Goal: Complete application form

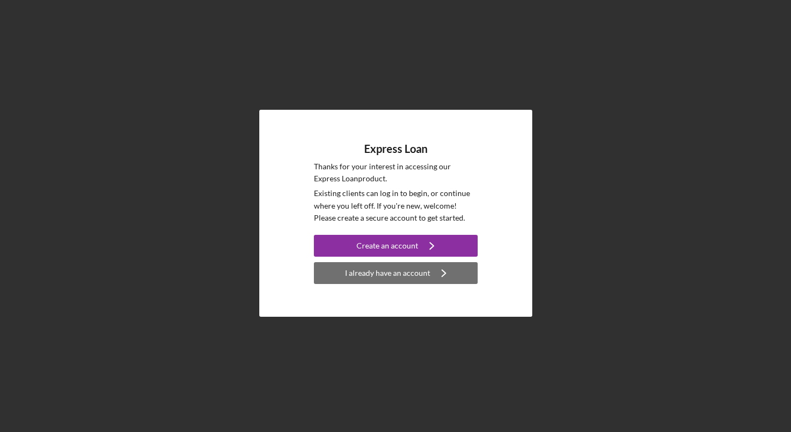
click at [402, 282] on div "I already have an account" at bounding box center [387, 273] width 85 height 22
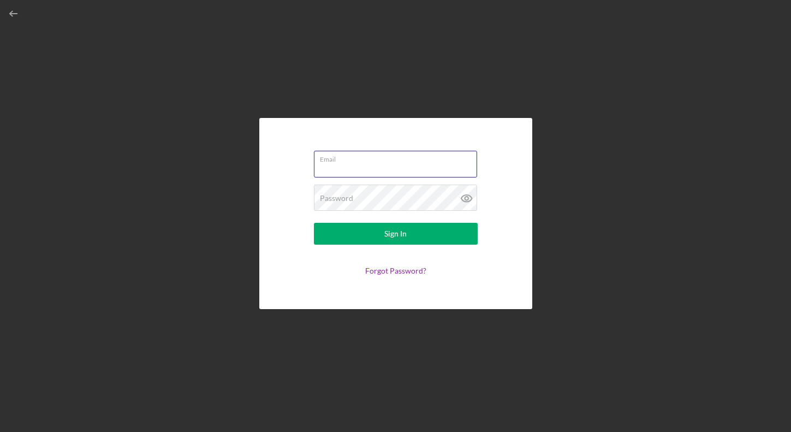
type input "[EMAIL_ADDRESS][DOMAIN_NAME]"
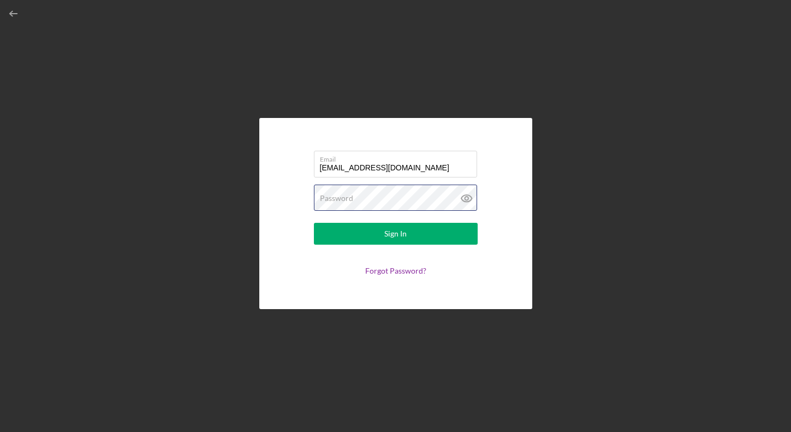
click at [395, 234] on button "Sign In" at bounding box center [396, 234] width 164 height 22
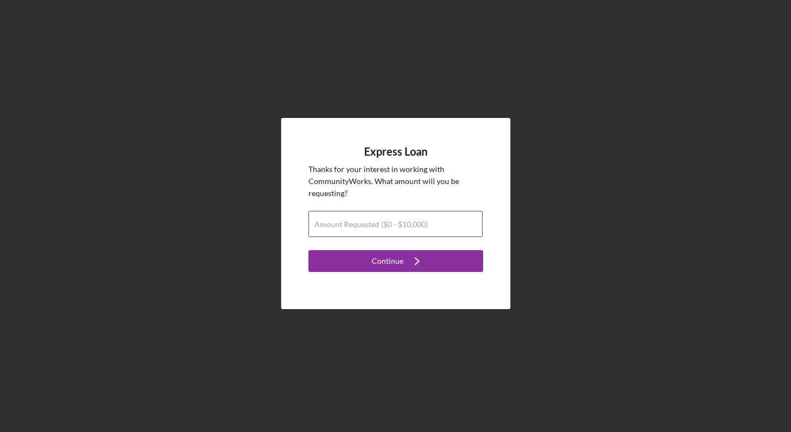
click at [368, 227] on label "Amount Requested ($0 - $10,000)" at bounding box center [372, 224] width 114 height 9
click at [368, 227] on input "Amount Requested ($0 - $10,000)" at bounding box center [396, 224] width 174 height 26
type input "$10,000"
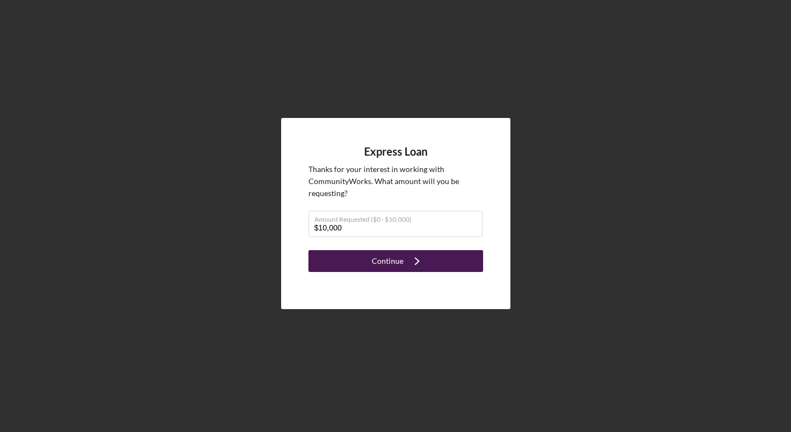
click at [352, 260] on button "Continue Icon/Navigate" at bounding box center [396, 261] width 175 height 22
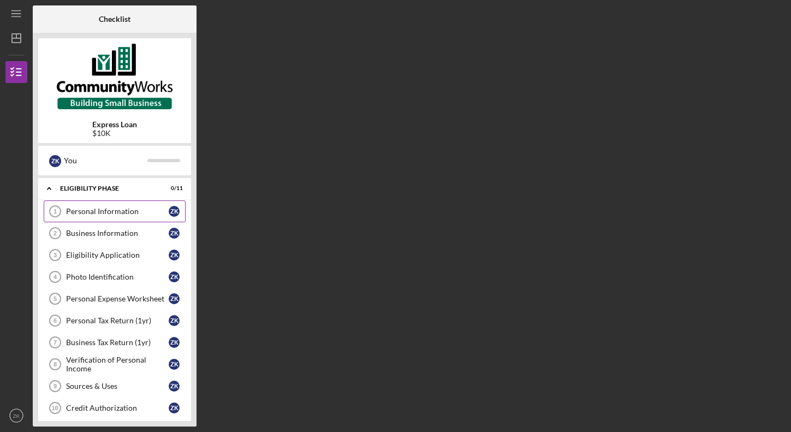
click at [88, 213] on div "Personal Information" at bounding box center [117, 211] width 103 height 9
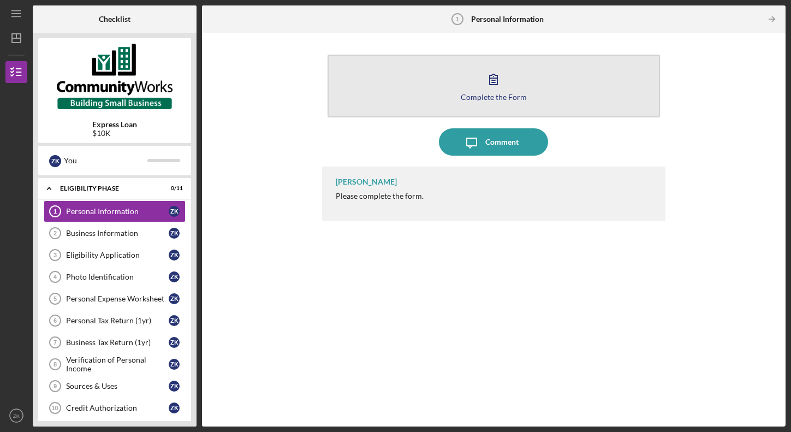
click at [494, 91] on icon "button" at bounding box center [493, 79] width 27 height 27
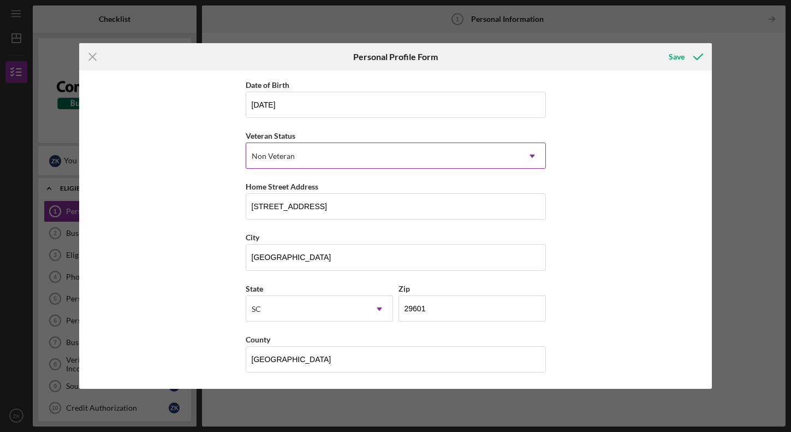
scroll to position [99, 0]
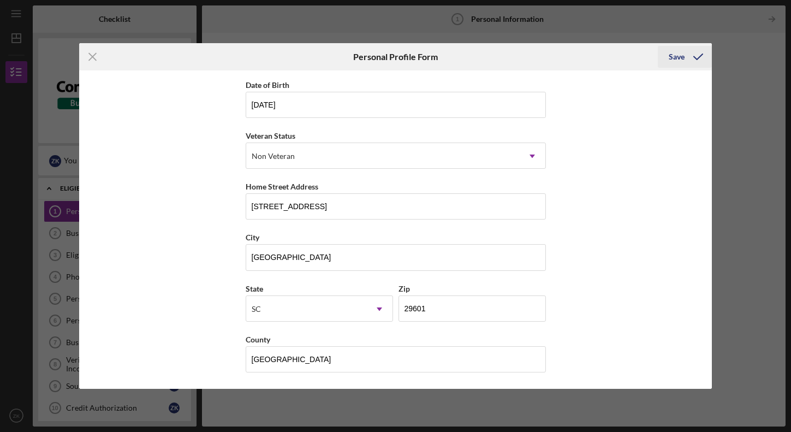
click at [680, 57] on div "Save" at bounding box center [677, 57] width 16 height 22
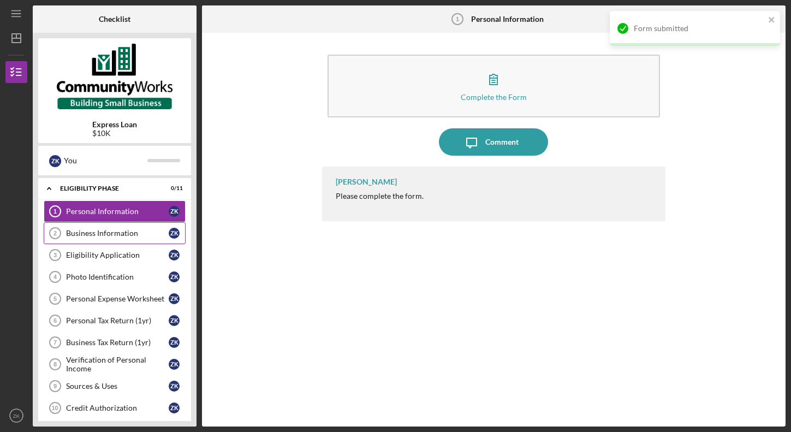
click at [95, 233] on div "Business Information" at bounding box center [117, 233] width 103 height 9
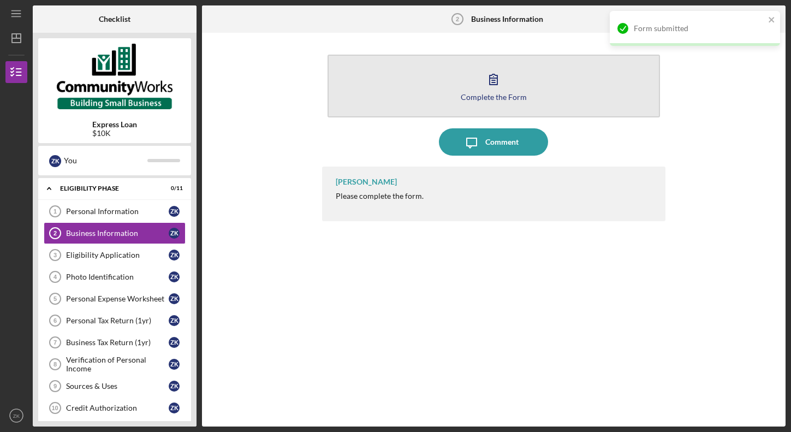
click at [469, 77] on button "Complete the Form Form" at bounding box center [494, 86] width 333 height 63
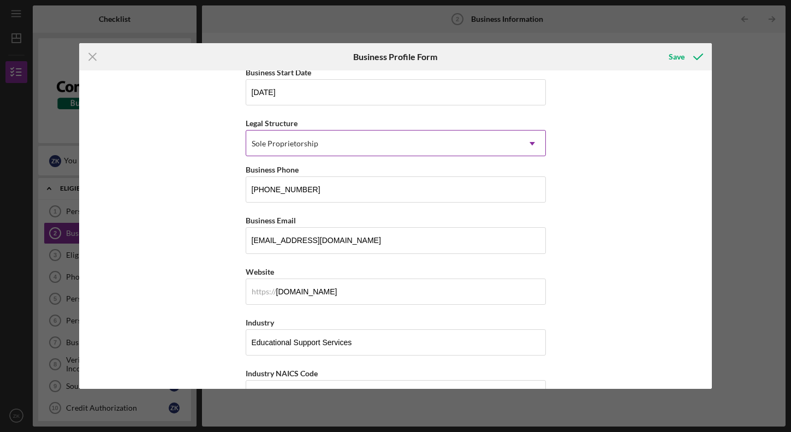
scroll to position [113, 0]
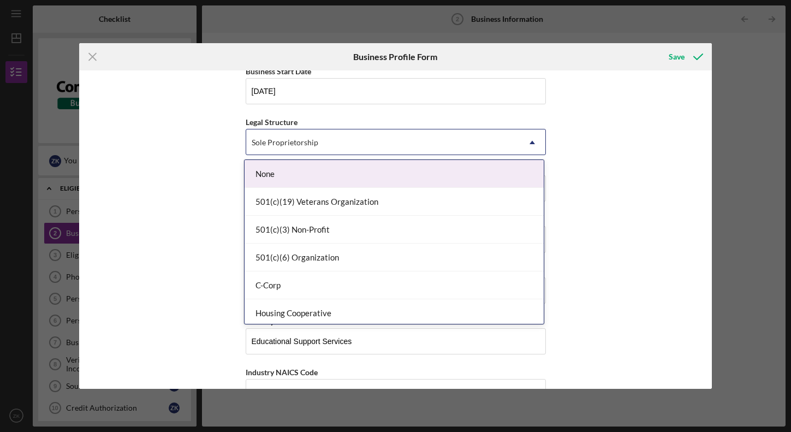
click at [449, 136] on div "Sole Proprietorship" at bounding box center [382, 142] width 273 height 25
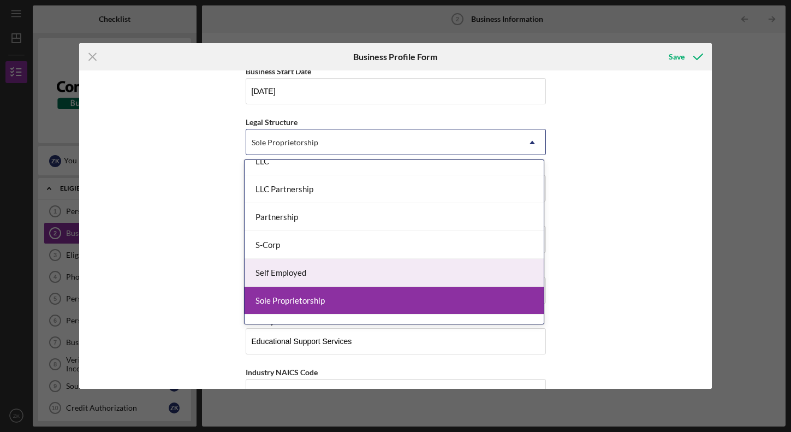
scroll to position [199, 0]
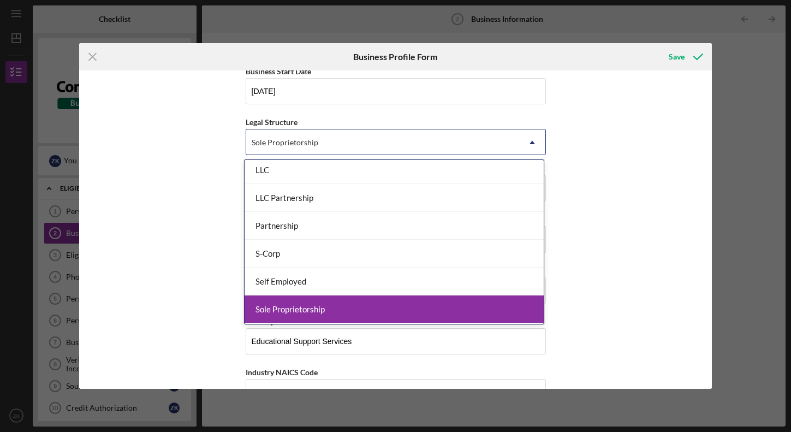
click at [306, 313] on div "Sole Proprietorship" at bounding box center [394, 309] width 299 height 28
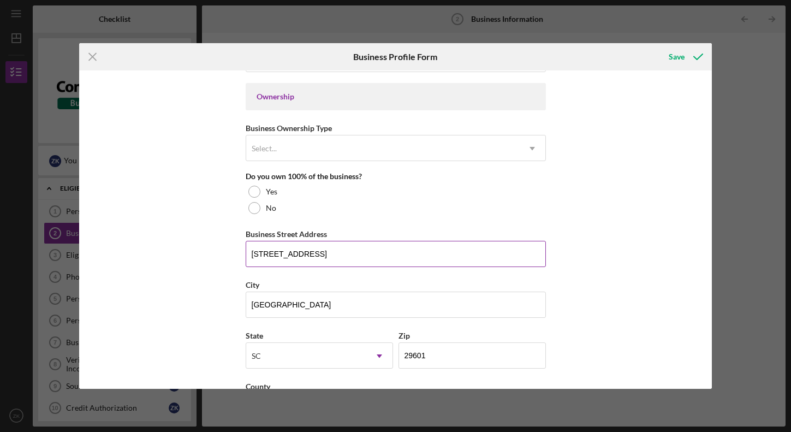
scroll to position [500, 0]
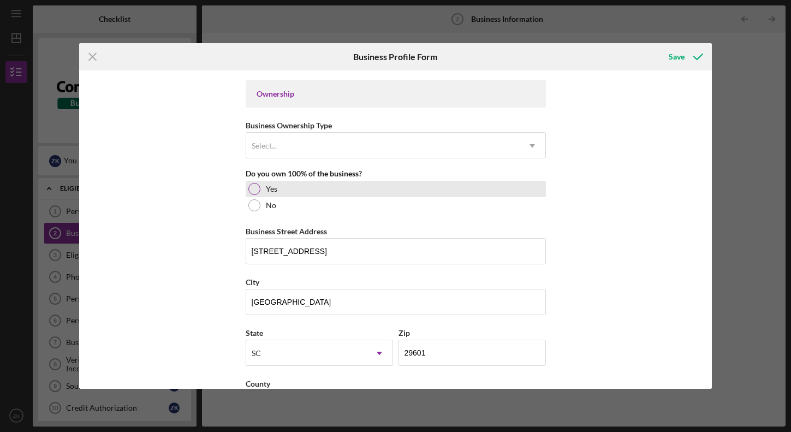
click at [251, 192] on div at bounding box center [254, 189] width 12 height 12
click at [368, 159] on div "Business Name Global Basketball Report DBA Business Start Date [DATE] Legal Str…" at bounding box center [396, 230] width 300 height 1309
click at [365, 153] on div "Select..." at bounding box center [382, 145] width 273 height 25
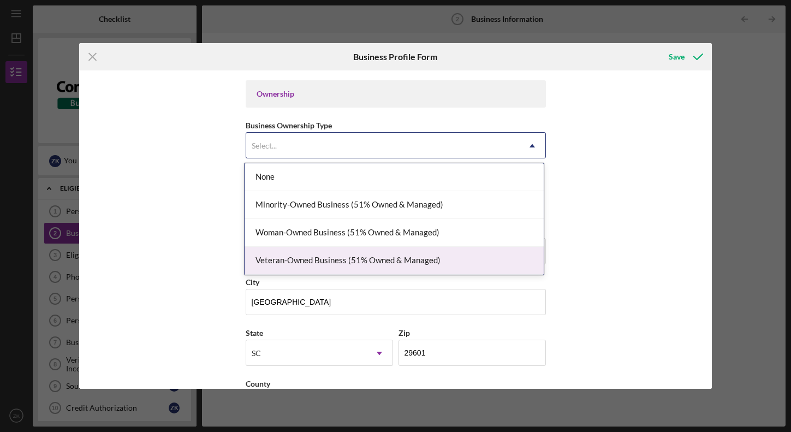
click at [137, 264] on div "Business Name Global Basketball Report DBA Business Start Date [DATE] Legal Str…" at bounding box center [395, 229] width 633 height 318
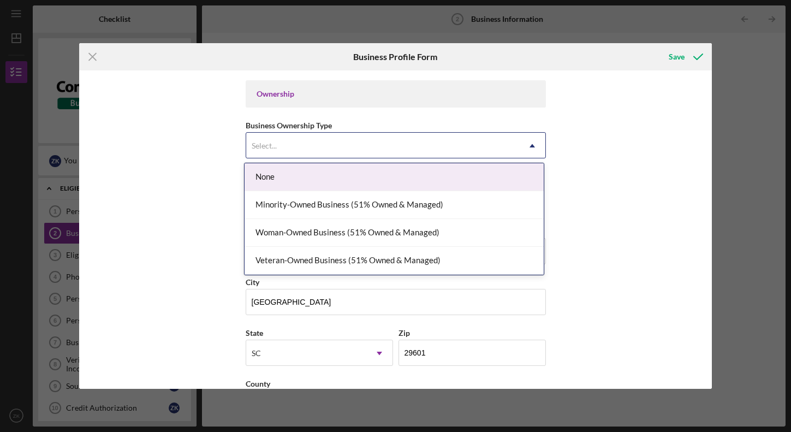
click at [292, 143] on div "Select..." at bounding box center [382, 145] width 273 height 25
click at [117, 264] on div "Business Name Global Basketball Report DBA Business Start Date [DATE] Legal Str…" at bounding box center [395, 229] width 633 height 318
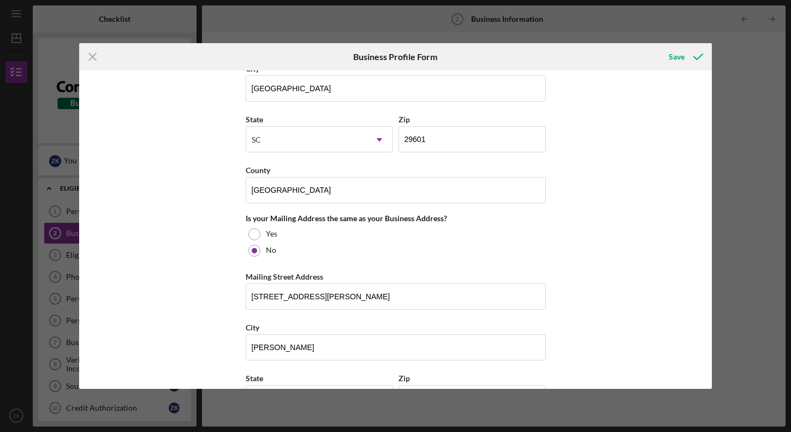
scroll to position [710, 0]
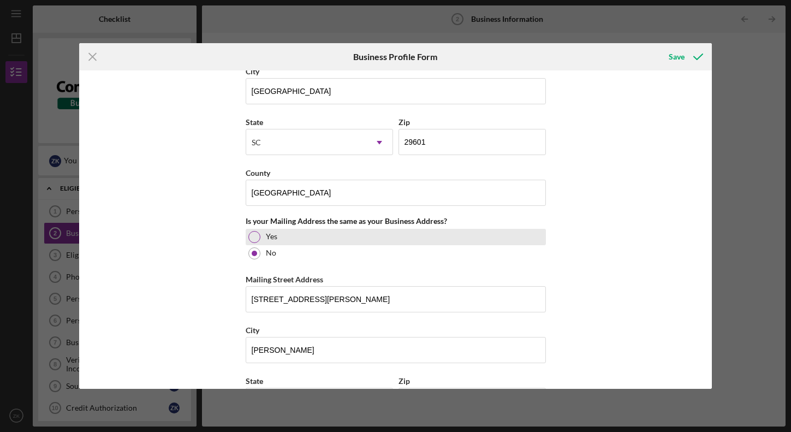
click at [253, 240] on div at bounding box center [254, 237] width 12 height 12
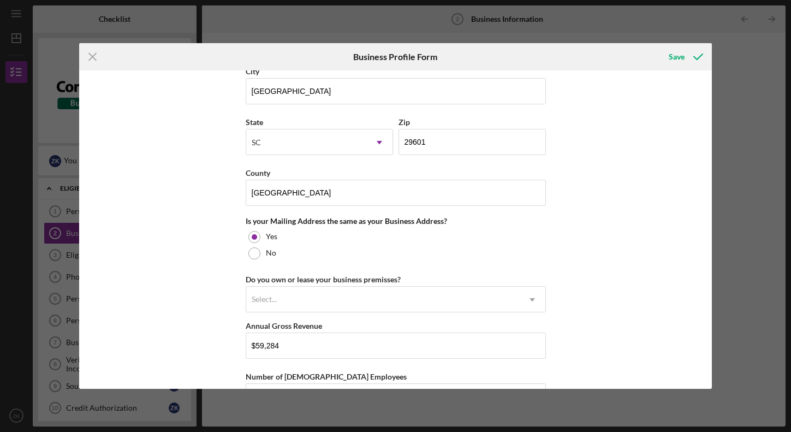
scroll to position [736, 0]
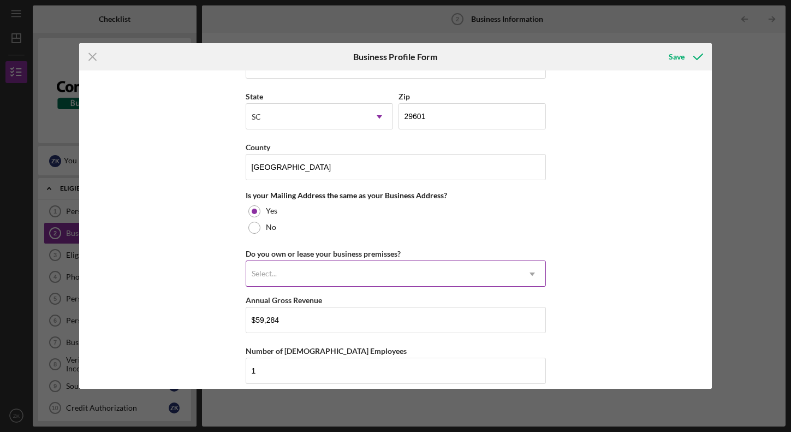
click at [270, 270] on div "Select..." at bounding box center [264, 273] width 25 height 9
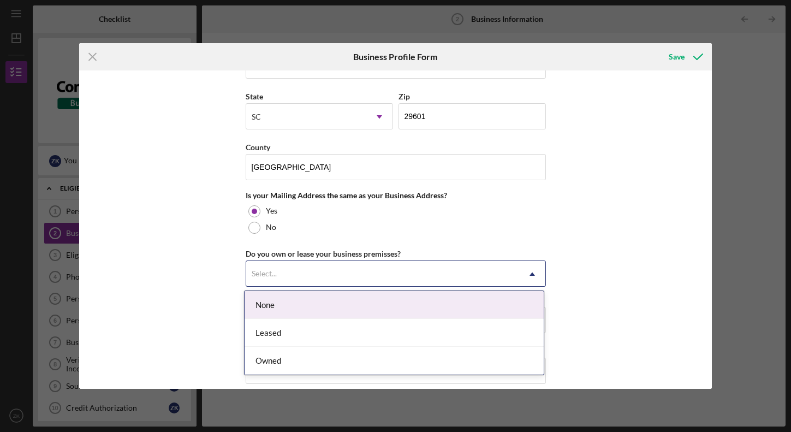
click at [186, 282] on div "Business Name Global Basketball Report DBA Business Start Date [DATE] Legal Str…" at bounding box center [395, 229] width 633 height 318
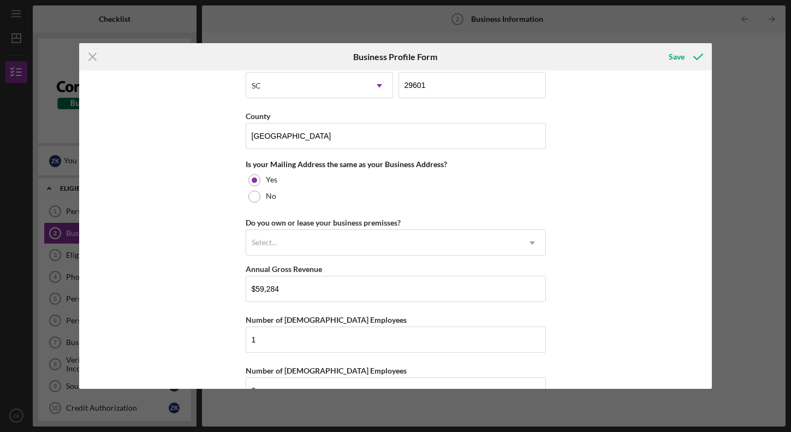
scroll to position [760, 0]
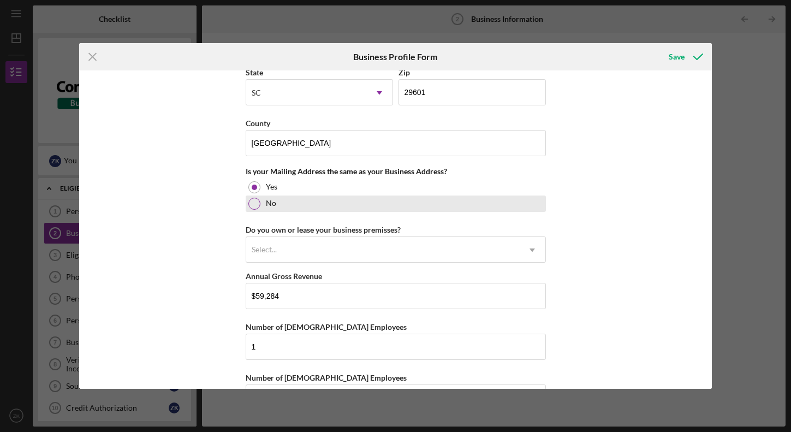
click at [253, 203] on div at bounding box center [254, 204] width 12 height 12
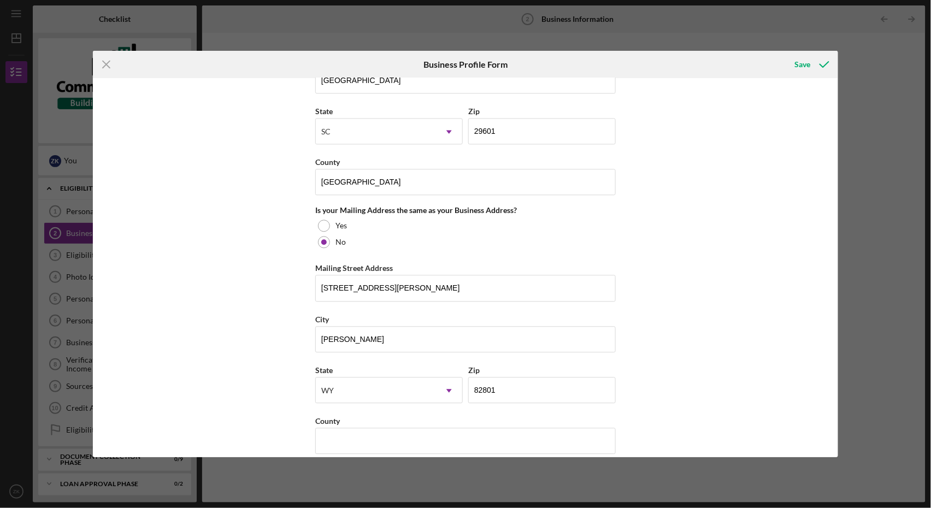
scroll to position [678, 0]
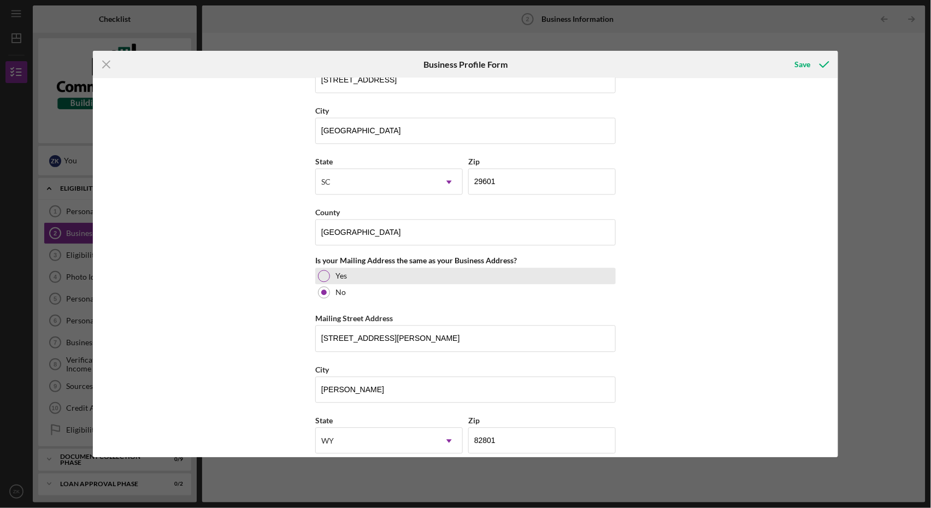
click at [319, 276] on div at bounding box center [324, 276] width 12 height 12
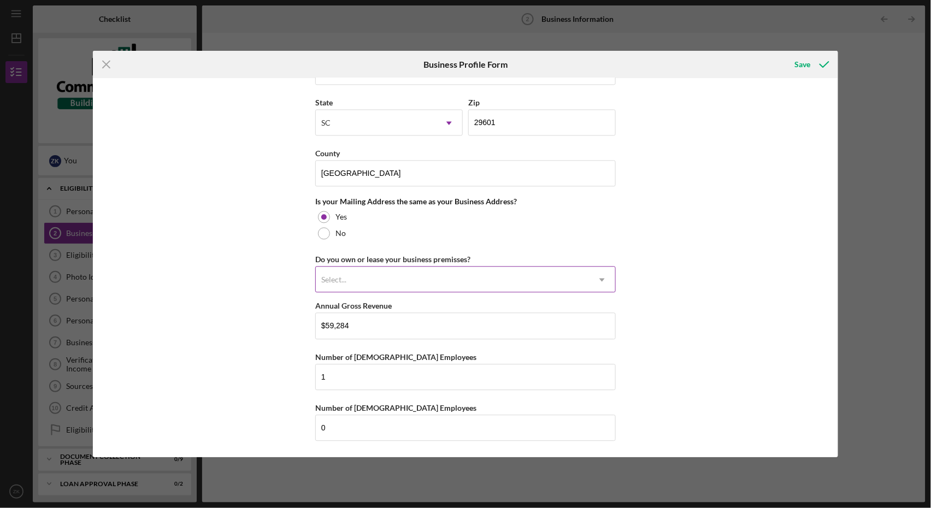
scroll to position [740, 0]
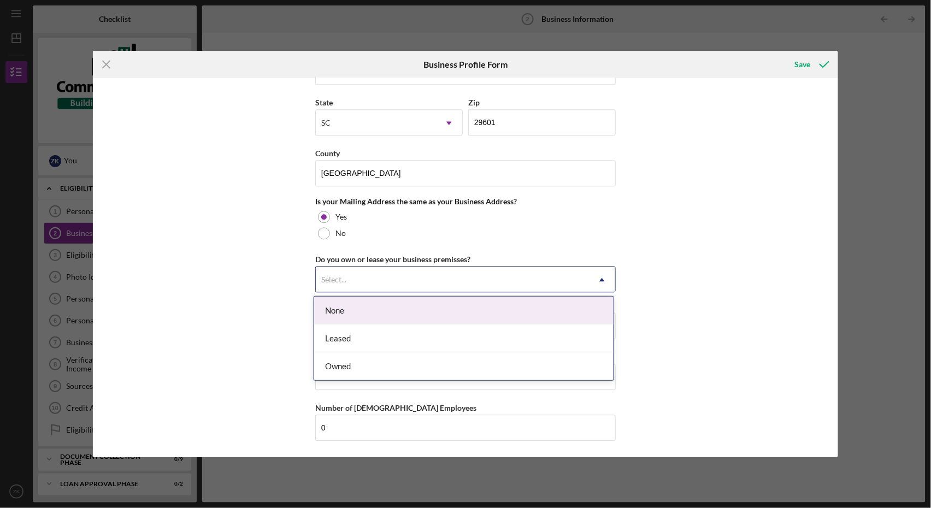
click at [386, 277] on div "Select..." at bounding box center [452, 279] width 273 height 25
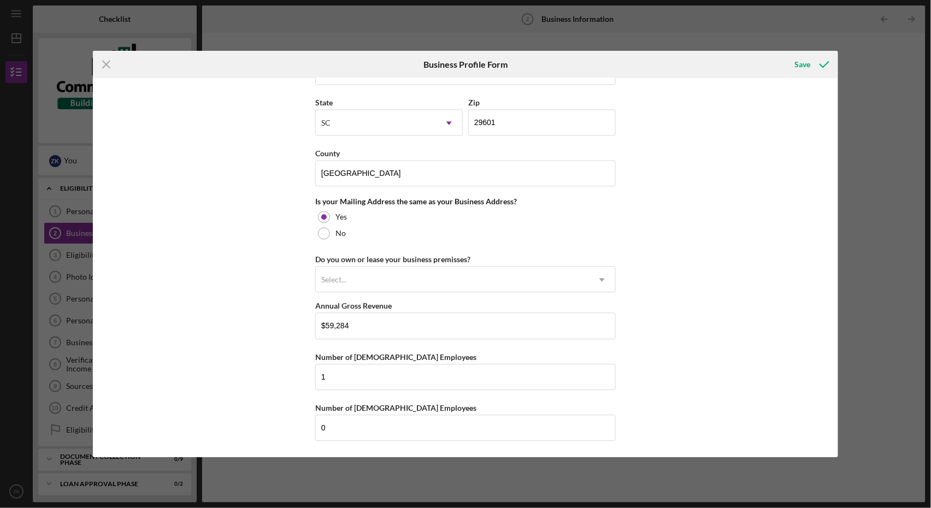
click at [232, 341] on div "Business Name Global Basketball Report DBA Business Start Date [DATE] Legal Str…" at bounding box center [465, 267] width 744 height 379
click at [351, 283] on div "Select..." at bounding box center [452, 279] width 273 height 25
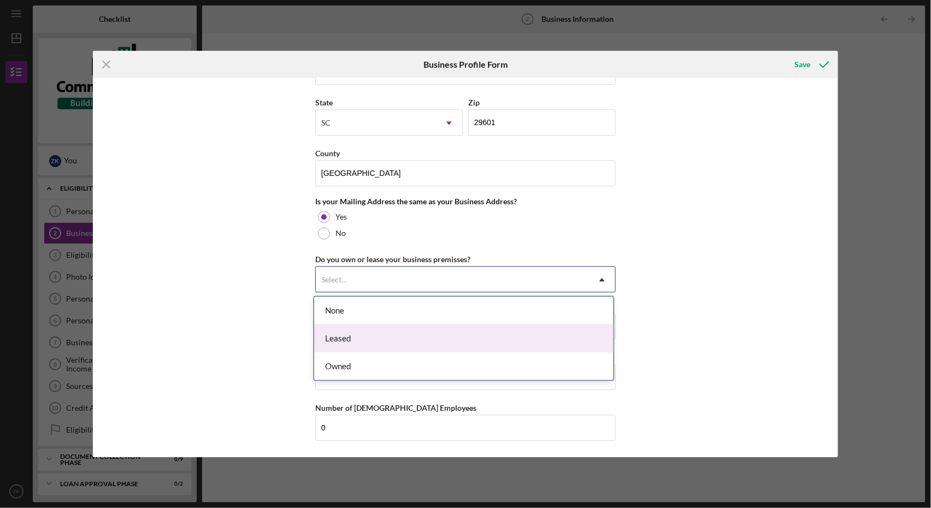
click at [383, 336] on div "Leased" at bounding box center [463, 338] width 299 height 28
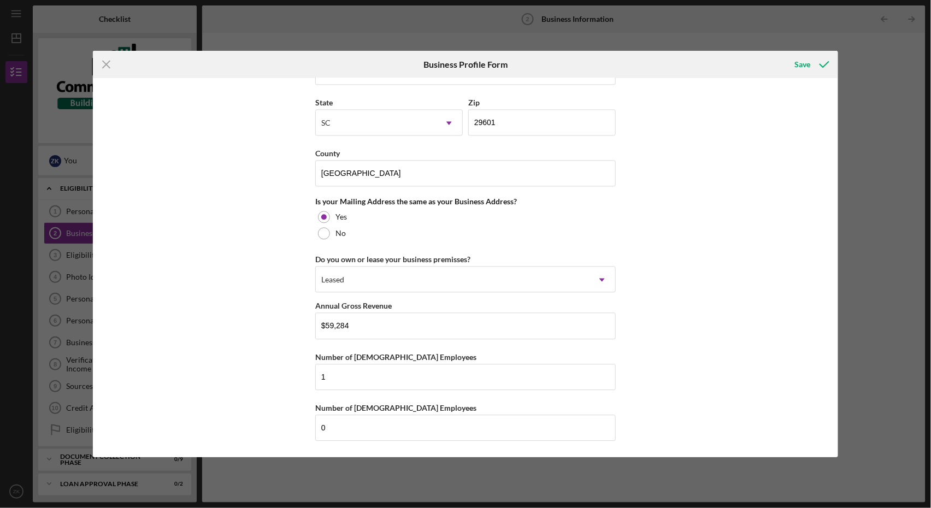
scroll to position [739, 0]
click at [791, 62] on div "Save" at bounding box center [803, 65] width 16 height 22
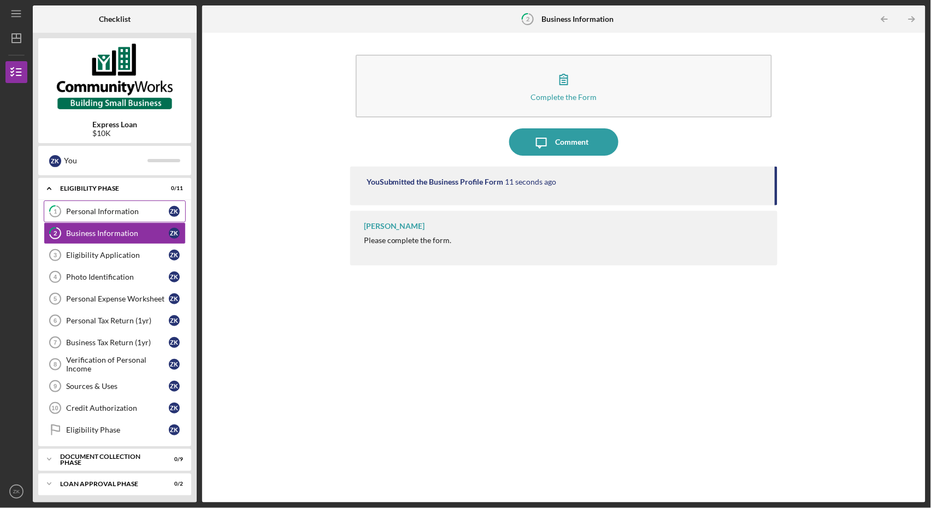
click at [113, 214] on div "Personal Information" at bounding box center [117, 211] width 103 height 9
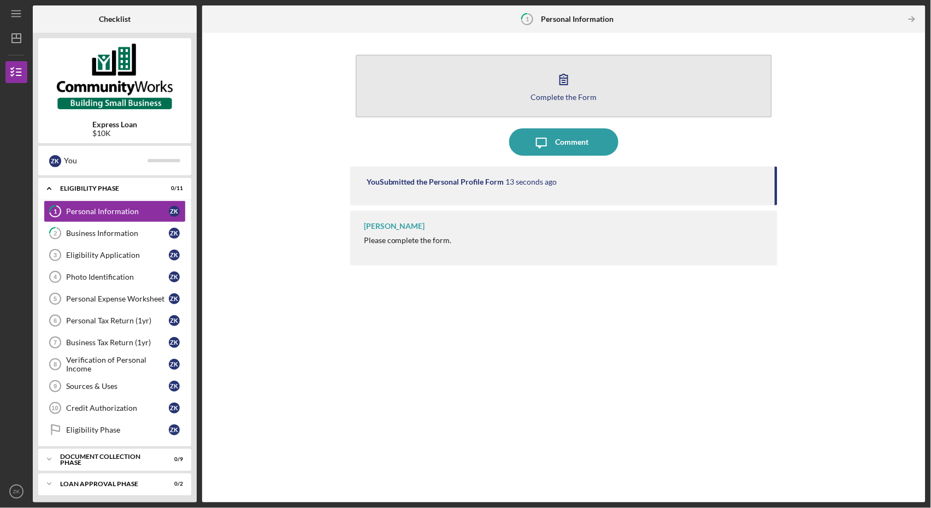
click at [563, 84] on icon "button" at bounding box center [563, 79] width 27 height 27
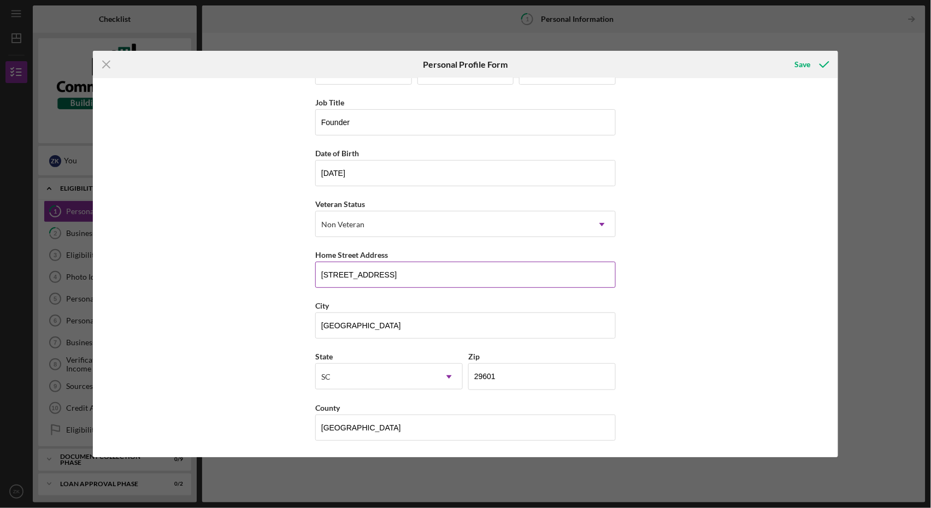
scroll to position [39, 0]
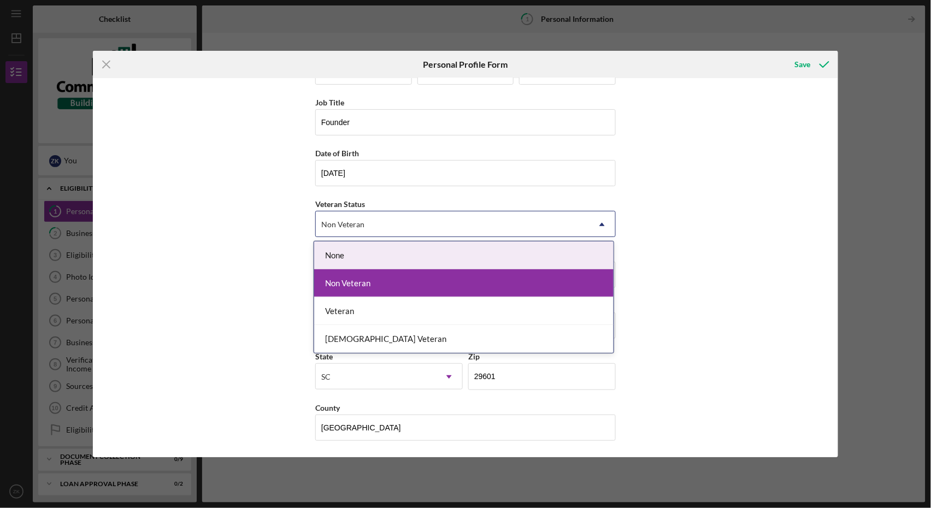
click at [428, 235] on div "Non Veteran" at bounding box center [452, 224] width 273 height 25
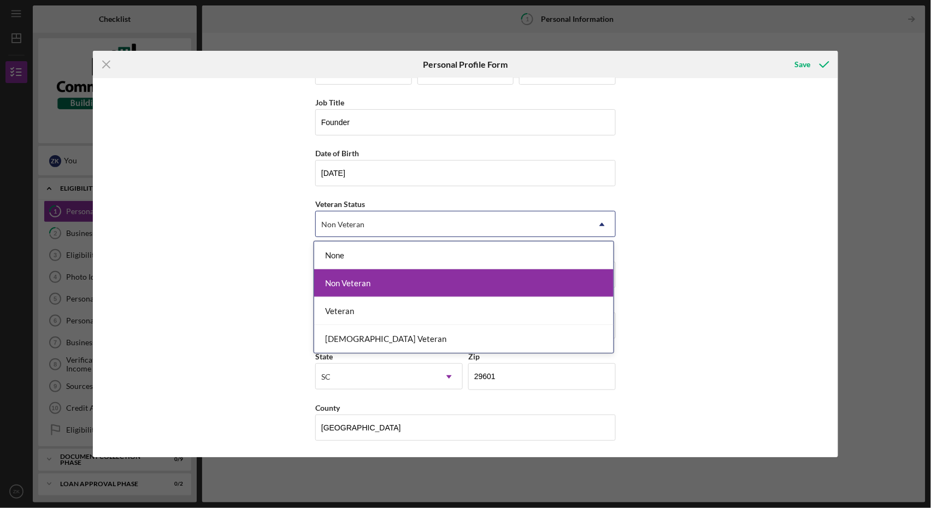
click at [256, 283] on div "First Name [PERSON_NAME] Middle Name Last Name [PERSON_NAME] Job Title Founder …" at bounding box center [465, 267] width 744 height 379
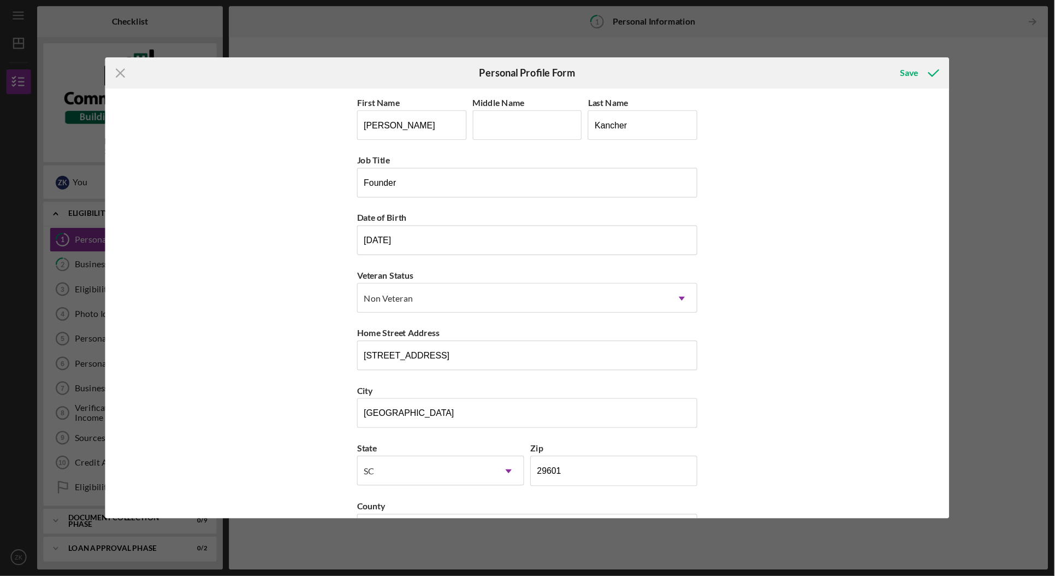
scroll to position [0, 0]
click at [468, 108] on input "Middle Name" at bounding box center [465, 110] width 97 height 26
type input "[PERSON_NAME]"
click at [724, 214] on div "First Name [PERSON_NAME] Middle Name [PERSON_NAME] Last Name Kancher Job Title …" at bounding box center [465, 267] width 744 height 379
click at [791, 64] on button "Save" at bounding box center [811, 65] width 54 height 22
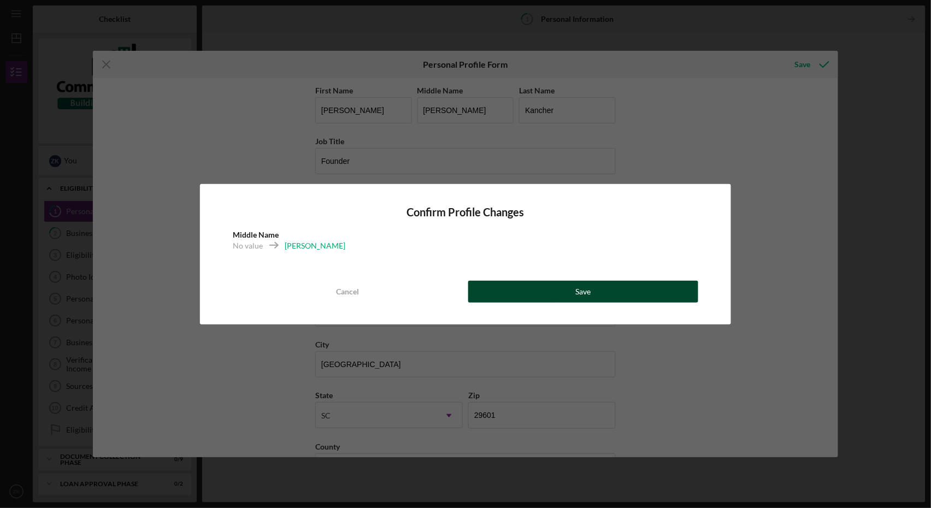
click at [547, 293] on button "Save" at bounding box center [583, 292] width 230 height 22
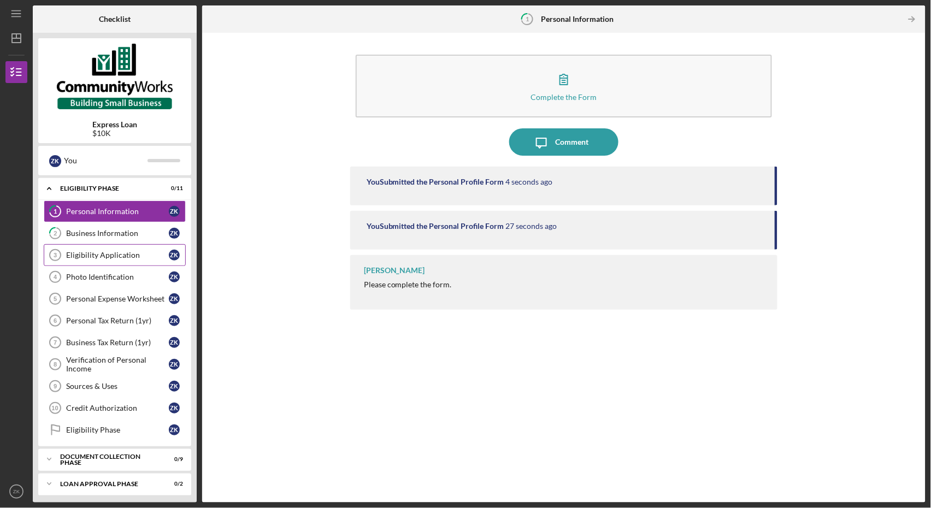
click at [97, 259] on div "Eligibility Application" at bounding box center [117, 255] width 103 height 9
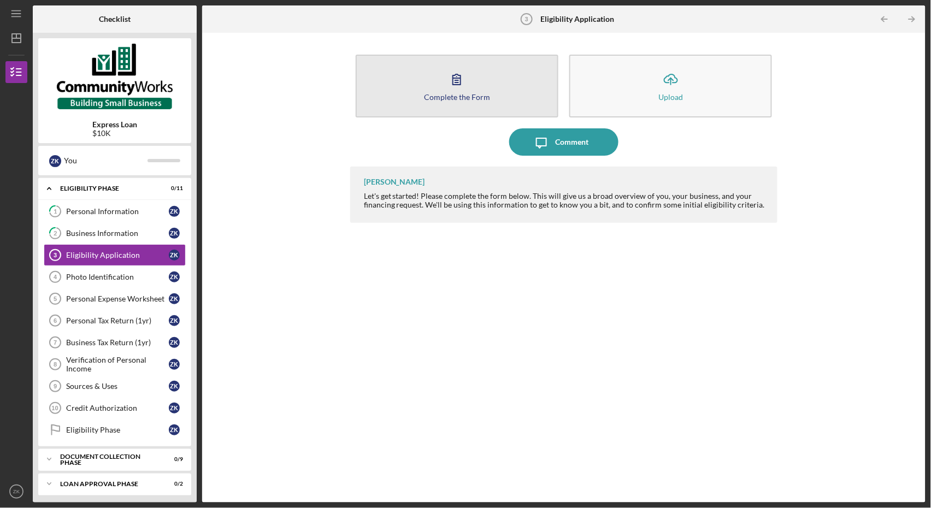
click at [450, 79] on icon "button" at bounding box center [456, 79] width 27 height 27
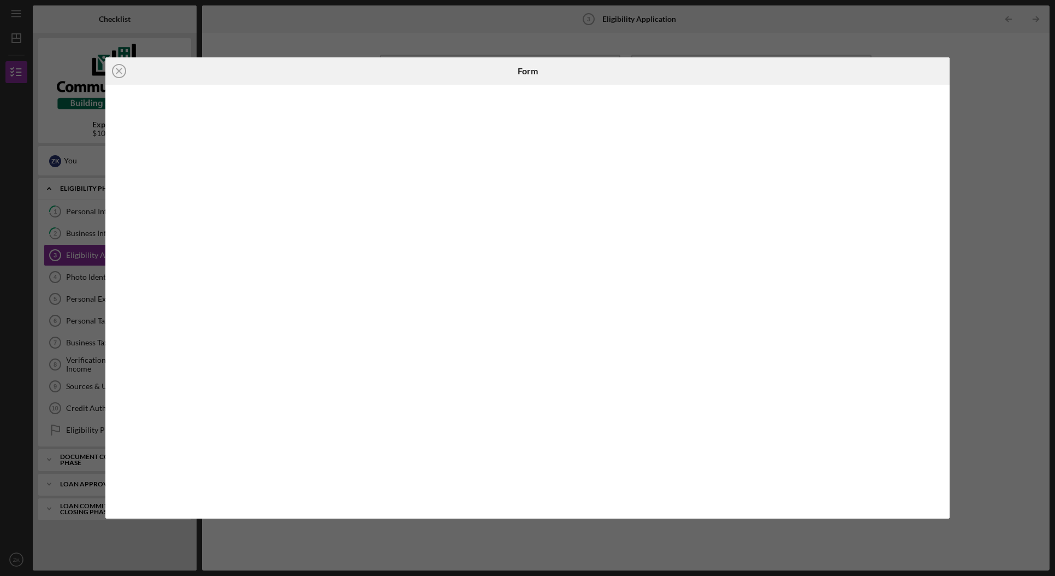
click at [418, 3] on div "Icon/Close Form" at bounding box center [527, 288] width 1055 height 576
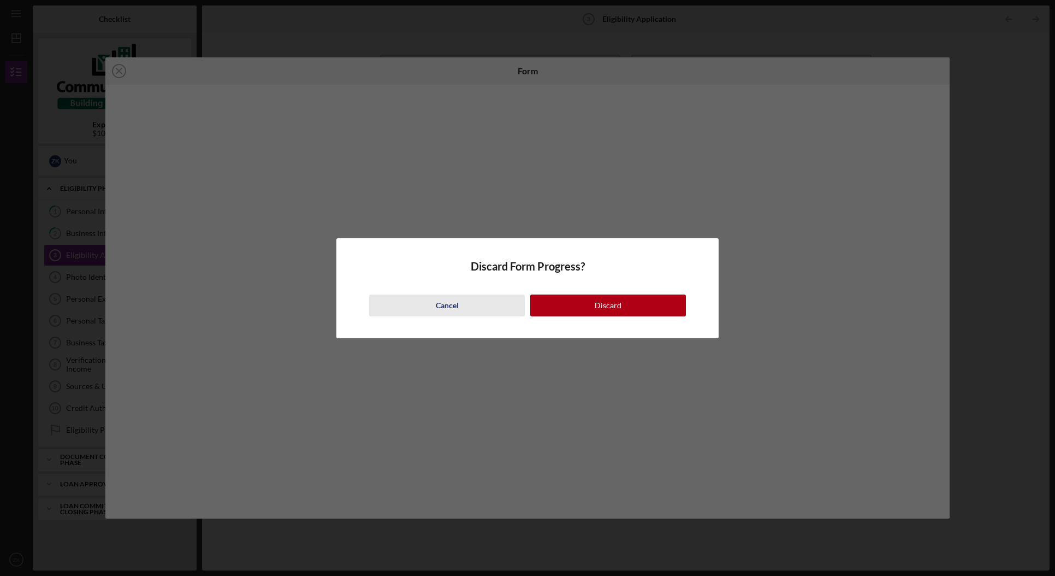
click at [479, 307] on button "Cancel" at bounding box center [447, 305] width 156 height 22
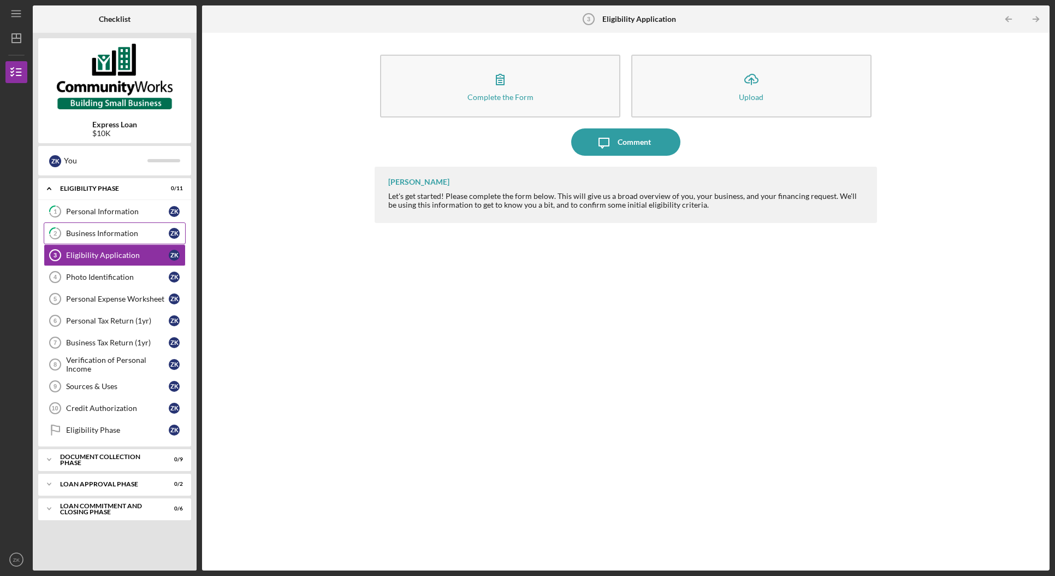
click at [115, 240] on link "2 Business Information Z K" at bounding box center [115, 233] width 142 height 22
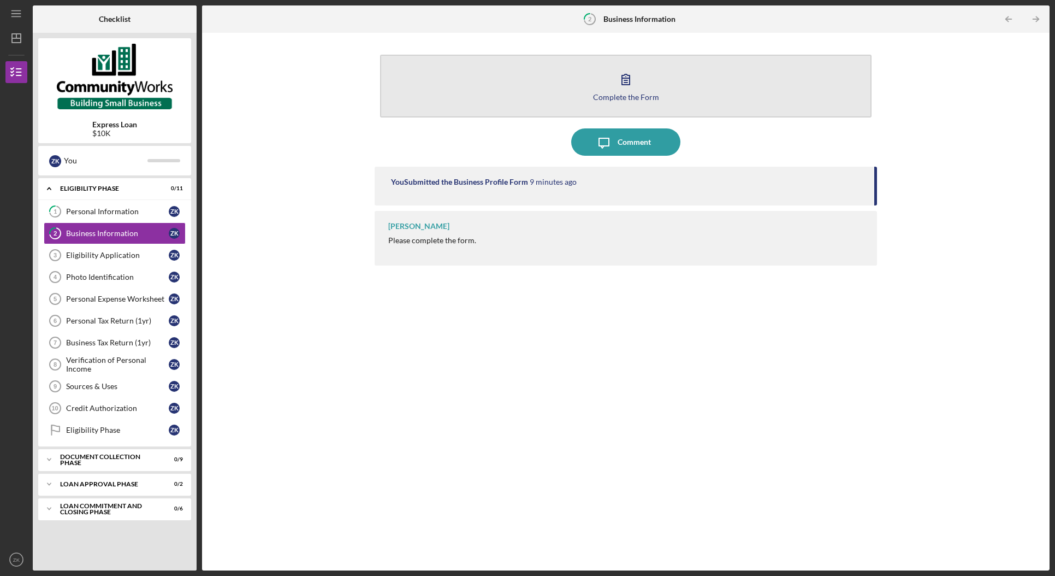
click at [638, 98] on div "Complete the Form" at bounding box center [626, 97] width 66 height 8
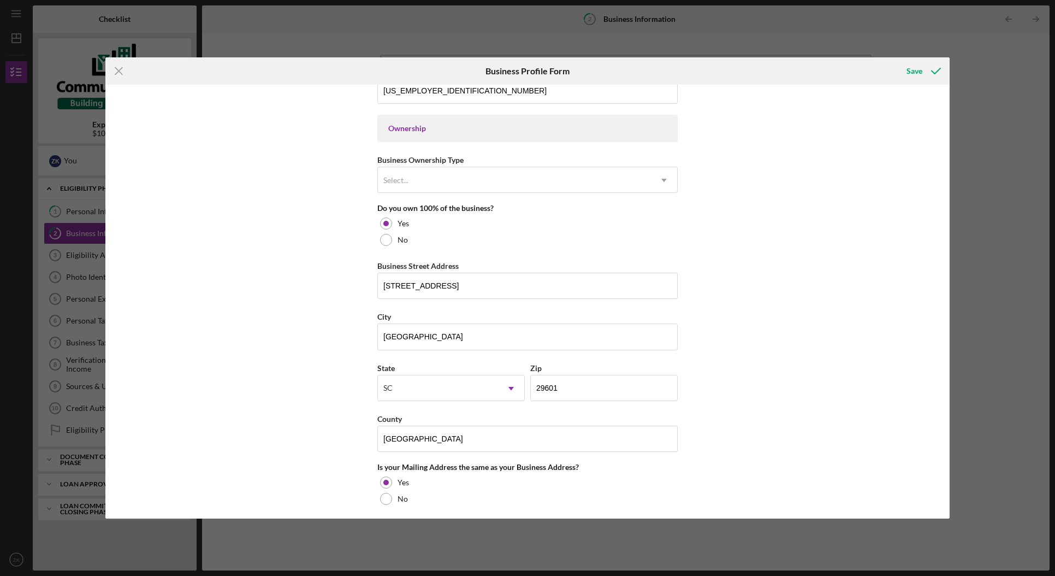
scroll to position [505, 0]
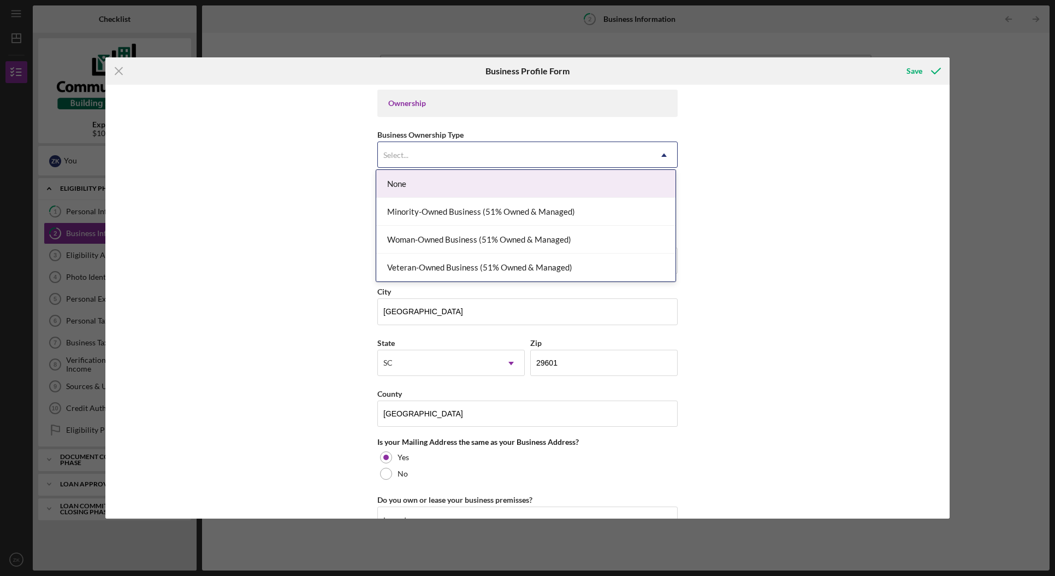
click at [510, 150] on div "Select..." at bounding box center [514, 155] width 273 height 25
click at [495, 187] on div "None" at bounding box center [525, 184] width 299 height 28
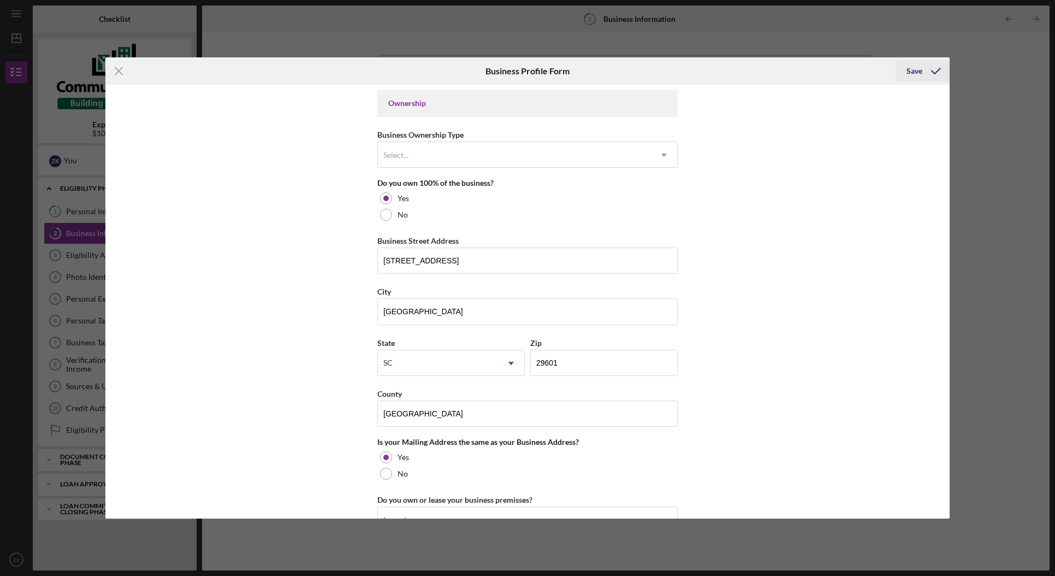
click at [791, 74] on div "Save" at bounding box center [915, 71] width 16 height 22
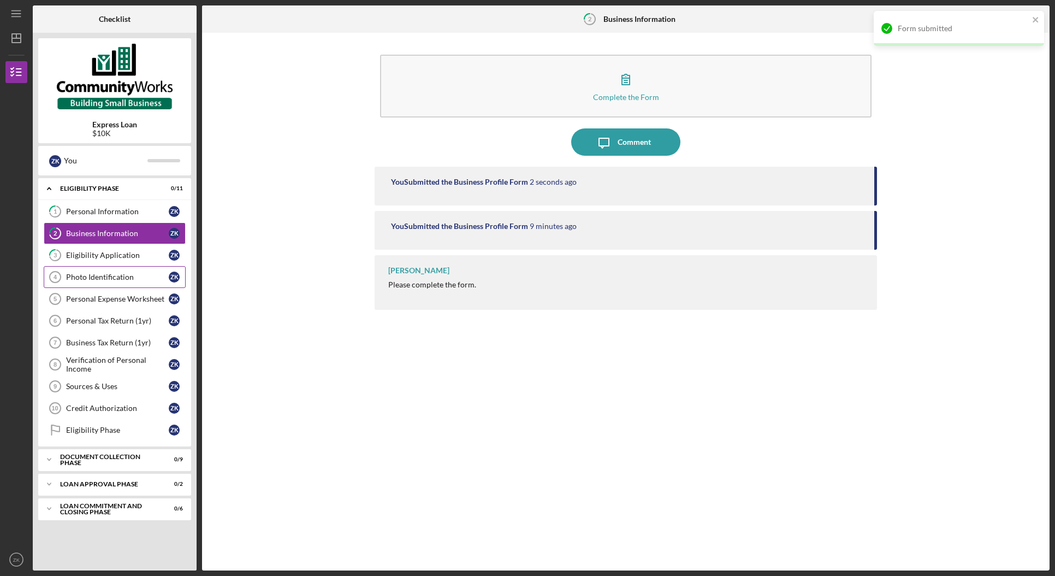
click at [110, 281] on div "Photo Identification" at bounding box center [117, 277] width 103 height 9
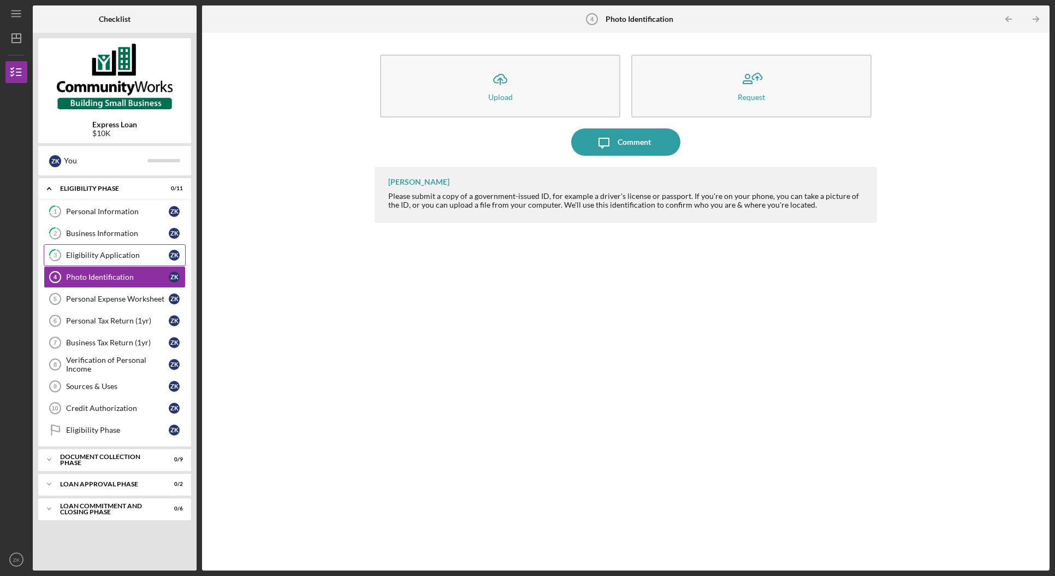
click at [87, 256] on div "Eligibility Application" at bounding box center [117, 255] width 103 height 9
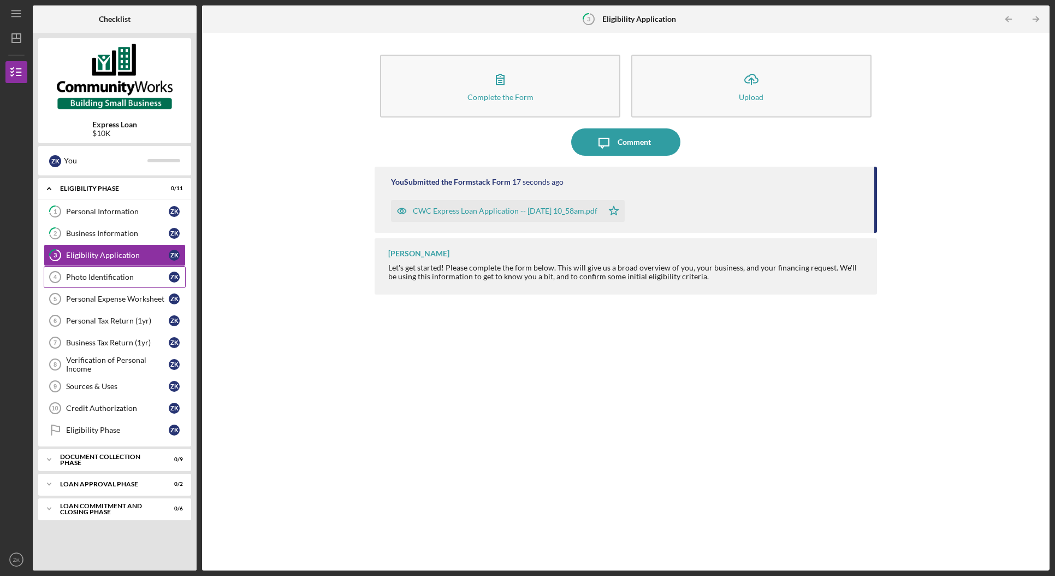
click at [116, 280] on div "Photo Identification" at bounding box center [117, 277] width 103 height 9
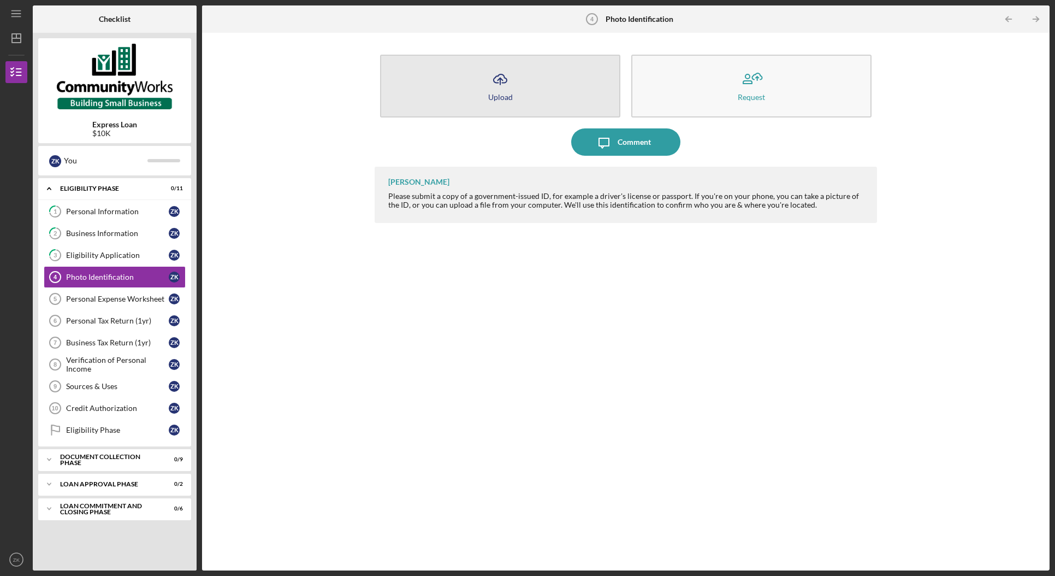
click at [521, 94] on button "Icon/Upload Upload" at bounding box center [500, 86] width 240 height 63
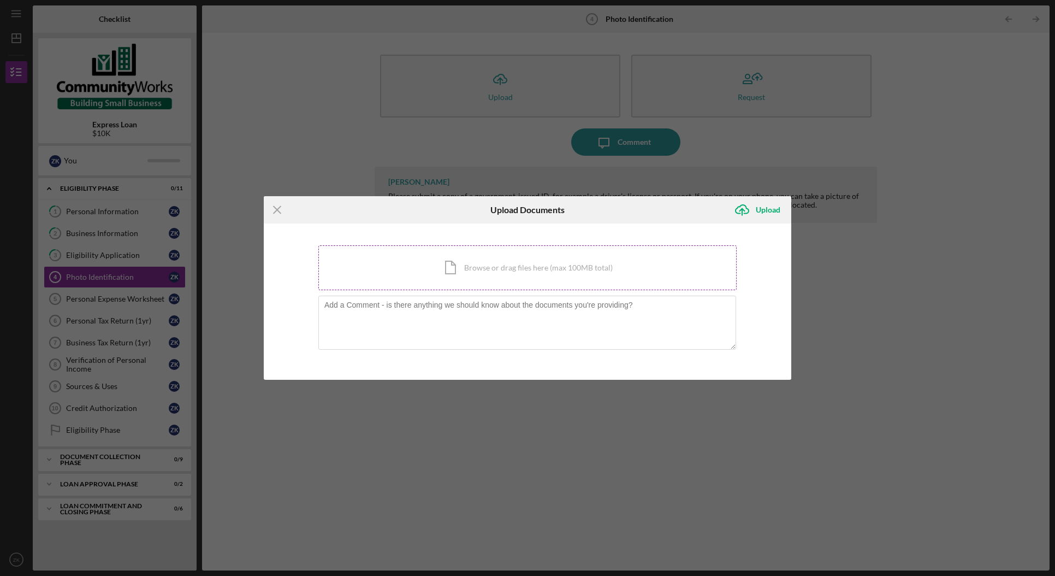
click at [529, 285] on div "Icon/Document Browse or drag files here (max 100MB total) Tap to choose files o…" at bounding box center [527, 267] width 418 height 45
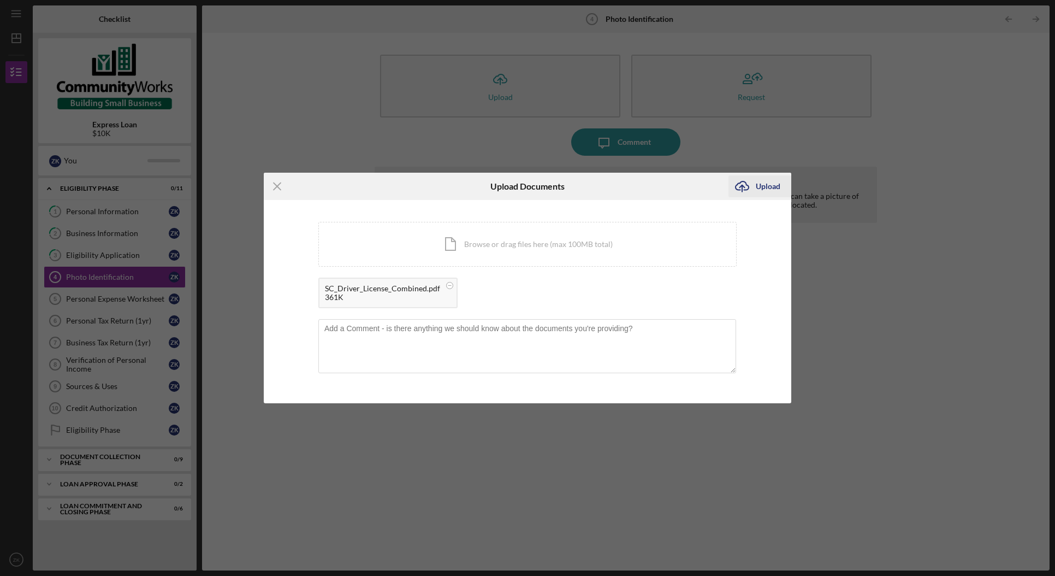
click at [759, 189] on div "Upload" at bounding box center [768, 186] width 25 height 22
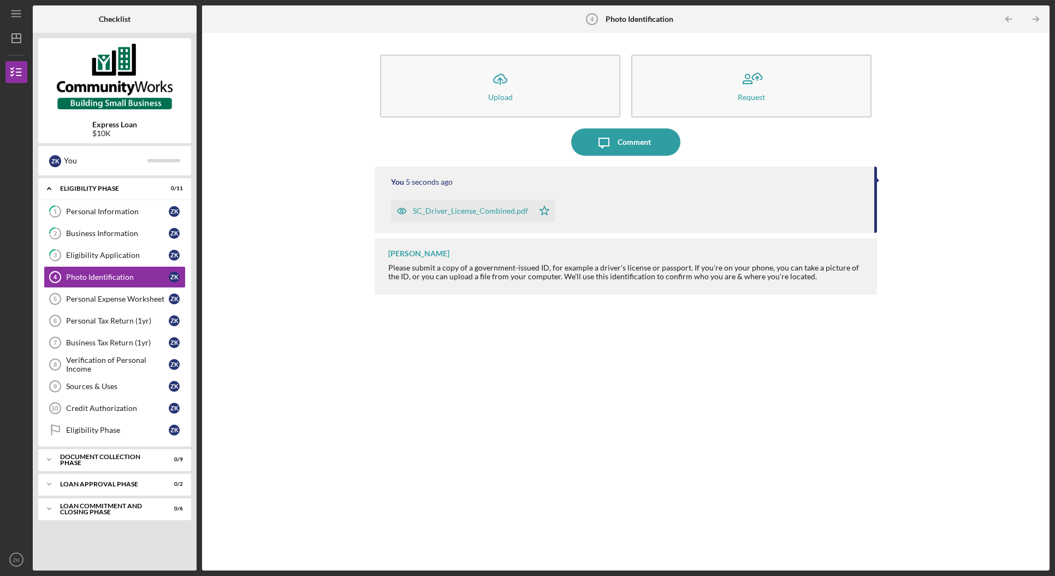
click at [276, 392] on div "Icon/Upload Upload Request Icon/Message Comment You 5 seconds ago SC_Driver_Lic…" at bounding box center [626, 301] width 837 height 526
click at [99, 302] on div "Personal Expense Worksheet" at bounding box center [117, 298] width 103 height 9
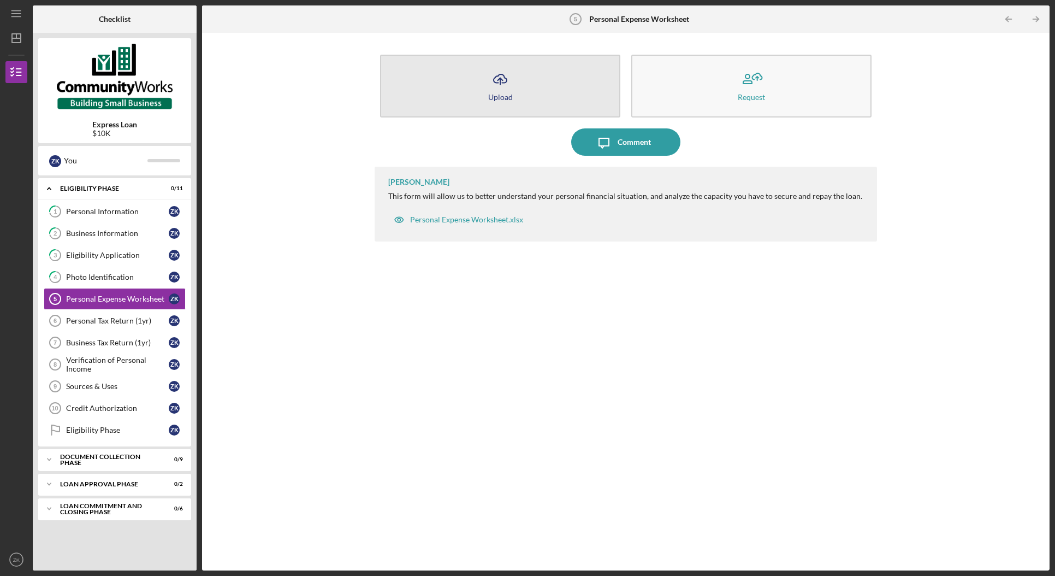
click at [481, 79] on button "Icon/Upload Upload" at bounding box center [500, 86] width 240 height 63
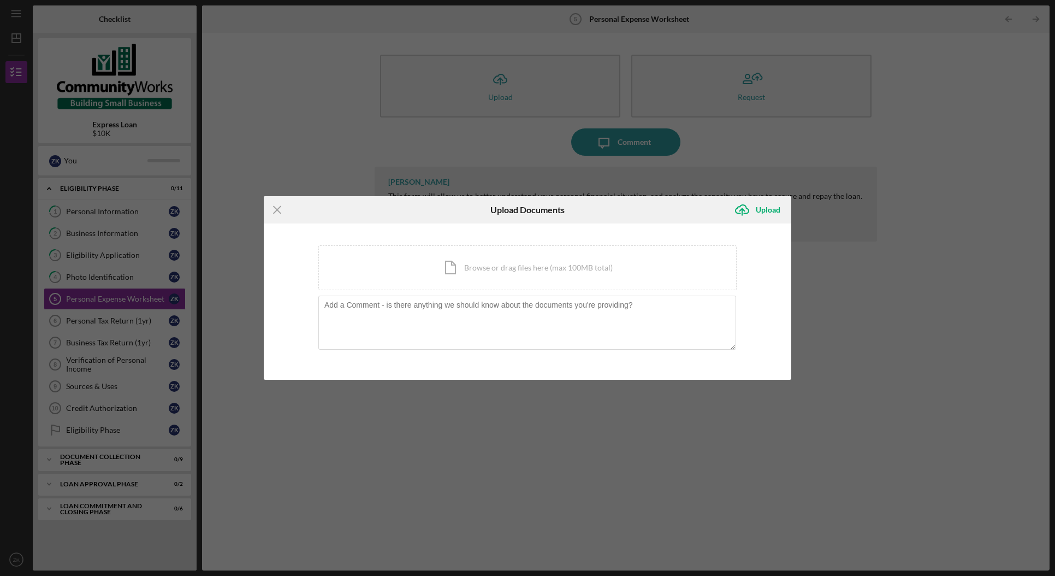
click at [279, 230] on div "You're uploading documents related to Personal Expense Worksheet . Icon/Documen…" at bounding box center [528, 301] width 528 height 156
click at [274, 213] on icon "Icon/Menu Close" at bounding box center [277, 209] width 27 height 27
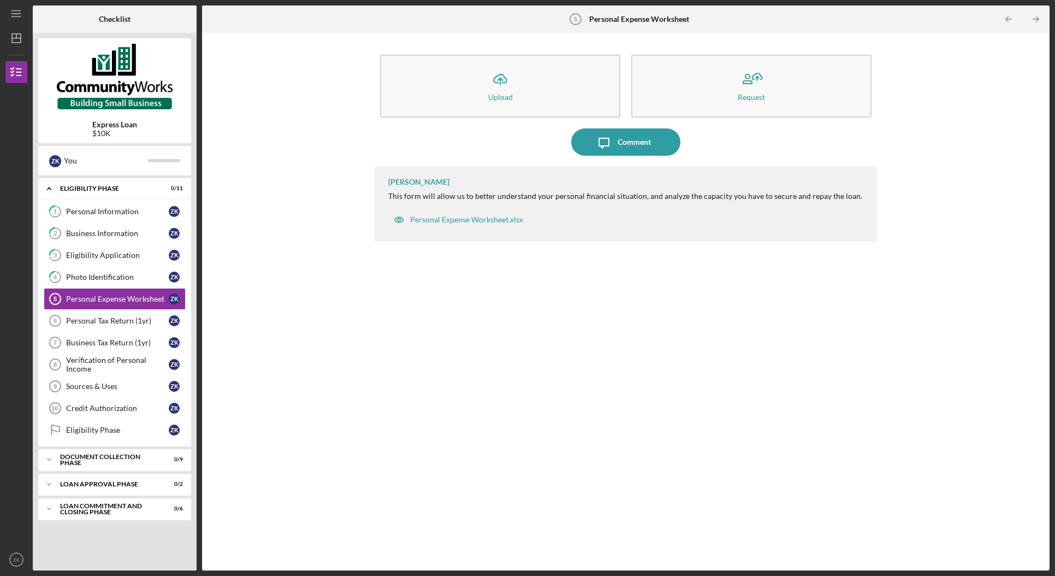
click at [448, 1] on div "Icon/Menu Personal Expense Worksheet 5 Personal Expense Worksheet Checklist Exp…" at bounding box center [527, 285] width 1044 height 570
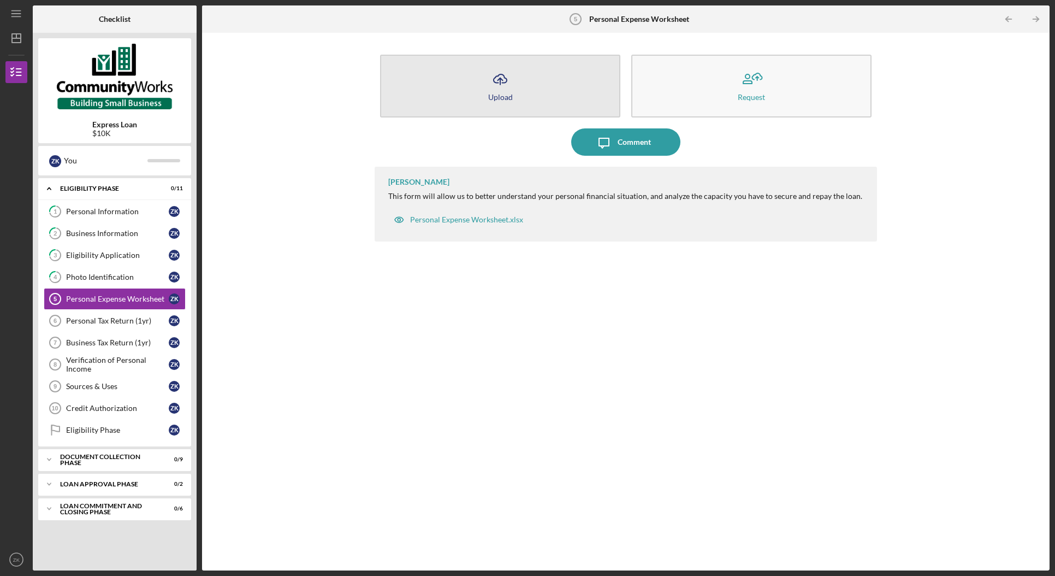
click at [495, 95] on div "Upload" at bounding box center [500, 97] width 25 height 8
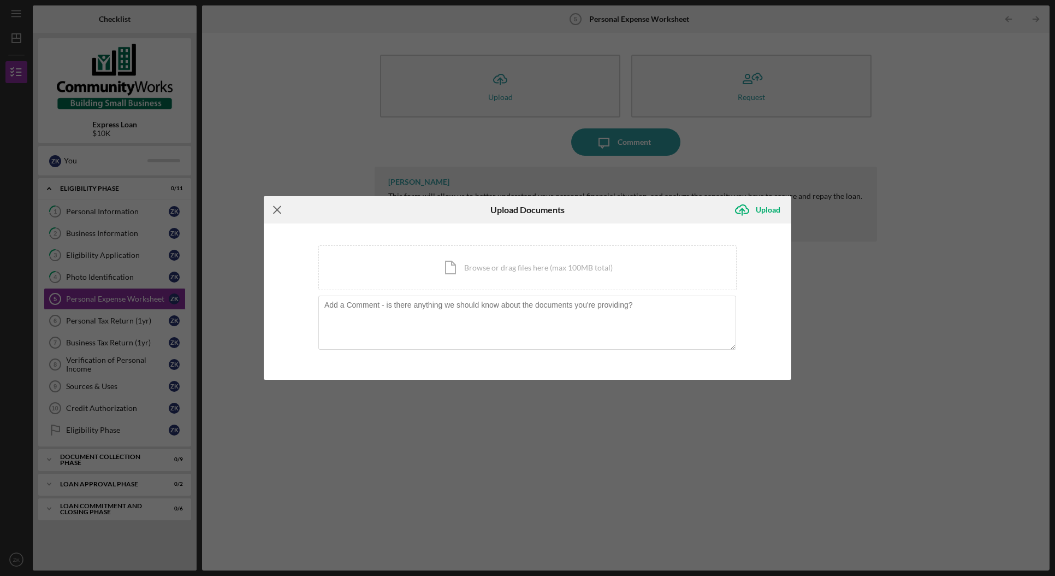
click at [279, 208] on line at bounding box center [277, 209] width 7 height 7
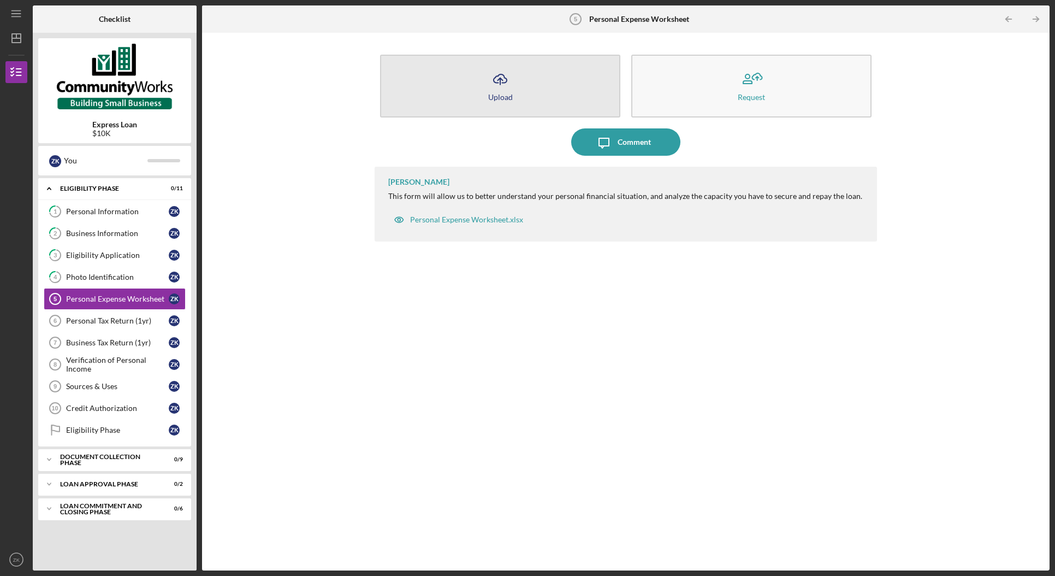
click at [497, 81] on icon "Icon/Upload" at bounding box center [500, 79] width 27 height 27
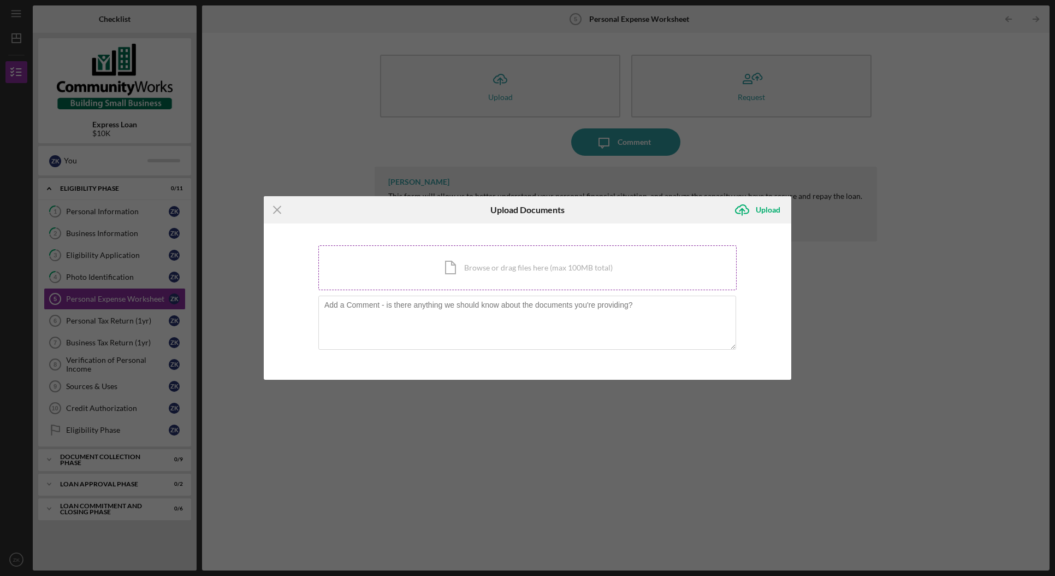
click at [435, 263] on div "Icon/Document Browse or drag files here (max 100MB total) Tap to choose files o…" at bounding box center [527, 267] width 418 height 45
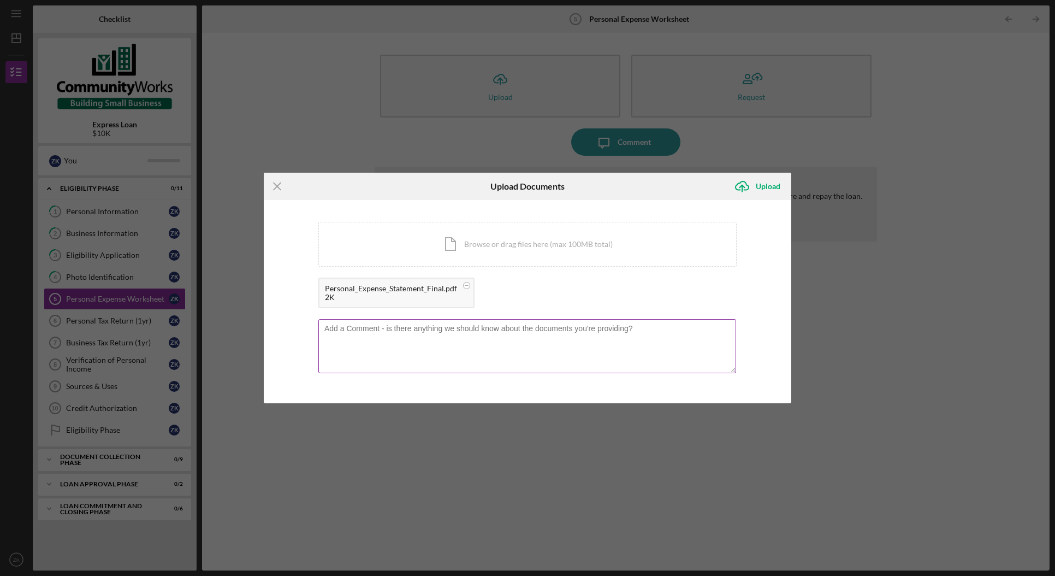
click at [378, 340] on textarea at bounding box center [527, 346] width 418 height 54
paste textarea "This Personal Expense Statement reflects my current monthly living expenses, ad…"
type textarea "This Personal Expense Statement reflects my current monthly living expenses, ad…"
click at [759, 187] on div "Upload" at bounding box center [768, 186] width 25 height 22
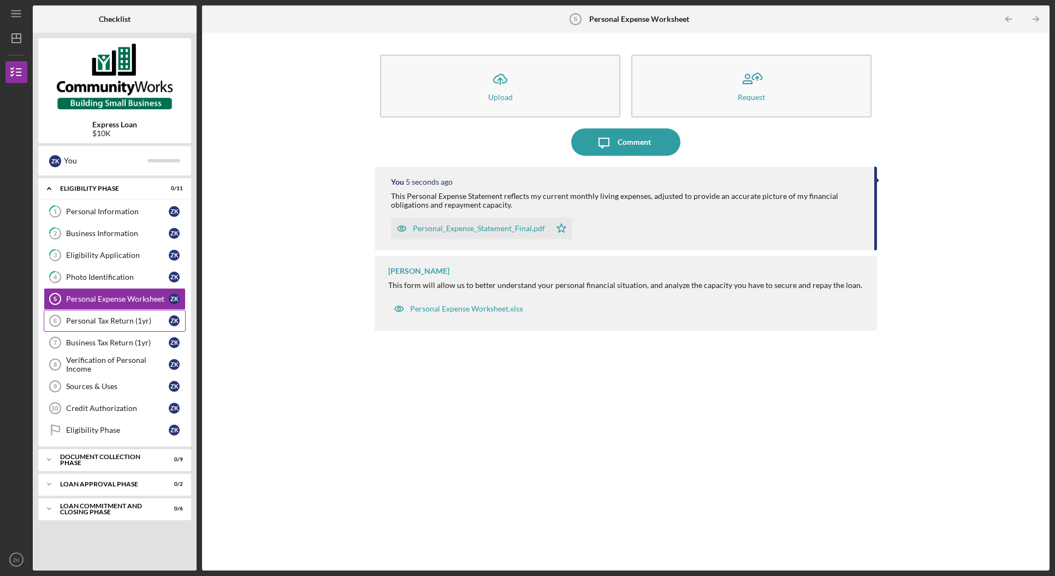
click at [110, 322] on div "Personal Tax Return (1yr)" at bounding box center [117, 320] width 103 height 9
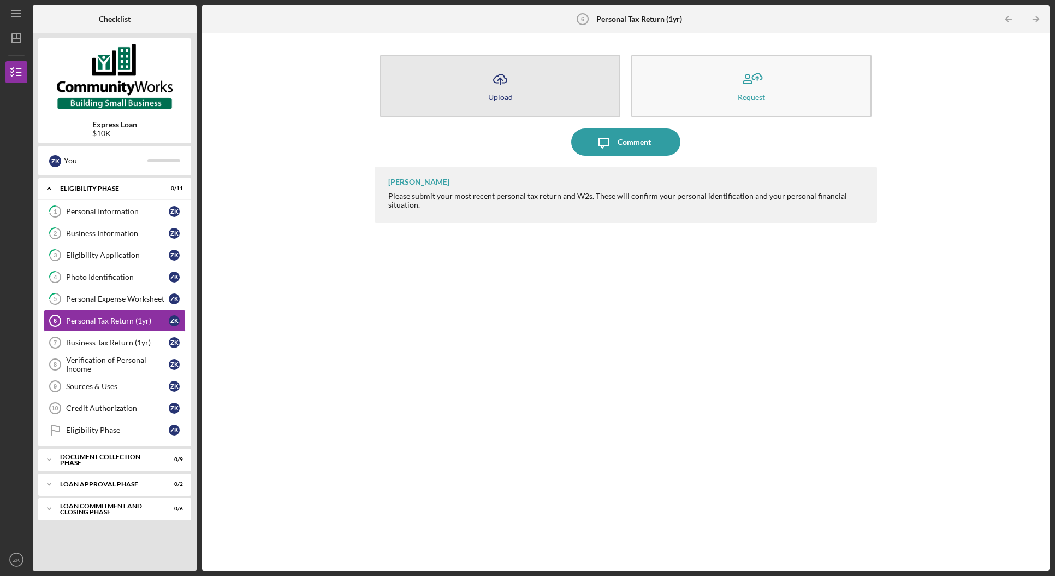
click at [501, 90] on icon "Icon/Upload" at bounding box center [500, 79] width 27 height 27
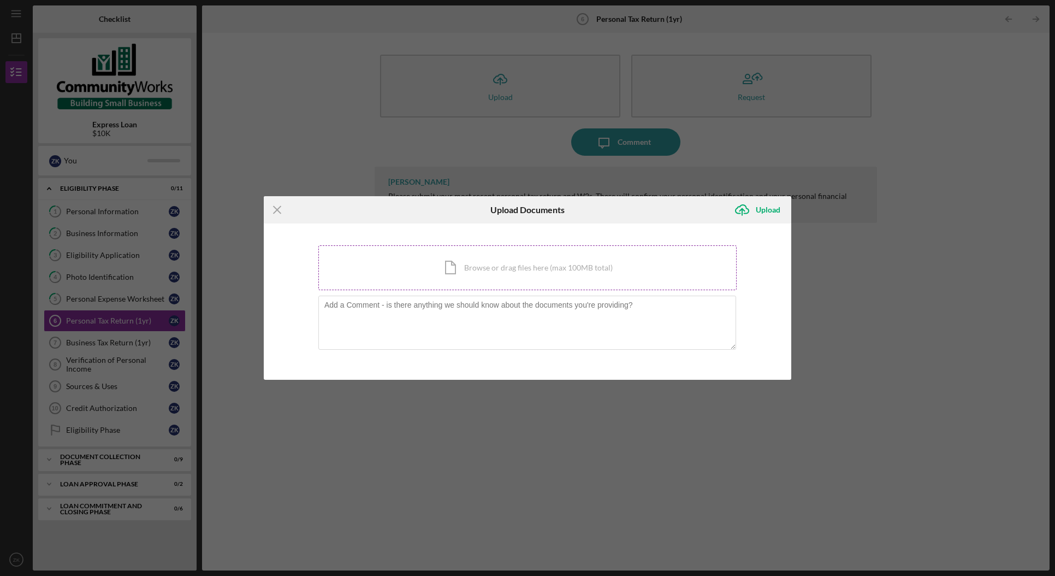
click at [470, 275] on div "Icon/Document Browse or drag files here (max 100MB total) Tap to choose files o…" at bounding box center [527, 267] width 418 height 45
click at [463, 267] on div "Icon/Document Browse or drag files here (max 100MB total) Tap to choose files o…" at bounding box center [527, 267] width 418 height 45
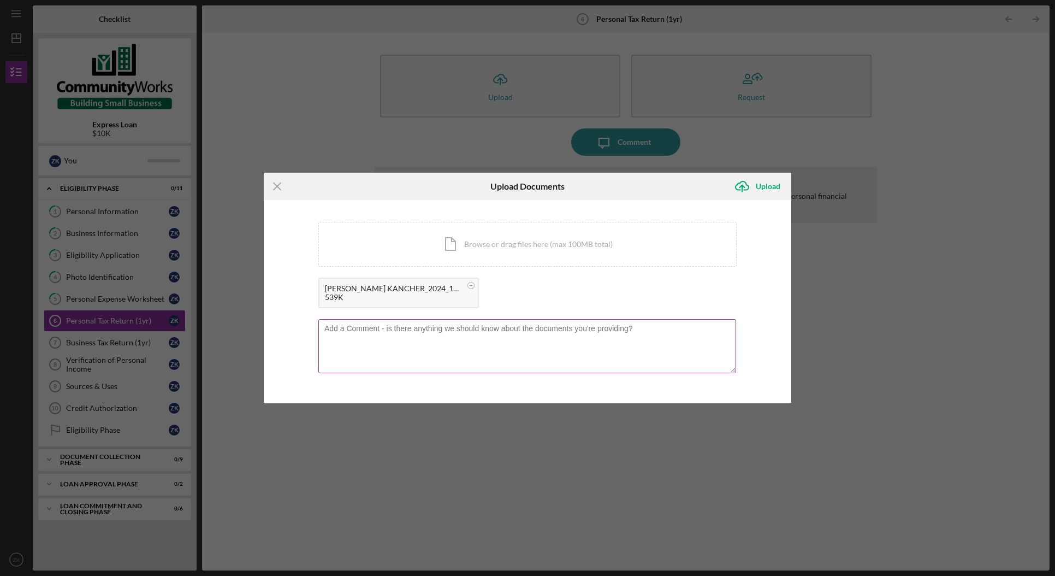
click at [451, 333] on textarea at bounding box center [527, 346] width 418 height 54
paste textarea "2024 tax return is provided as requested. Please note that these figures reflec…"
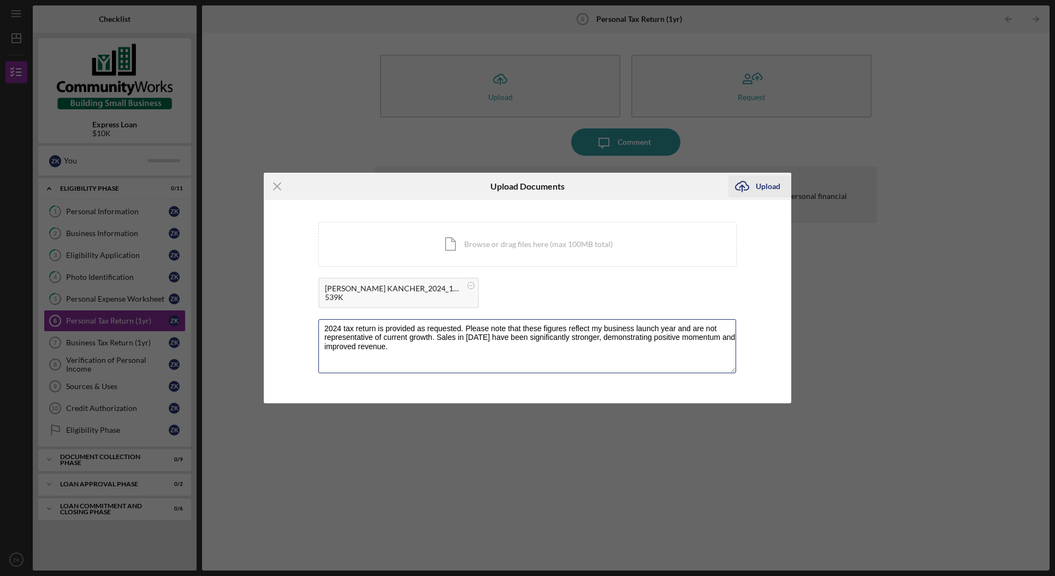
type textarea "2024 tax return is provided as requested. Please note that these figures reflec…"
click at [765, 185] on div "Upload" at bounding box center [768, 186] width 25 height 22
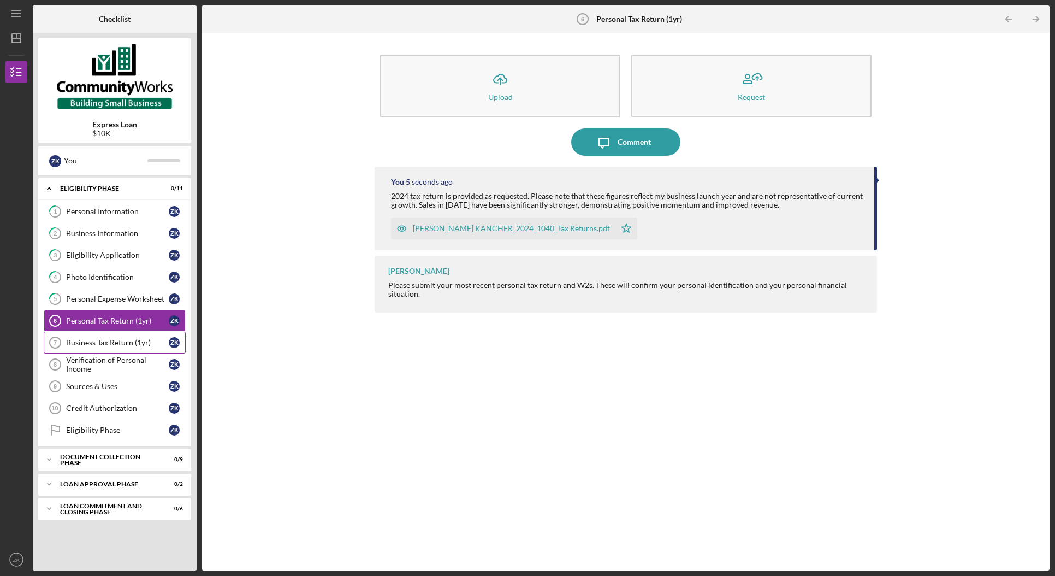
click at [123, 339] on link "Business Tax Return (1yr) 7 Business Tax Return (1yr) Z K" at bounding box center [115, 342] width 142 height 22
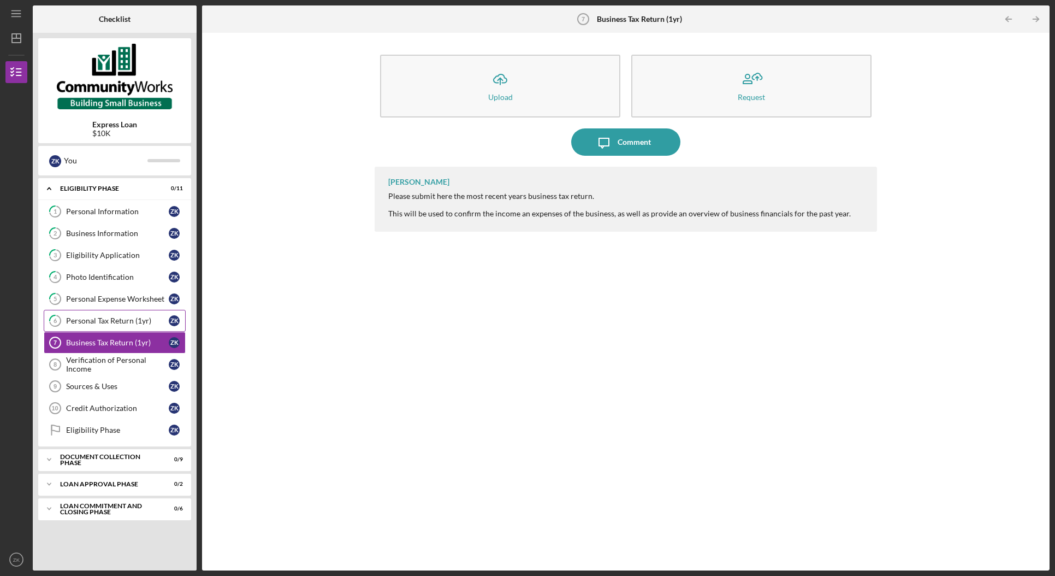
click at [123, 322] on div "Personal Tax Return (1yr)" at bounding box center [117, 320] width 103 height 9
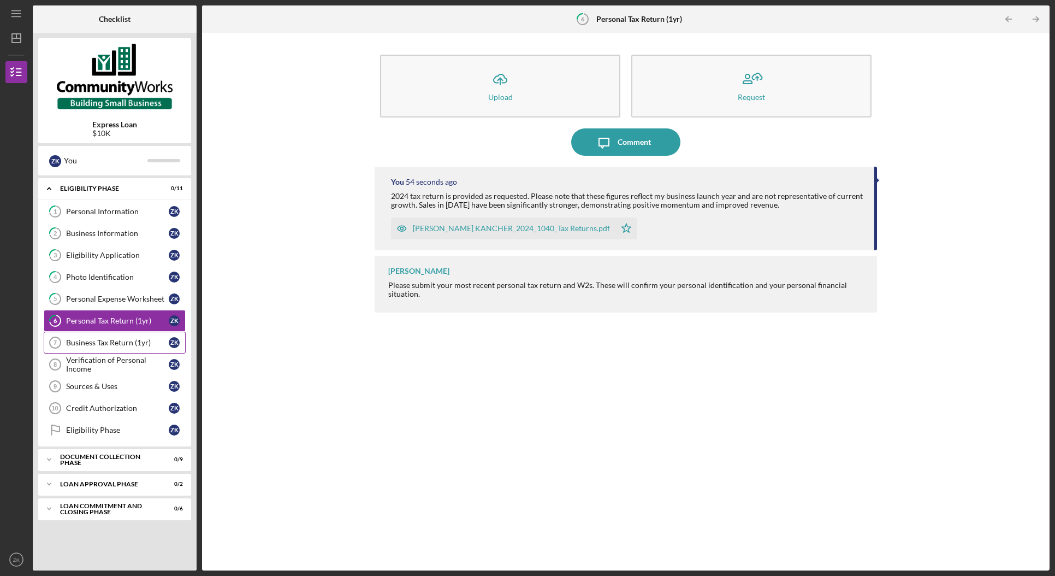
click at [84, 344] on div "Business Tax Return (1yr)" at bounding box center [117, 342] width 103 height 9
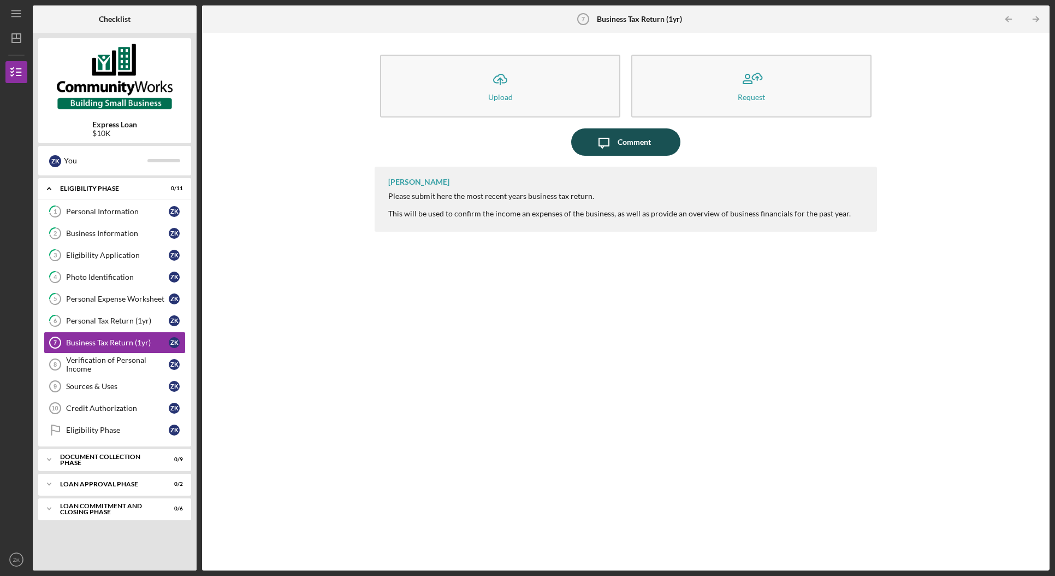
click at [625, 144] on div "Comment" at bounding box center [634, 141] width 33 height 27
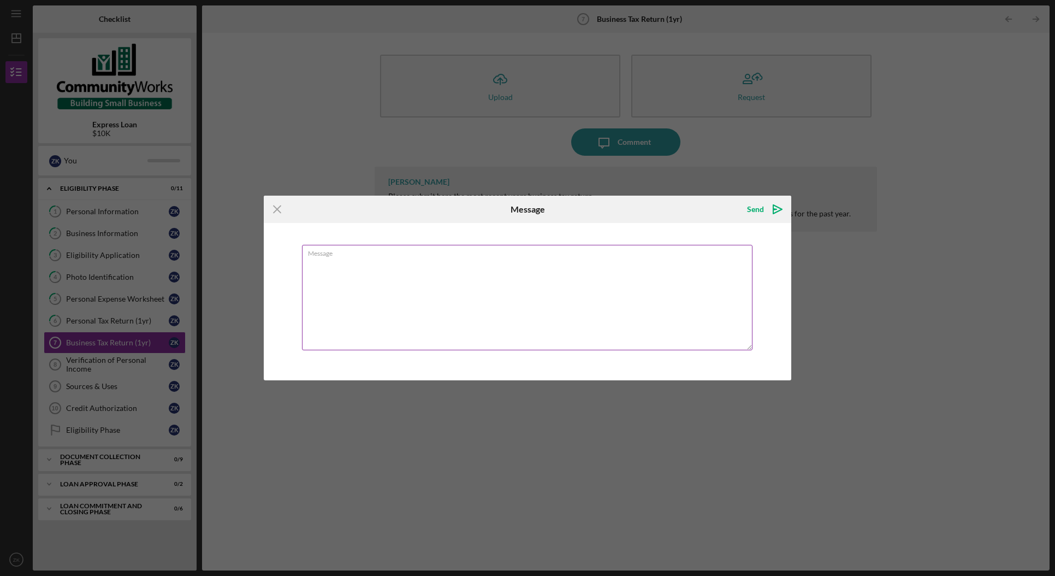
click at [465, 315] on textarea "Message" at bounding box center [527, 297] width 451 height 105
type textarea "Personal and business income are reported together on my 1040, as I operate as …"
click at [750, 204] on div "Send" at bounding box center [755, 209] width 17 height 22
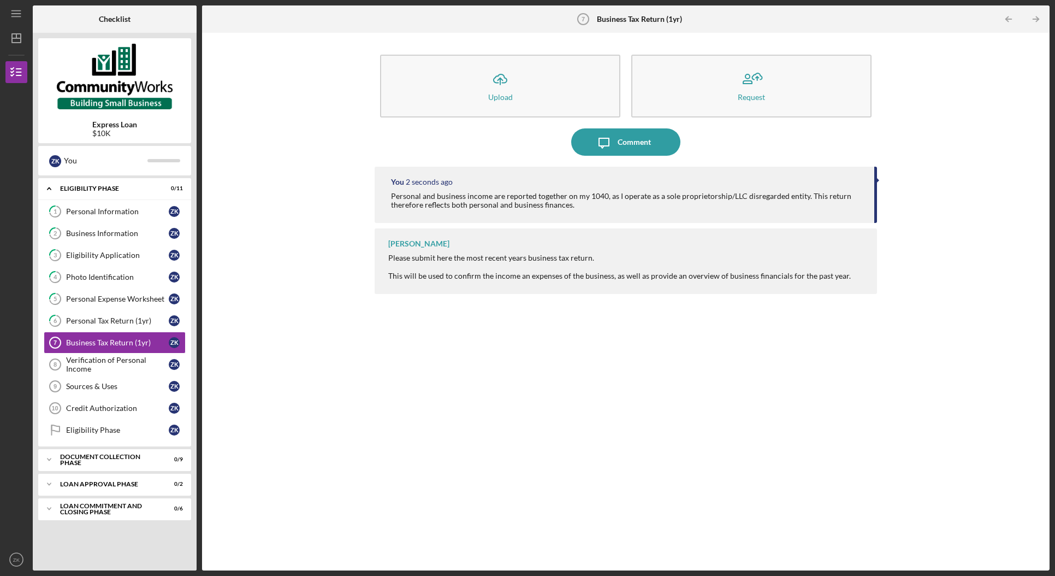
click at [345, 221] on div "Icon/Upload Upload Request Icon/Message Comment You 2 seconds ago Personal and …" at bounding box center [626, 301] width 837 height 526
click at [647, 151] on div "Comment" at bounding box center [634, 141] width 33 height 27
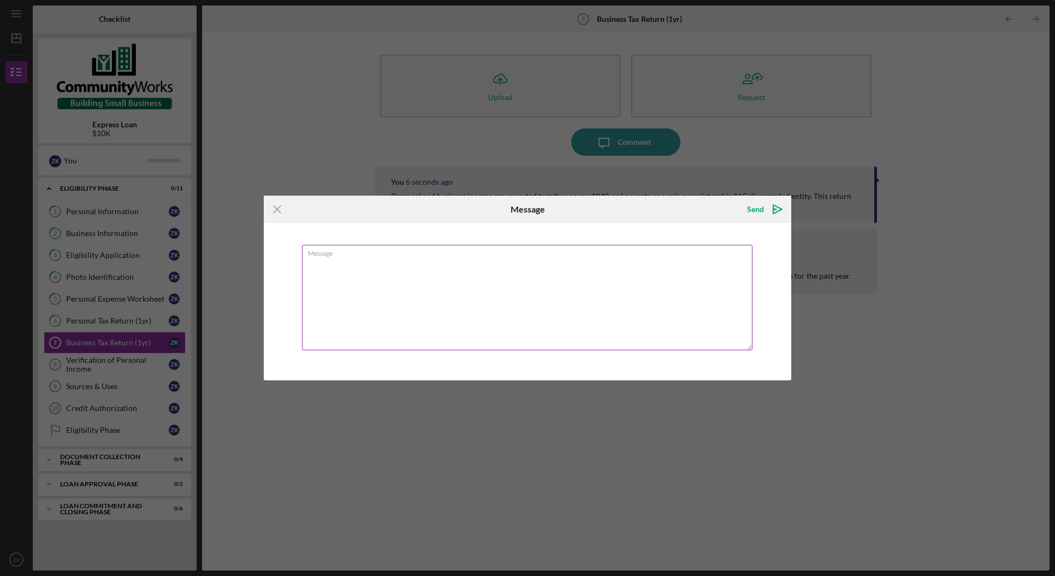
click at [593, 270] on textarea "Message" at bounding box center [527, 297] width 451 height 105
click at [695, 264] on textarea "Personal and business income are reported together on my 1040, as I operate as …" at bounding box center [527, 297] width 451 height 105
click at [680, 262] on textarea "Personal and business income are reported together on my 1040, as I operate as …" at bounding box center [527, 297] width 451 height 105
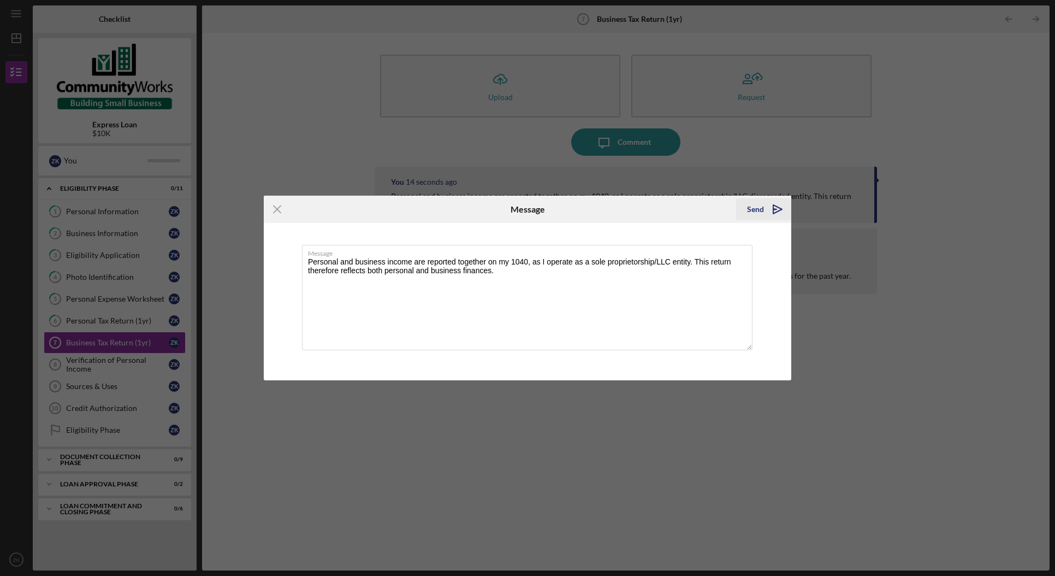
type textarea "Personal and business income are reported together on my 1040, as I operate as …"
click at [750, 212] on div "Send" at bounding box center [755, 209] width 17 height 22
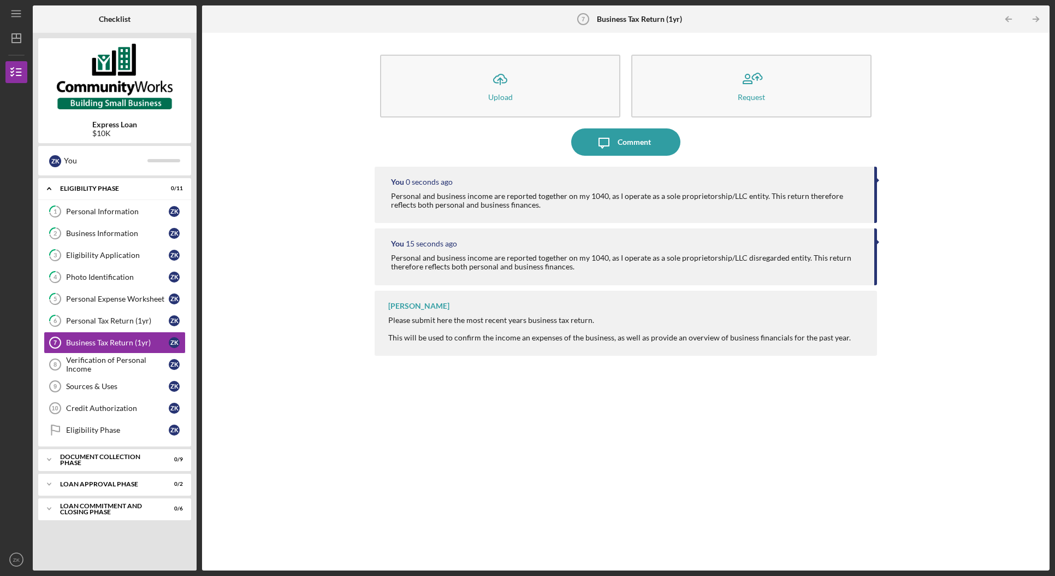
click at [791, 239] on div "Icon/Upload Upload Request Icon/Message Comment You 0 seconds ago Personal and …" at bounding box center [626, 301] width 837 height 526
click at [791, 197] on div "Personal and business income are reported together on my 1040, as I operate as …" at bounding box center [627, 200] width 472 height 17
click at [99, 367] on div "Verification of Personal Income" at bounding box center [117, 364] width 103 height 17
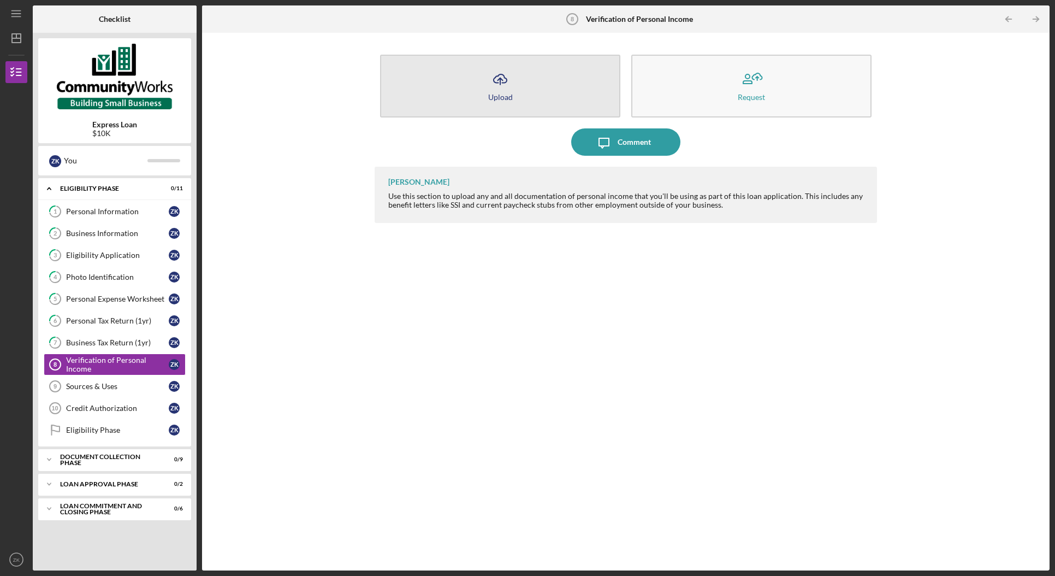
click at [517, 94] on button "Icon/Upload Upload" at bounding box center [500, 86] width 240 height 63
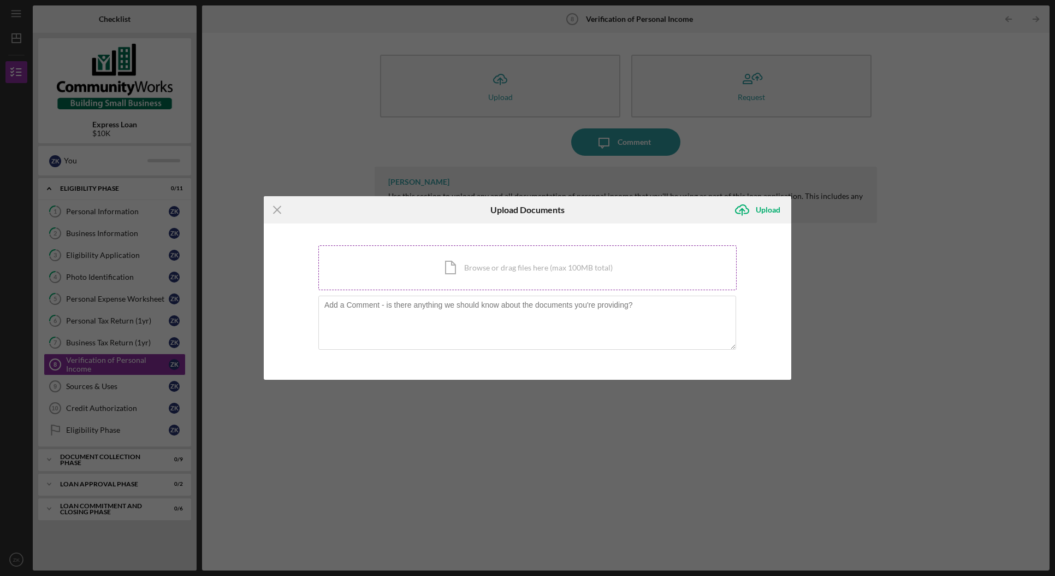
click at [473, 265] on div "Icon/Document Browse or drag files here (max 100MB total) Tap to choose files o…" at bounding box center [527, 267] width 418 height 45
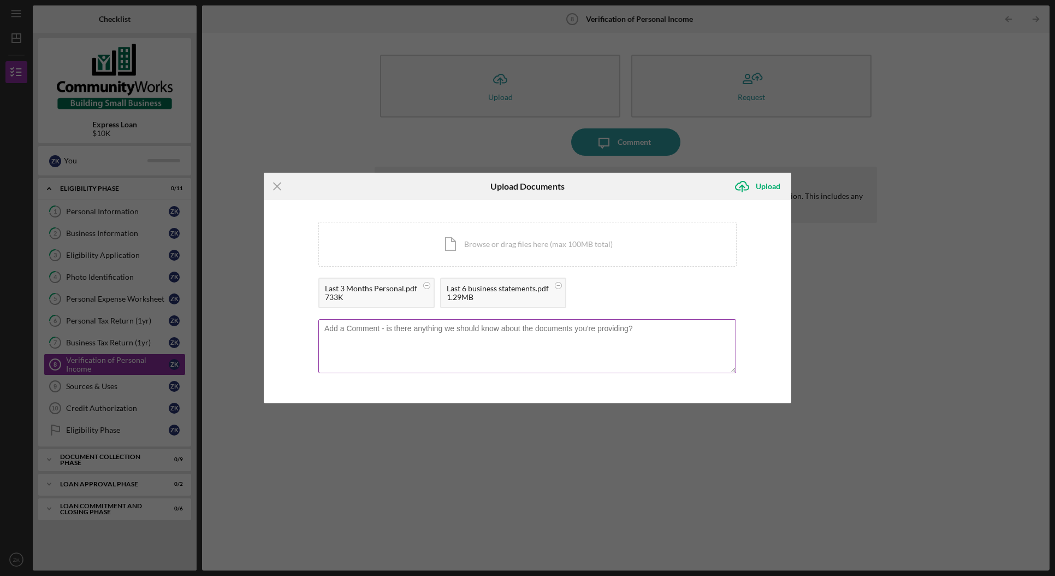
click at [509, 328] on textarea at bounding box center [527, 346] width 418 height 54
paste textarea "These documents include my last 3 months of personal bank statements and the la…"
type textarea "These documents include my last 3 months of personal bank statements and the la…"
click at [759, 182] on div "Upload" at bounding box center [768, 186] width 25 height 22
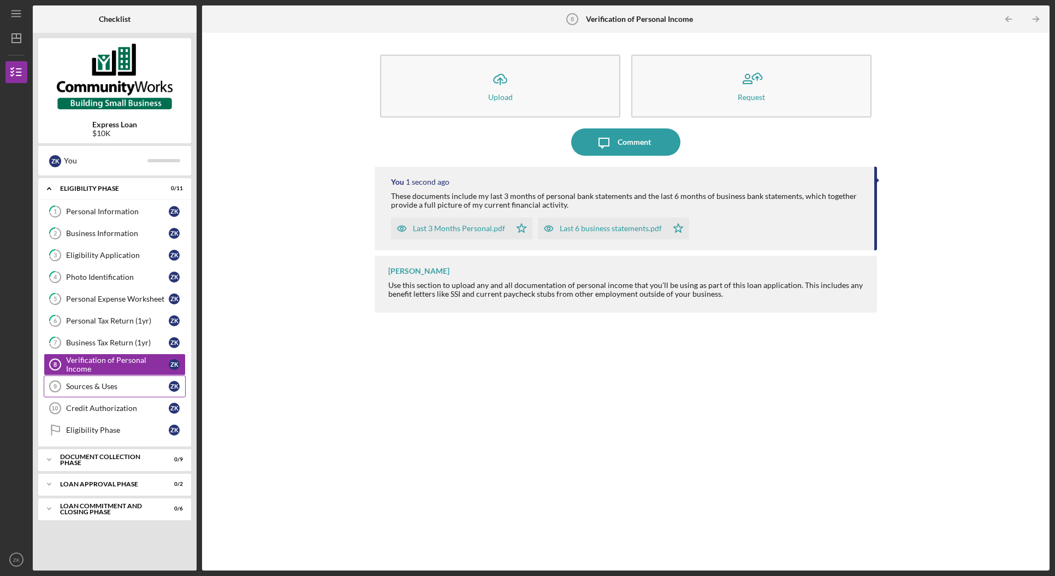
click at [94, 390] on div "Sources & Uses" at bounding box center [117, 386] width 103 height 9
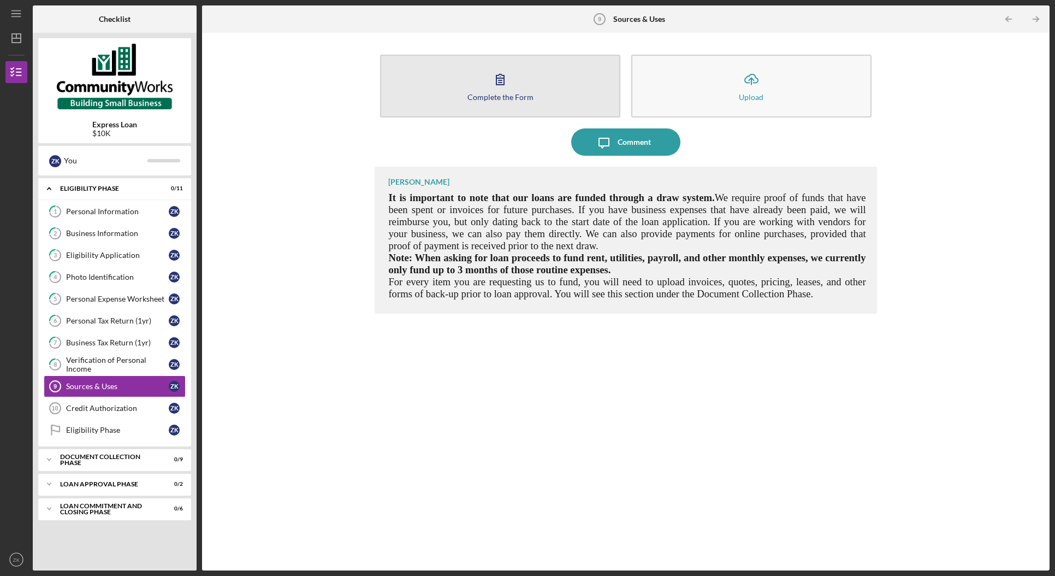
click at [502, 84] on icon "button" at bounding box center [500, 79] width 27 height 27
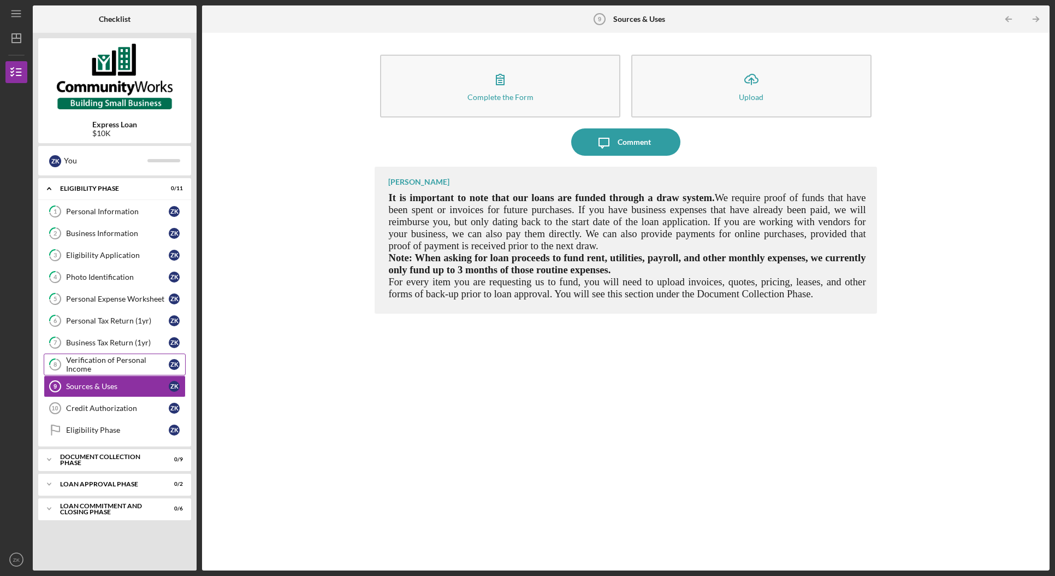
click at [123, 368] on div "Verification of Personal Income" at bounding box center [117, 364] width 103 height 17
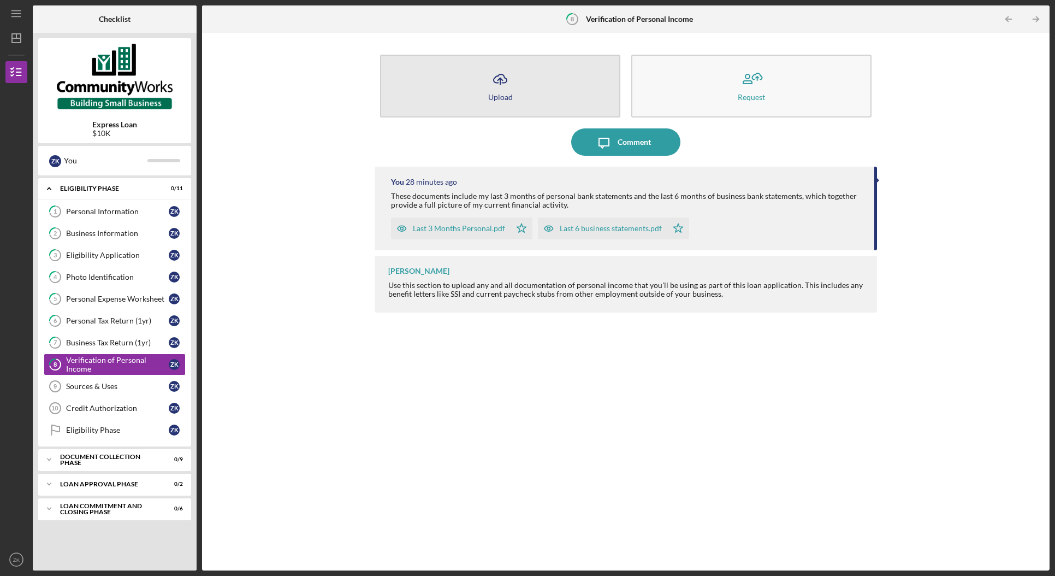
click at [505, 86] on icon "Icon/Upload" at bounding box center [500, 79] width 27 height 27
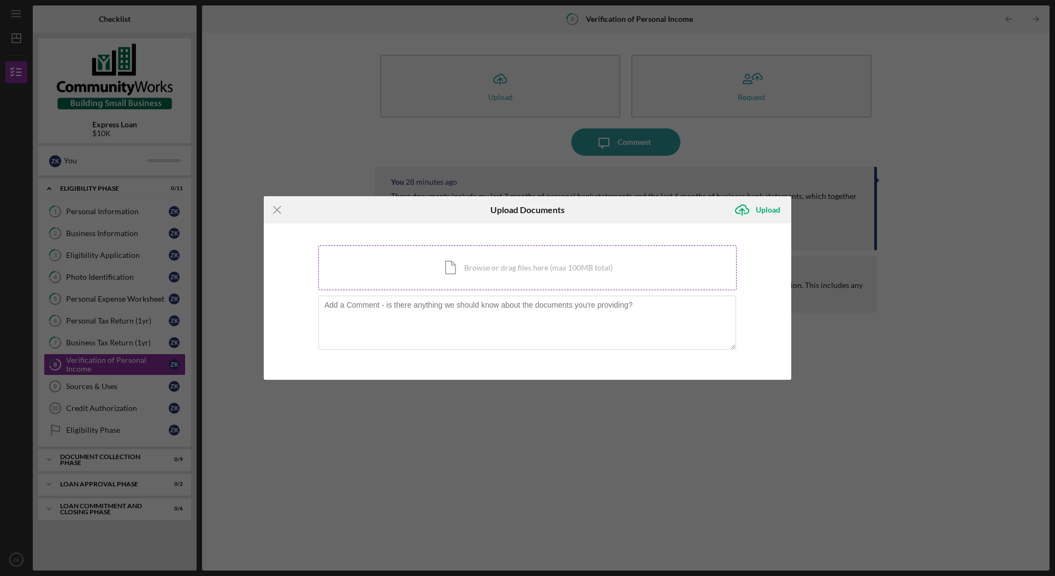
click at [453, 271] on div "Icon/Document Browse or drag files here (max 100MB total) Tap to choose files o…" at bounding box center [527, 267] width 418 height 45
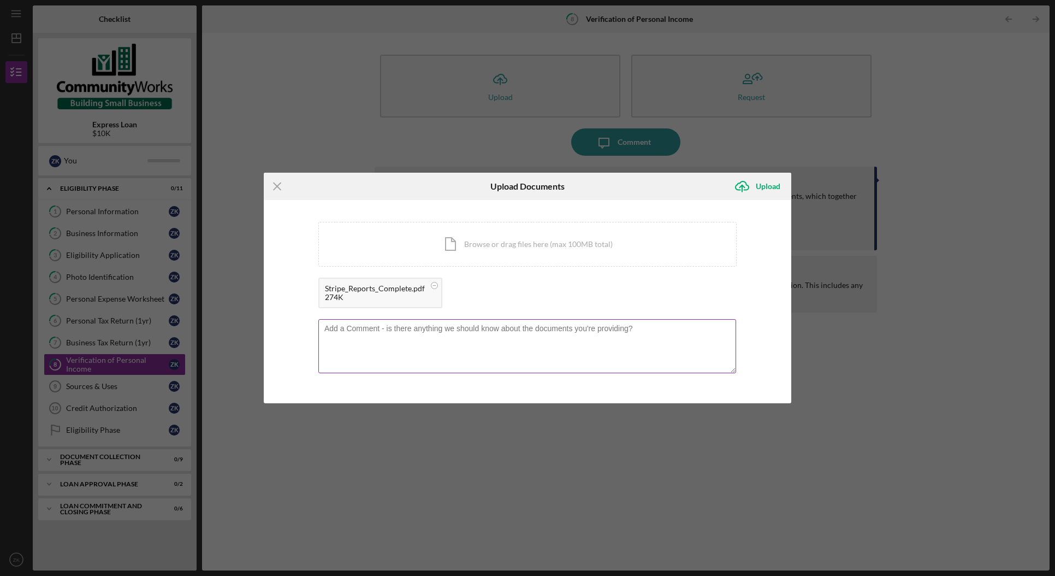
click at [400, 343] on textarea at bounding box center [527, 346] width 418 height 54
paste textarea "This Stripe payout reconciliation report shows activity from [DATE] through [DA…"
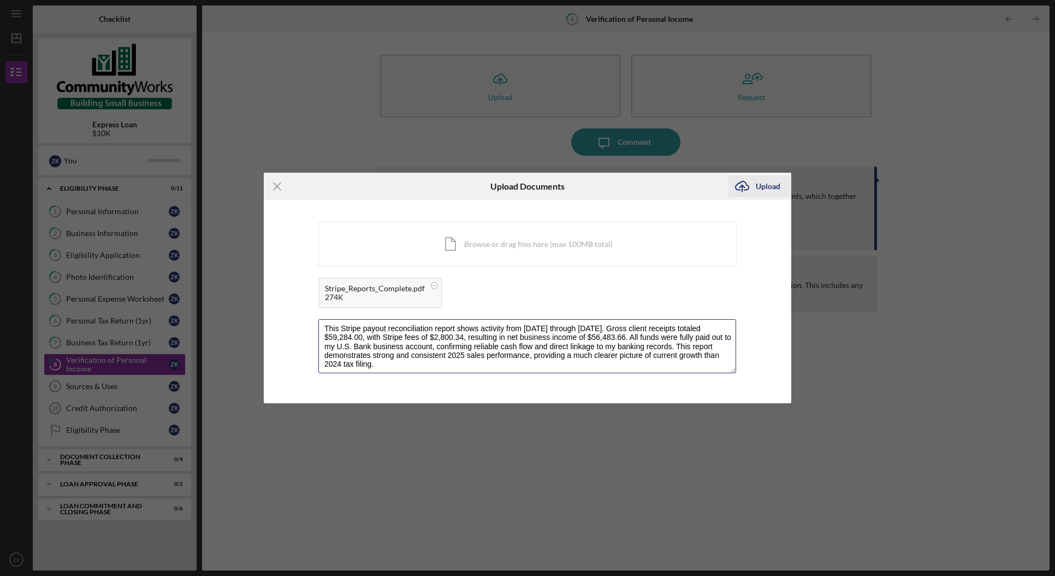
type textarea "This Stripe payout reconciliation report shows activity from [DATE] through [DA…"
drag, startPoint x: 763, startPoint y: 182, endPoint x: 473, endPoint y: 309, distance: 316.7
click at [431, 287] on circle at bounding box center [434, 285] width 7 height 7
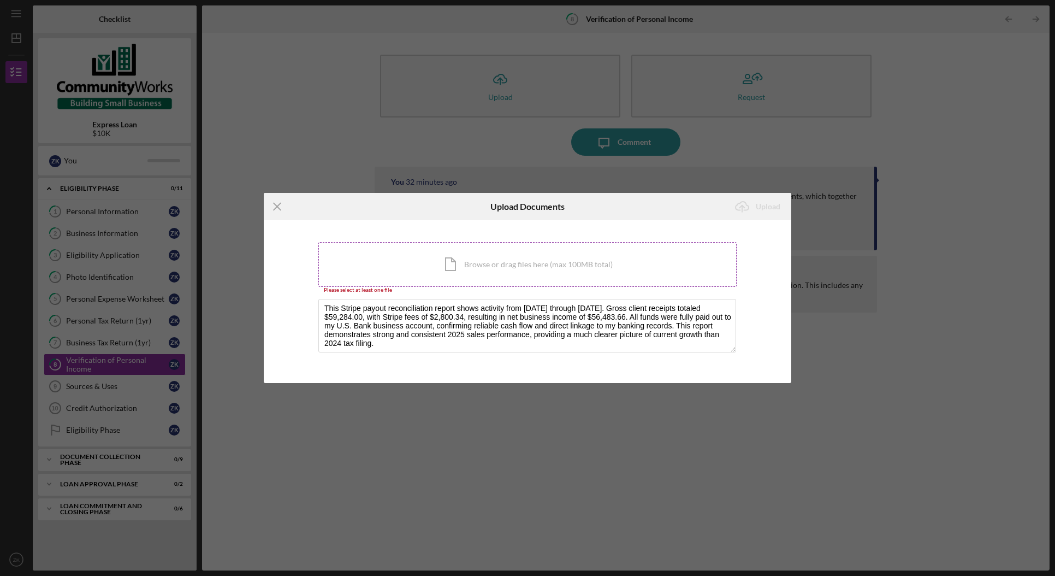
click at [473, 260] on div "Icon/Document Browse or drag files here (max 100MB total) Tap to choose files o…" at bounding box center [527, 264] width 418 height 45
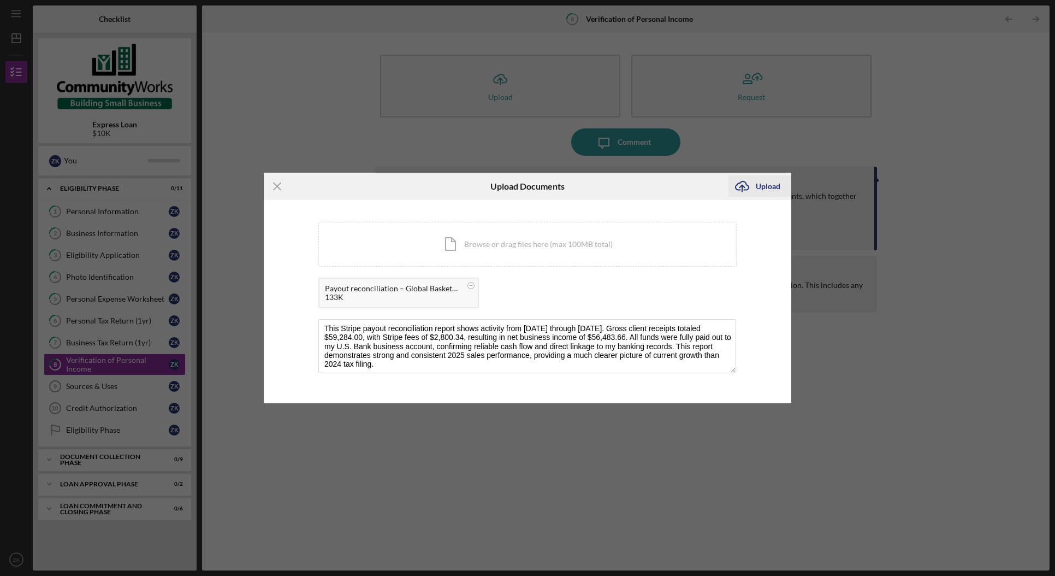
click at [748, 184] on icon "Icon/Upload" at bounding box center [741, 186] width 27 height 27
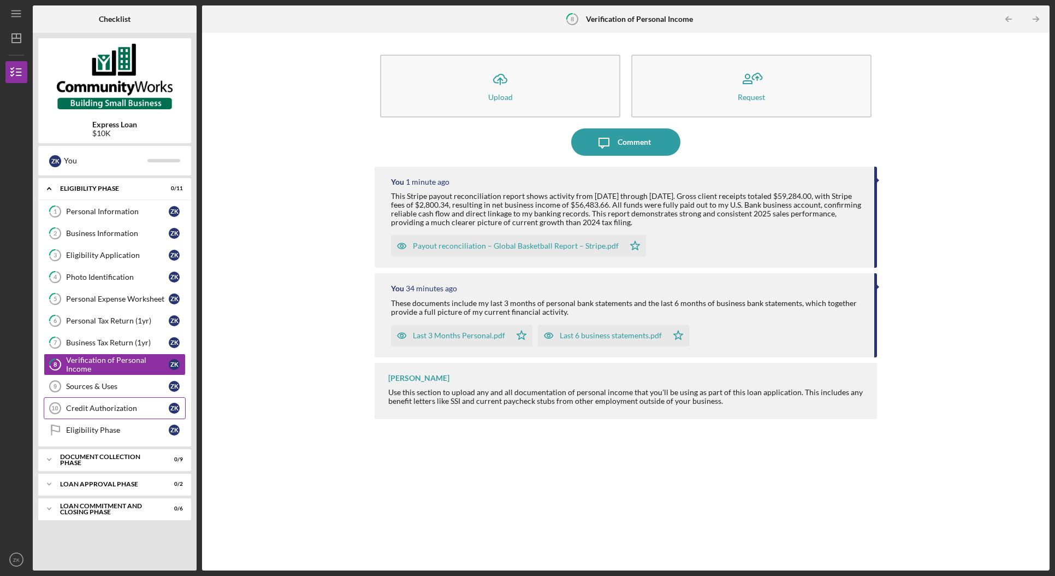
click at [96, 412] on div "Credit Authorization" at bounding box center [117, 408] width 103 height 9
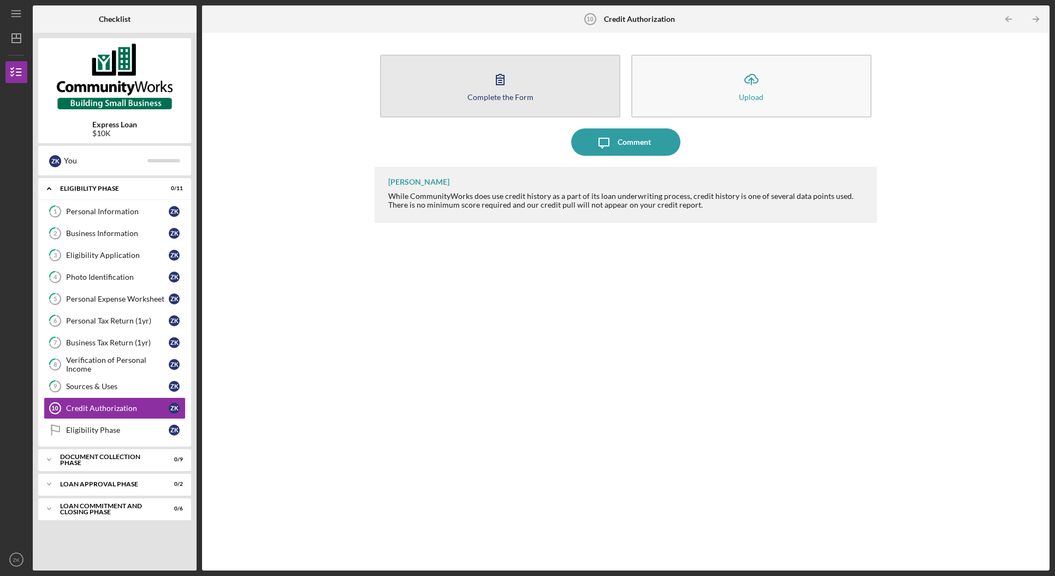
click at [499, 90] on icon "button" at bounding box center [500, 79] width 27 height 27
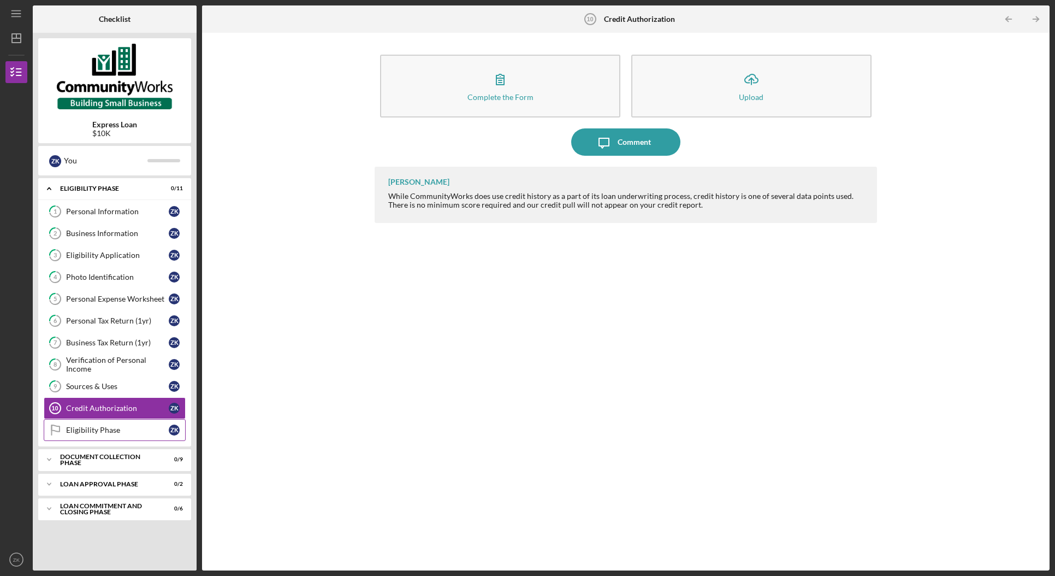
click at [114, 431] on div "Eligibility Phase" at bounding box center [117, 429] width 103 height 9
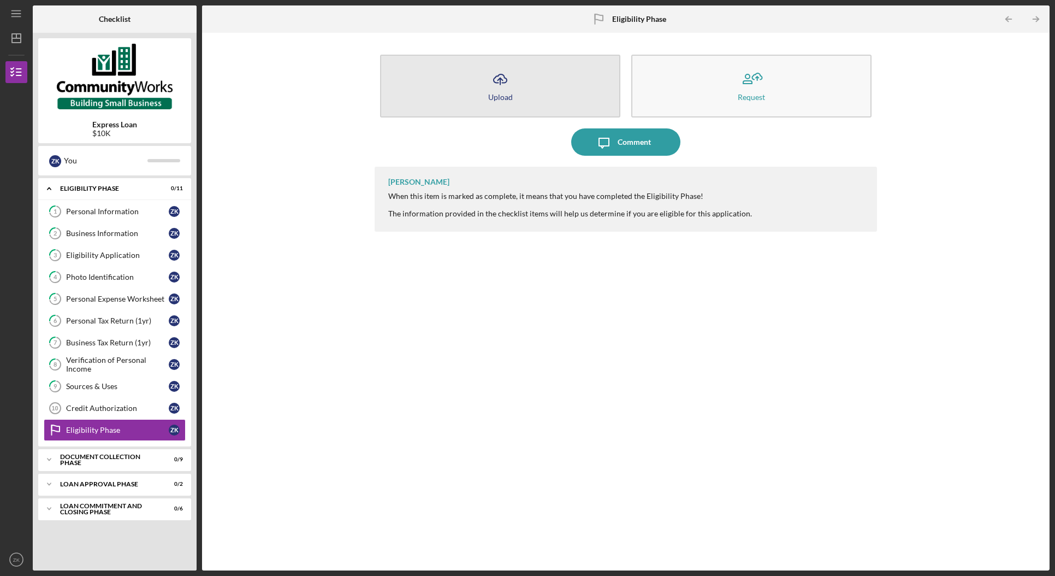
click at [522, 95] on button "Icon/Upload Upload" at bounding box center [500, 86] width 240 height 63
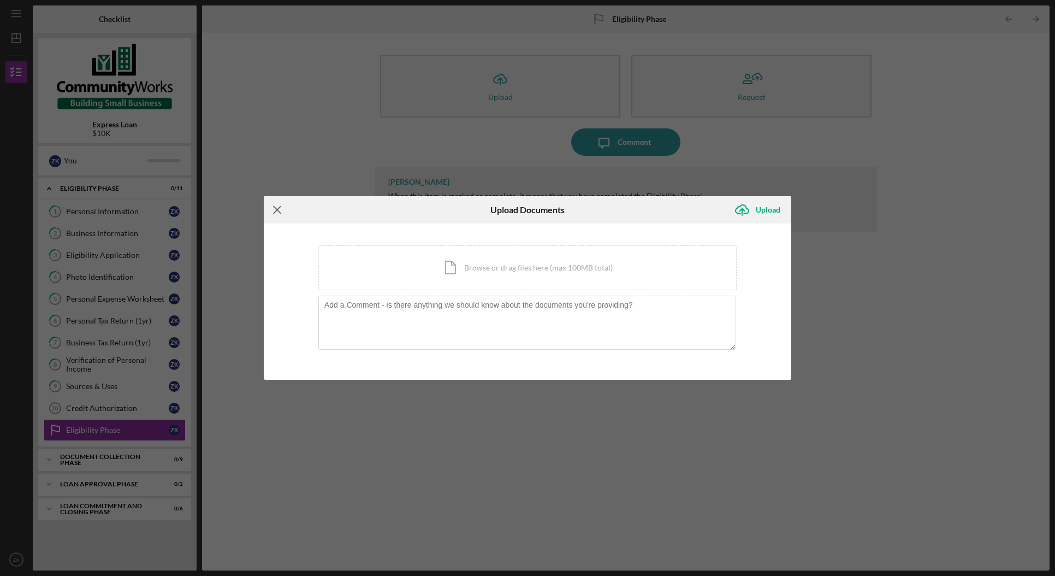
click at [279, 209] on icon "Icon/Menu Close" at bounding box center [277, 209] width 27 height 27
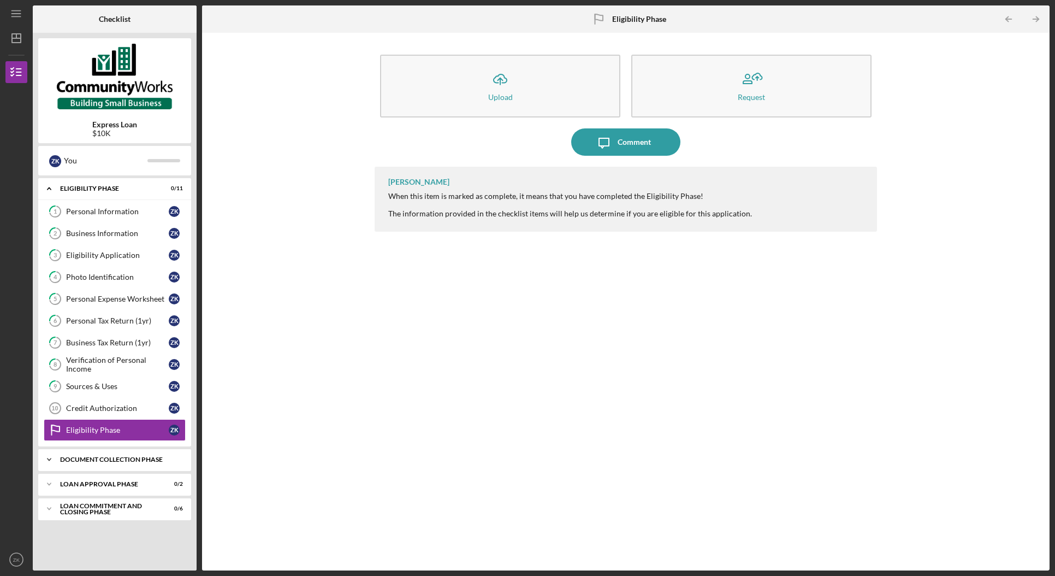
click at [125, 431] on div "Icon/Expander Document Collection Phase 0 / 9" at bounding box center [114, 459] width 153 height 22
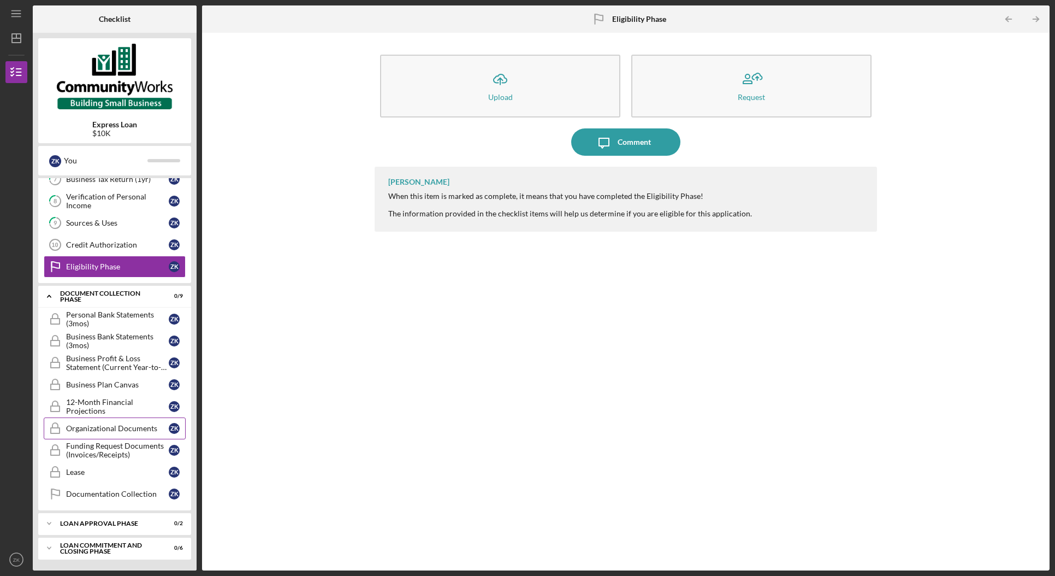
scroll to position [170, 0]
click at [94, 313] on div "Personal Bank Statements (3mos)" at bounding box center [117, 318] width 103 height 17
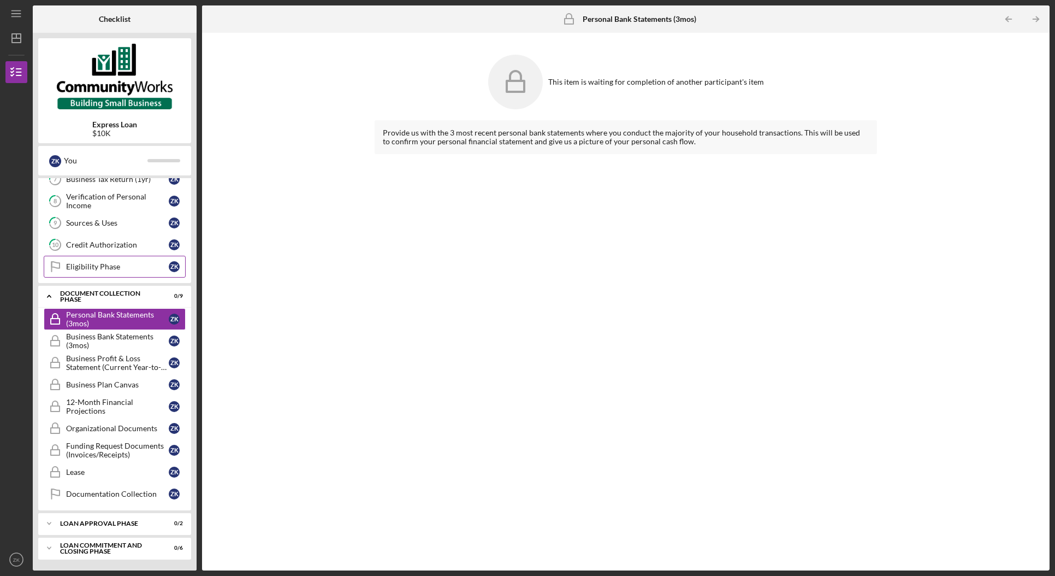
click at [119, 263] on div "Eligibility Phase" at bounding box center [117, 266] width 103 height 9
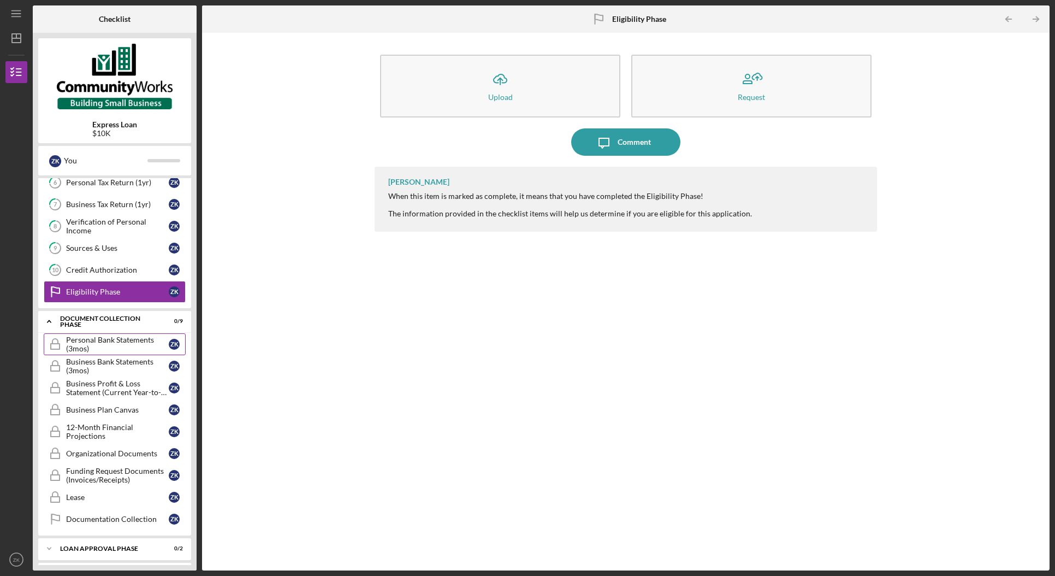
scroll to position [71, 0]
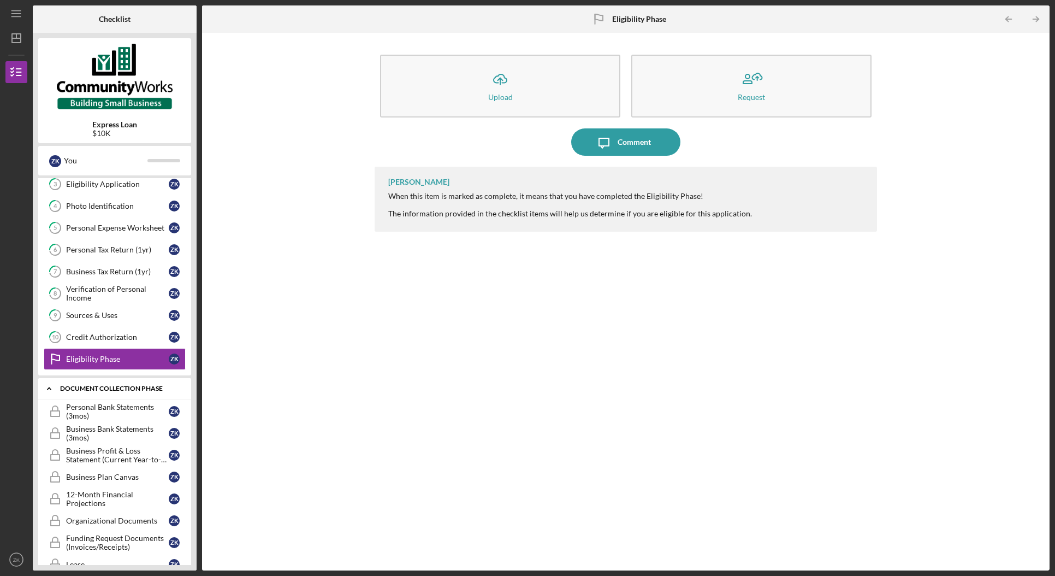
click at [84, 389] on div "Document Collection Phase" at bounding box center [118, 388] width 117 height 7
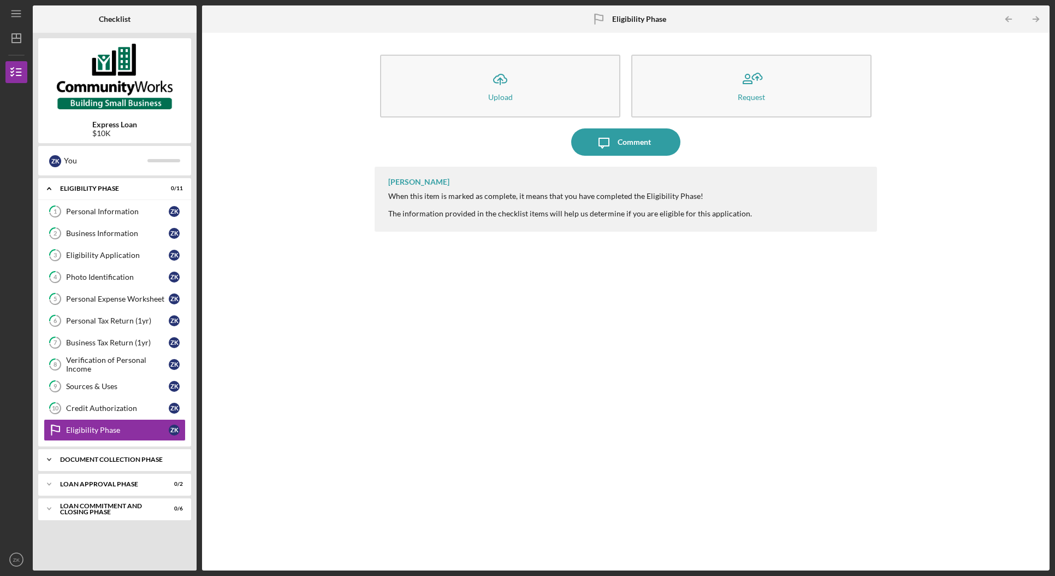
scroll to position [0, 0]
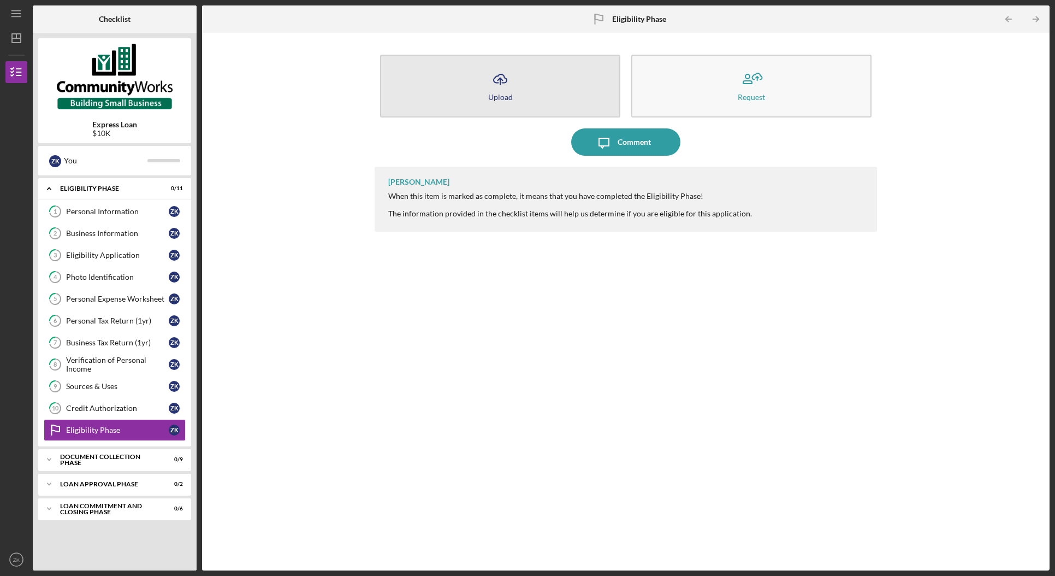
click at [510, 95] on div "Upload" at bounding box center [500, 97] width 25 height 8
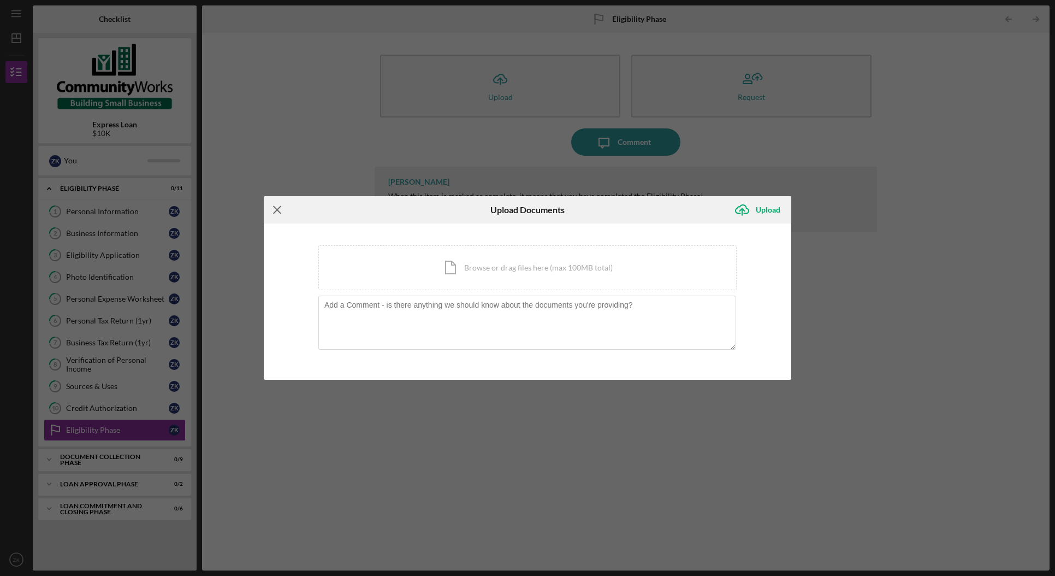
click at [274, 212] on line at bounding box center [277, 209] width 7 height 7
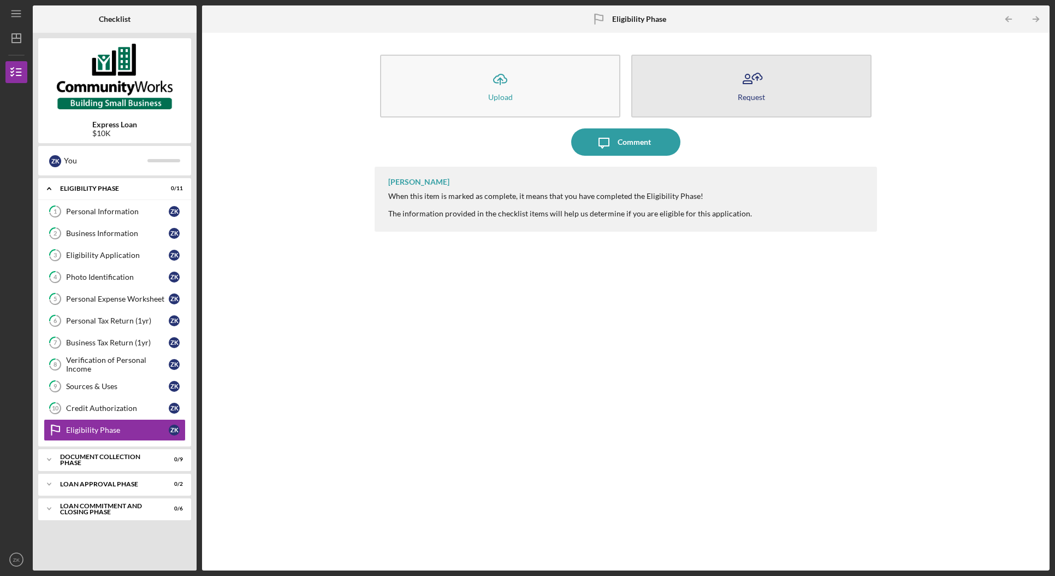
click at [746, 87] on icon "button" at bounding box center [751, 79] width 27 height 27
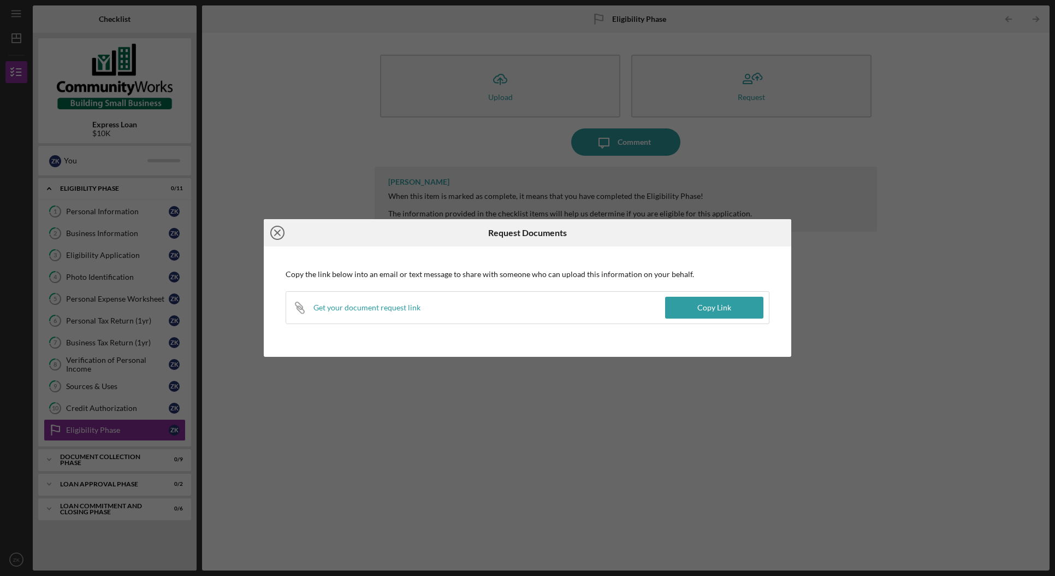
click at [278, 236] on icon "Icon/Close" at bounding box center [277, 232] width 27 height 27
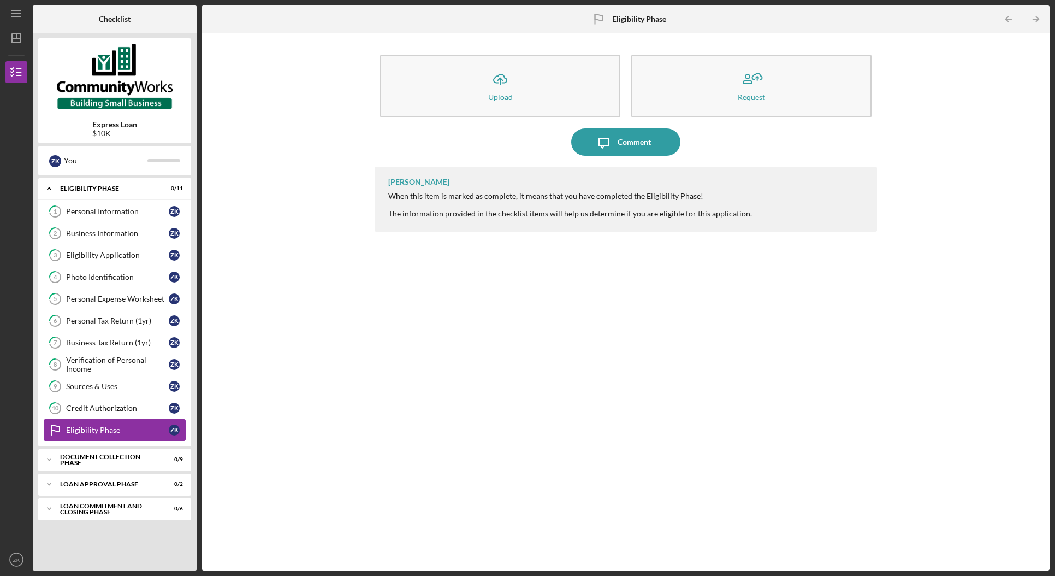
click at [103, 429] on div "Eligibility Phase" at bounding box center [117, 429] width 103 height 9
click at [352, 258] on div "Icon/Upload Upload Request Icon/Message Comment [PERSON_NAME] When this item is…" at bounding box center [626, 301] width 837 height 526
click at [104, 407] on div "Credit Authorization" at bounding box center [117, 408] width 103 height 9
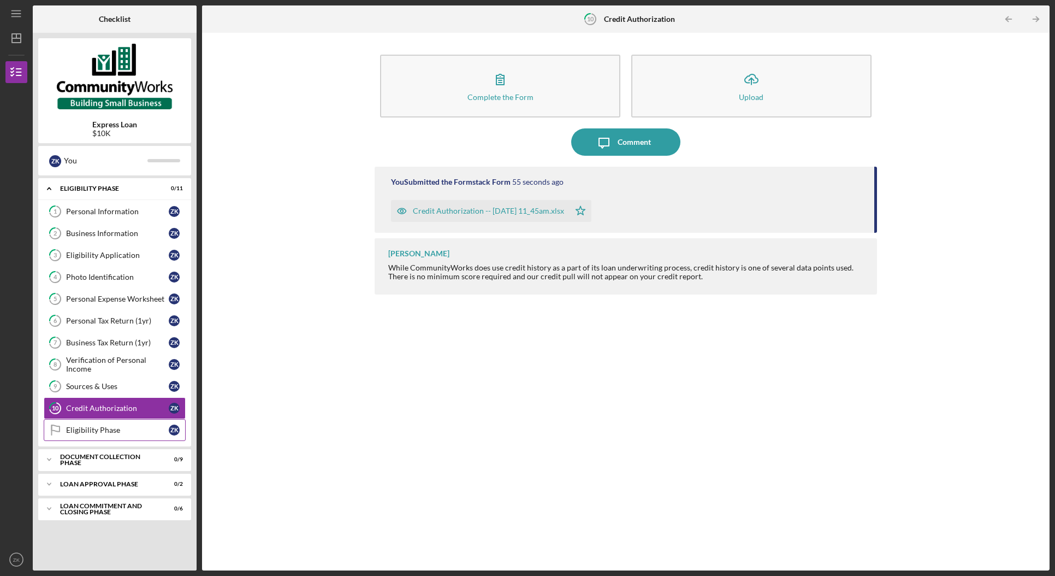
click at [97, 431] on link "Eligibility Phase Eligibility Phase Z K" at bounding box center [115, 430] width 142 height 22
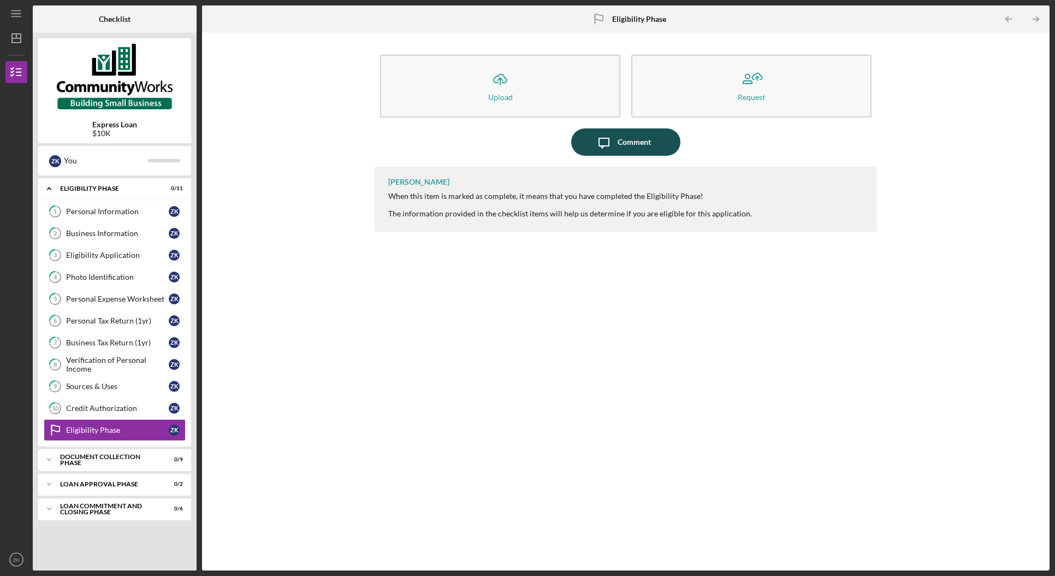
click at [601, 139] on icon "Icon/Message" at bounding box center [603, 141] width 27 height 27
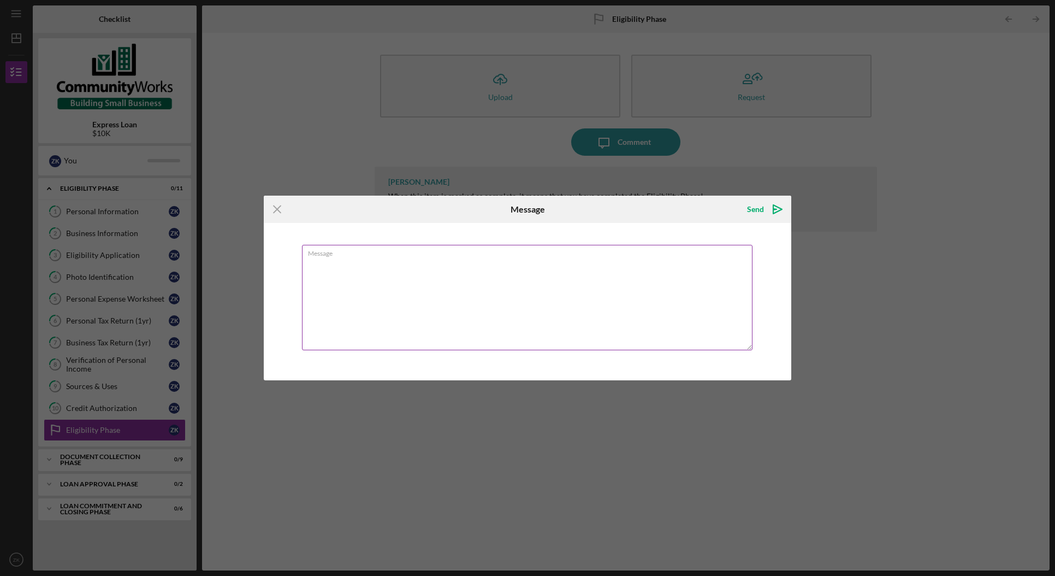
click at [520, 268] on textarea "Message" at bounding box center [527, 297] width 451 height 105
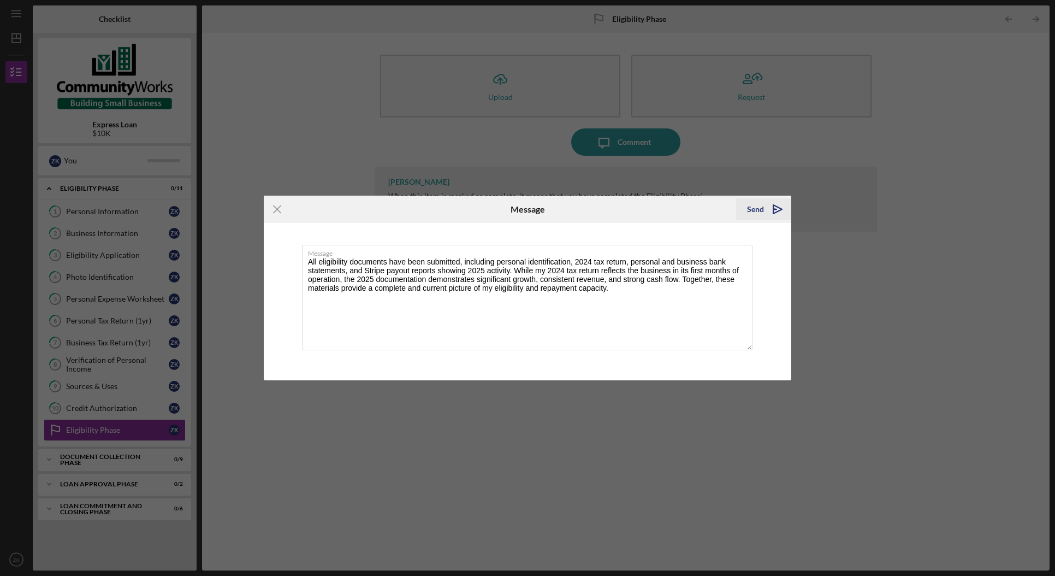
type textarea "All eligibility documents have been submitted, including personal identificatio…"
click at [757, 206] on div "Send" at bounding box center [755, 209] width 17 height 22
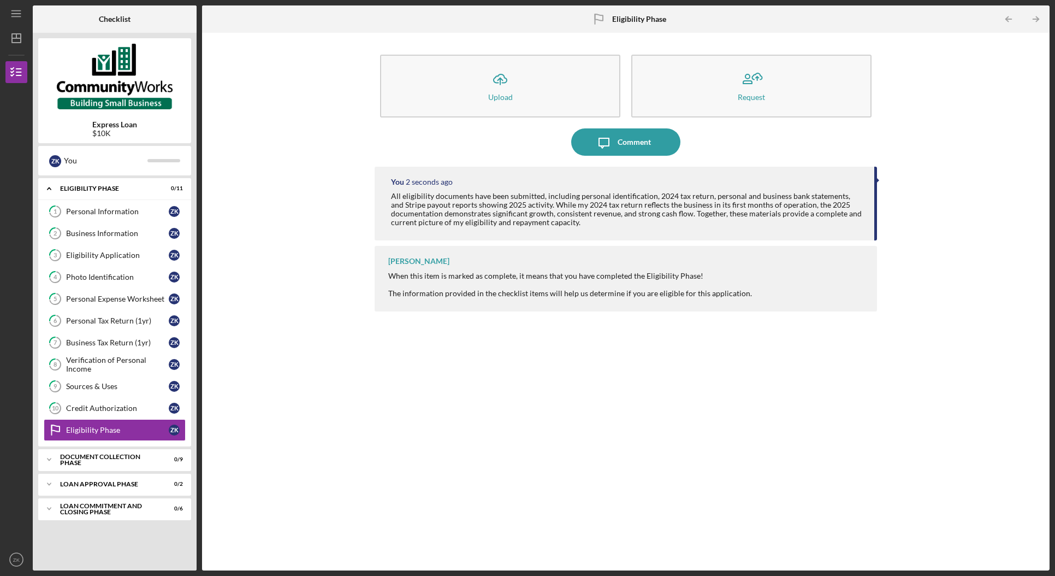
click at [593, 431] on div "You 2 seconds ago All eligibility documents have been submitted, including pers…" at bounding box center [626, 360] width 502 height 387
click at [119, 158] on div "You" at bounding box center [106, 160] width 84 height 19
click at [52, 157] on div "Z K" at bounding box center [55, 161] width 12 height 12
click at [127, 189] on div "Eligibility Phase" at bounding box center [118, 188] width 117 height 7
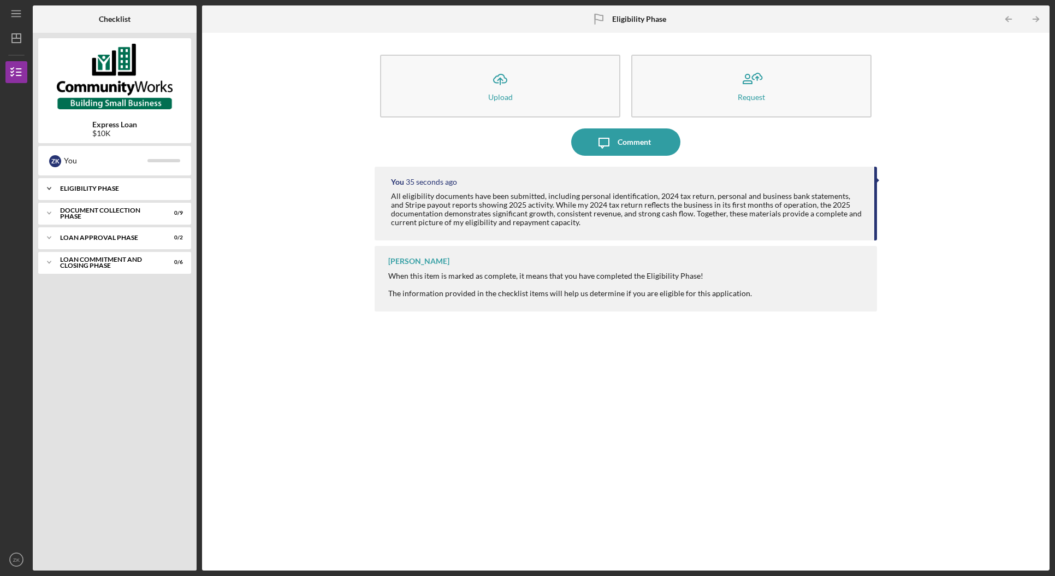
click at [94, 187] on div "Eligibility Phase" at bounding box center [118, 188] width 117 height 7
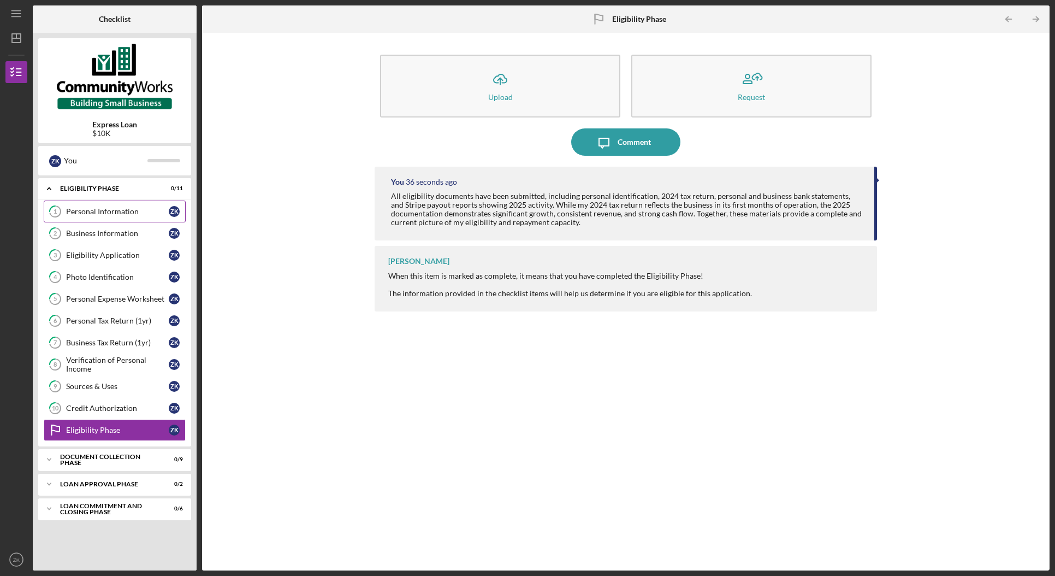
click at [158, 212] on div "Personal Information" at bounding box center [117, 211] width 103 height 9
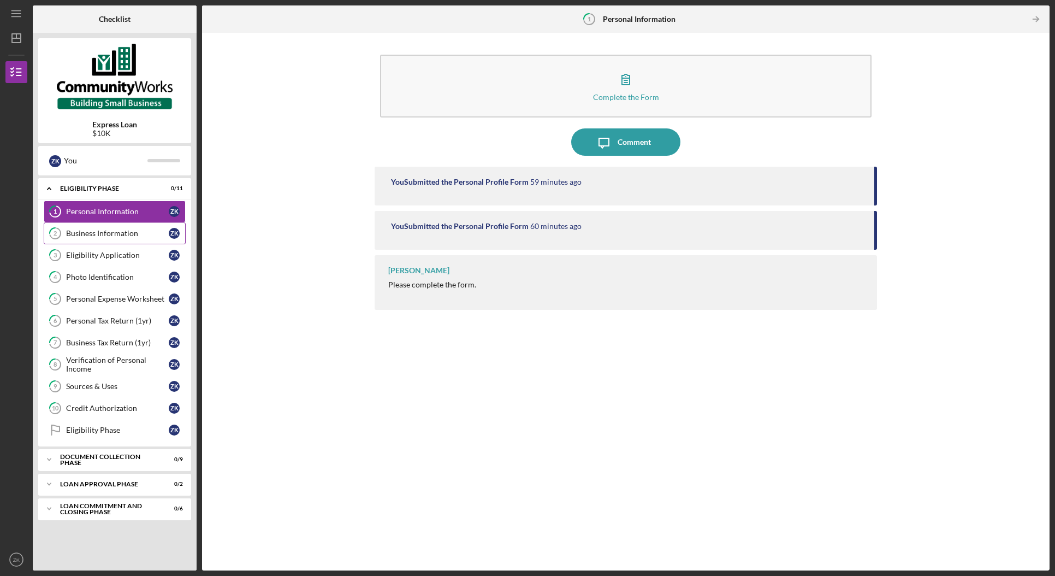
click at [140, 238] on div "Business Information" at bounding box center [117, 233] width 103 height 9
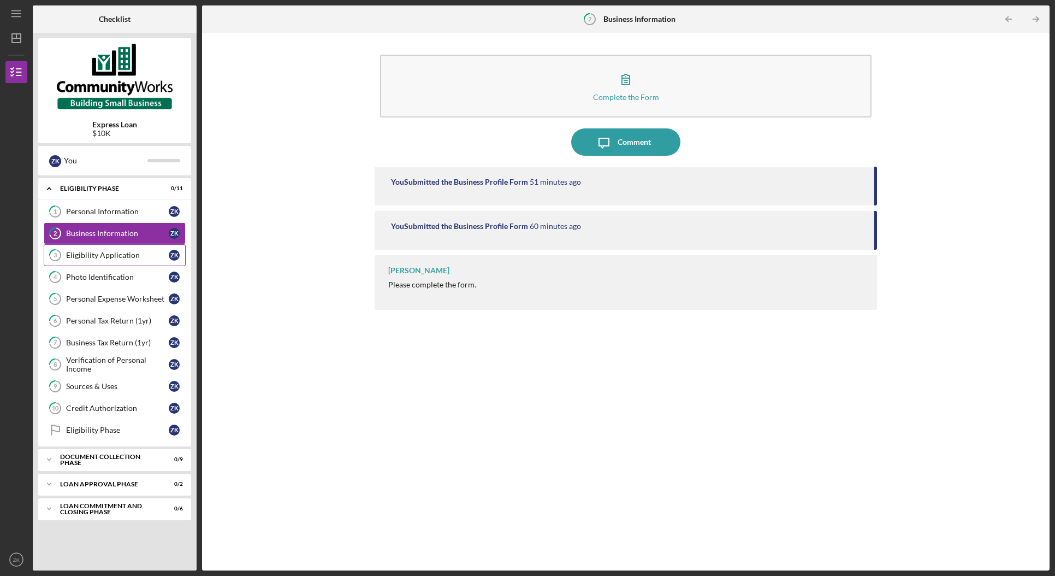
click at [116, 265] on link "3 Eligibility Application Z K" at bounding box center [115, 255] width 142 height 22
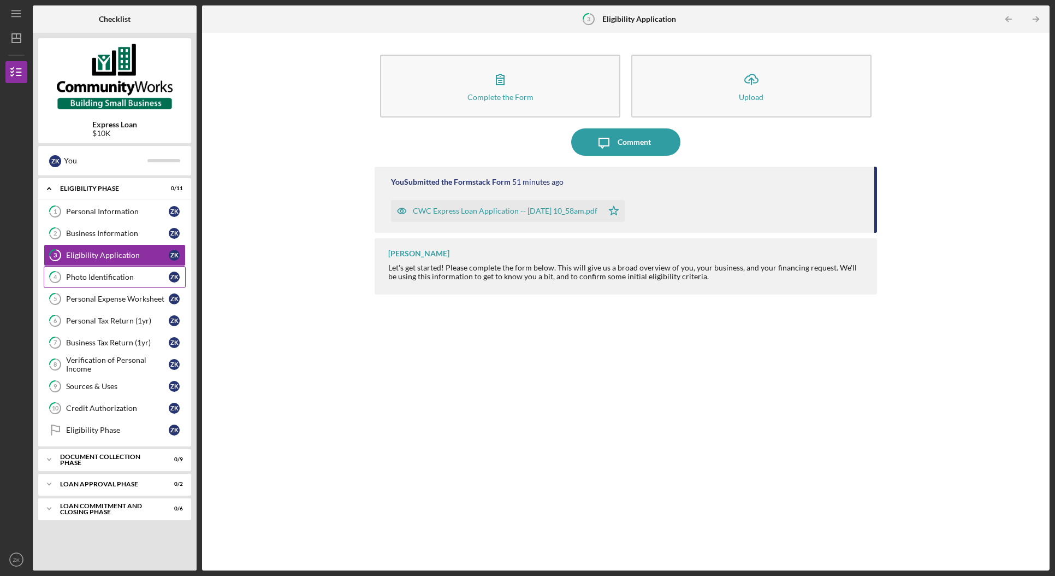
click at [114, 280] on div "Photo Identification" at bounding box center [117, 277] width 103 height 9
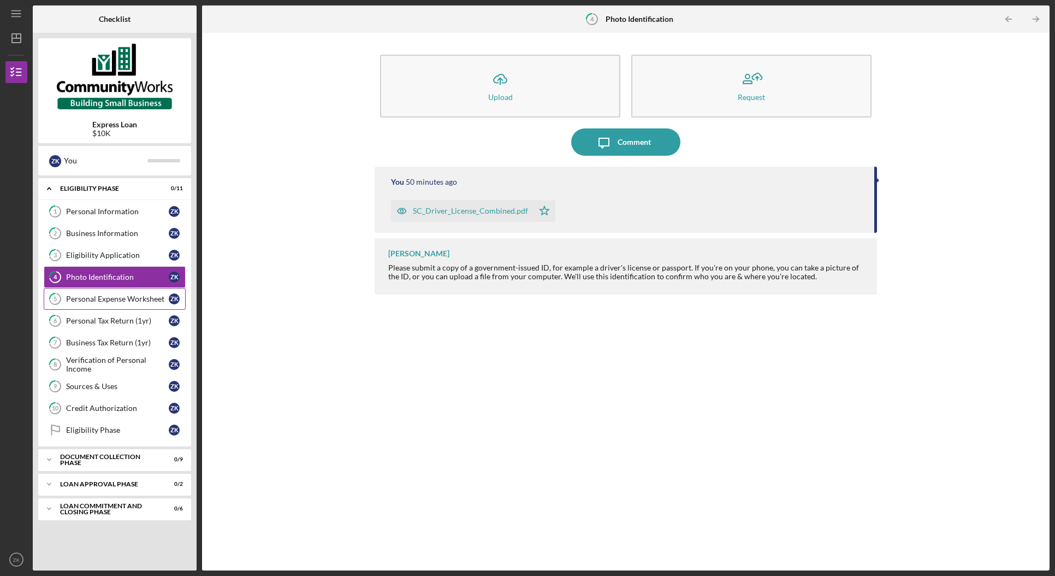
click at [109, 302] on div "Personal Expense Worksheet" at bounding box center [117, 298] width 103 height 9
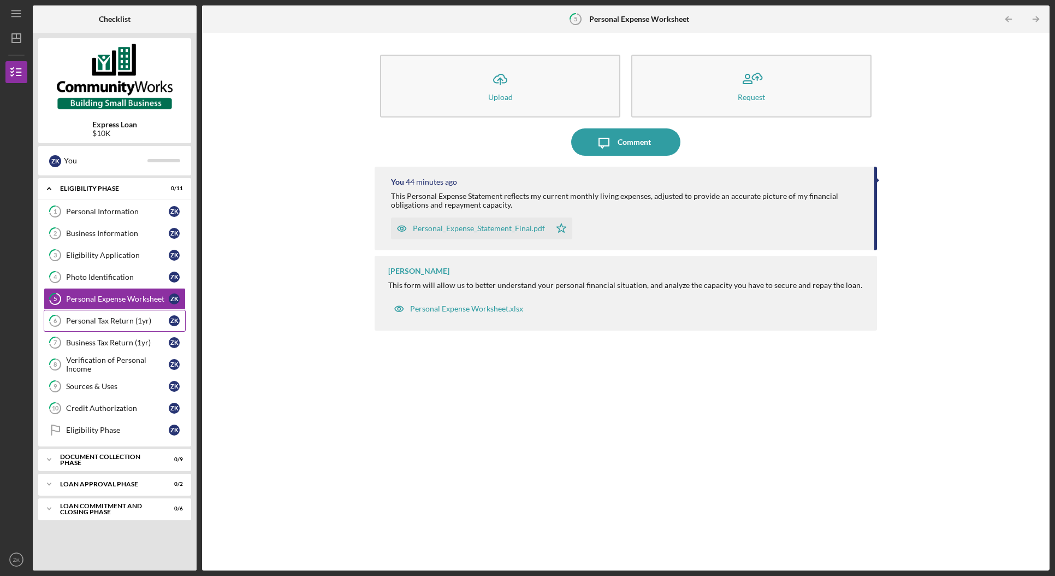
click at [104, 325] on div "Personal Tax Return (1yr)" at bounding box center [117, 320] width 103 height 9
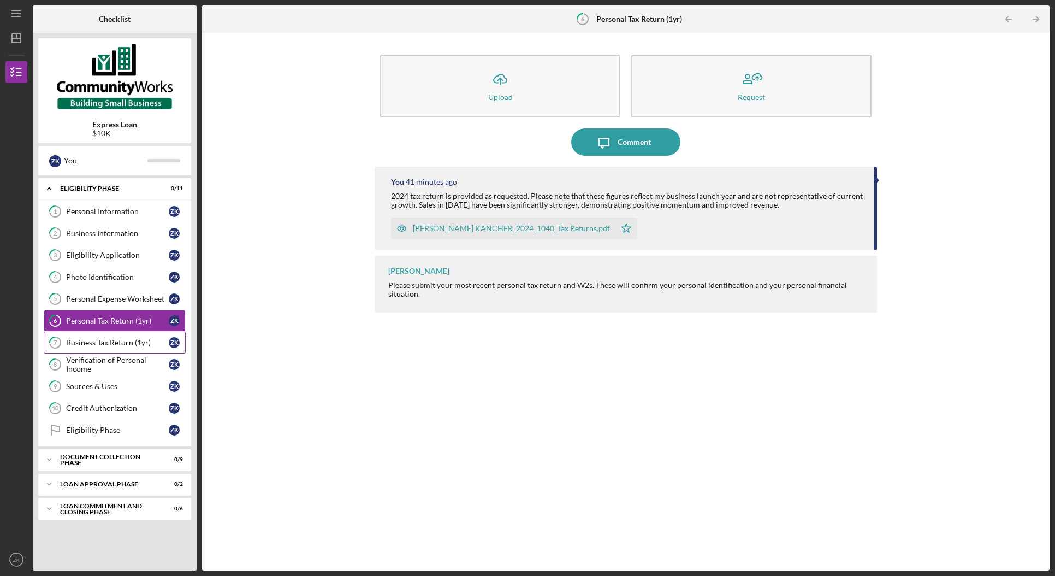
click at [99, 347] on div "Business Tax Return (1yr)" at bounding box center [117, 342] width 103 height 9
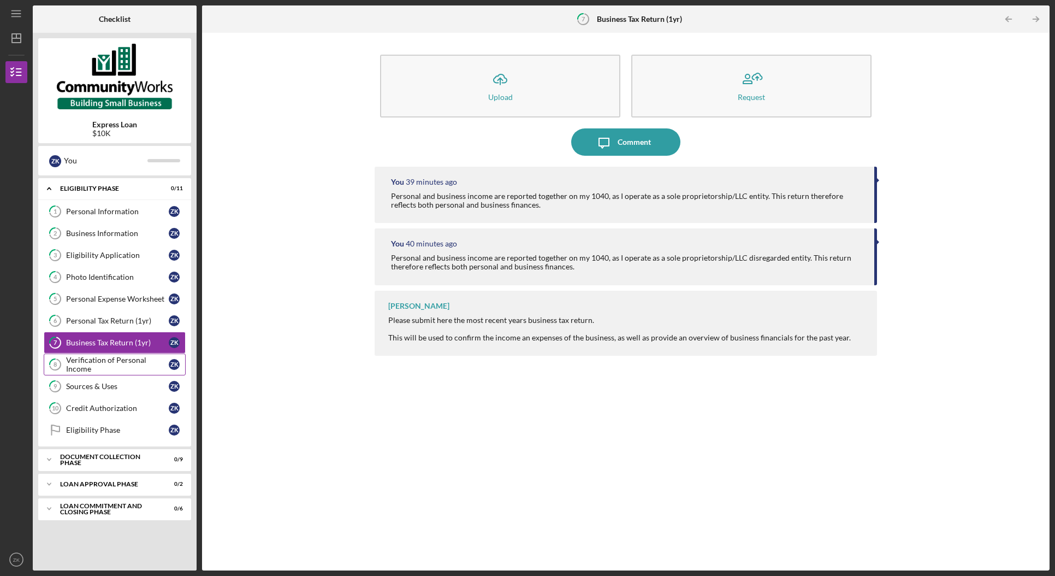
click at [92, 371] on div "Verification of Personal Income" at bounding box center [117, 364] width 103 height 17
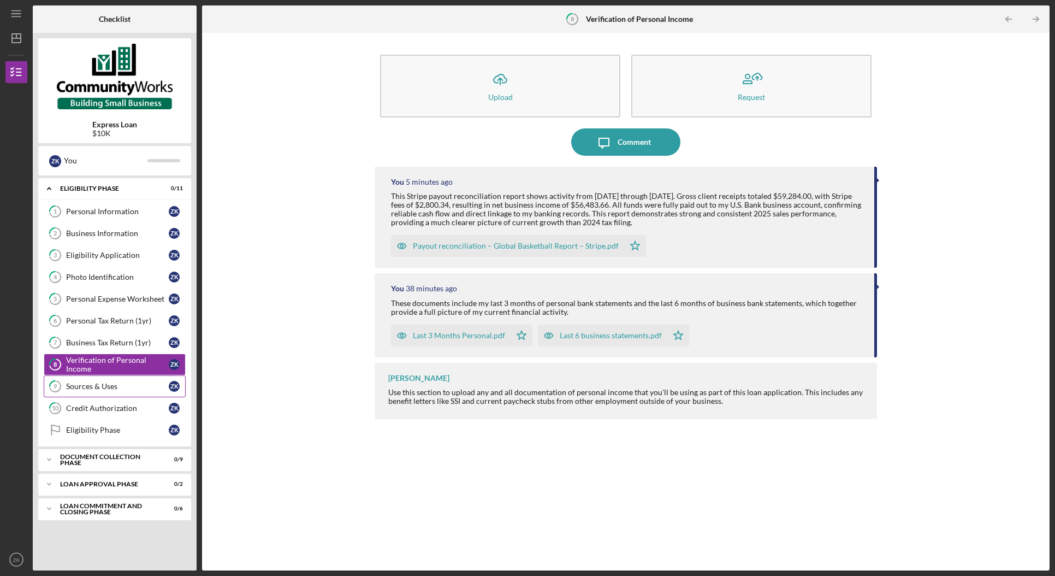
click at [88, 390] on div "Sources & Uses" at bounding box center [117, 386] width 103 height 9
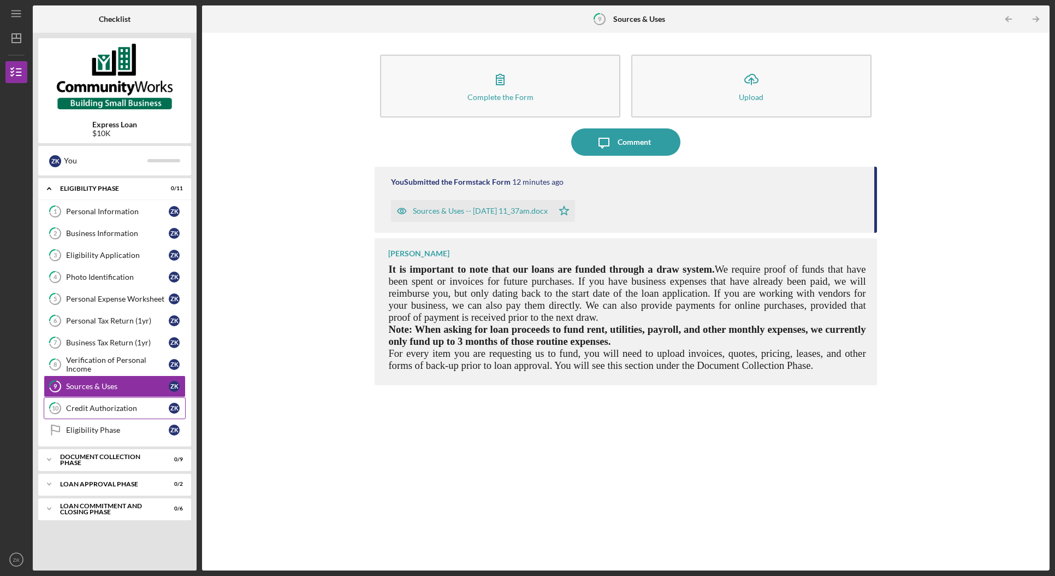
click at [85, 409] on div "Credit Authorization" at bounding box center [117, 408] width 103 height 9
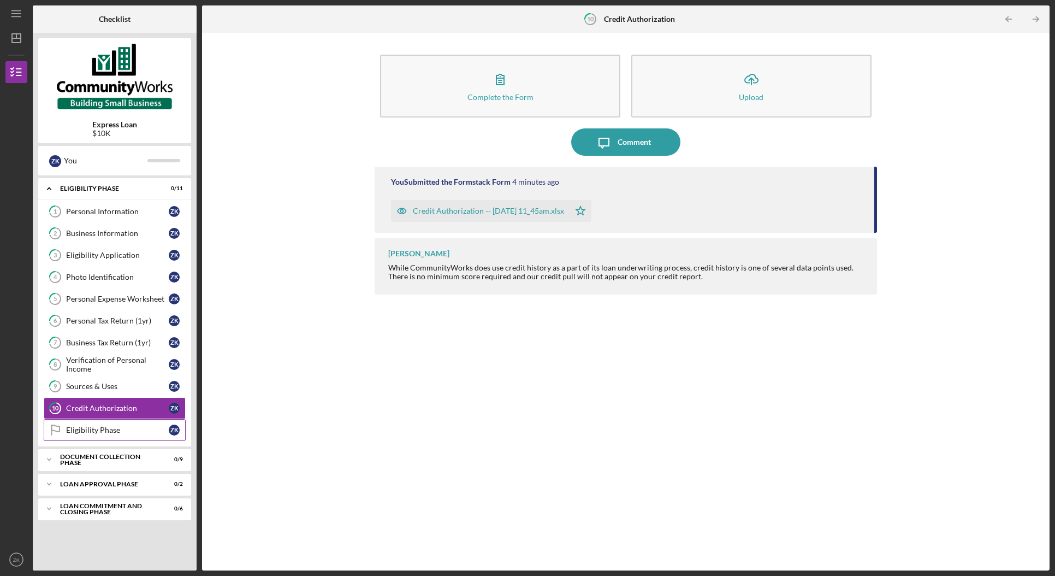
click at [84, 430] on div "Eligibility Phase" at bounding box center [117, 429] width 103 height 9
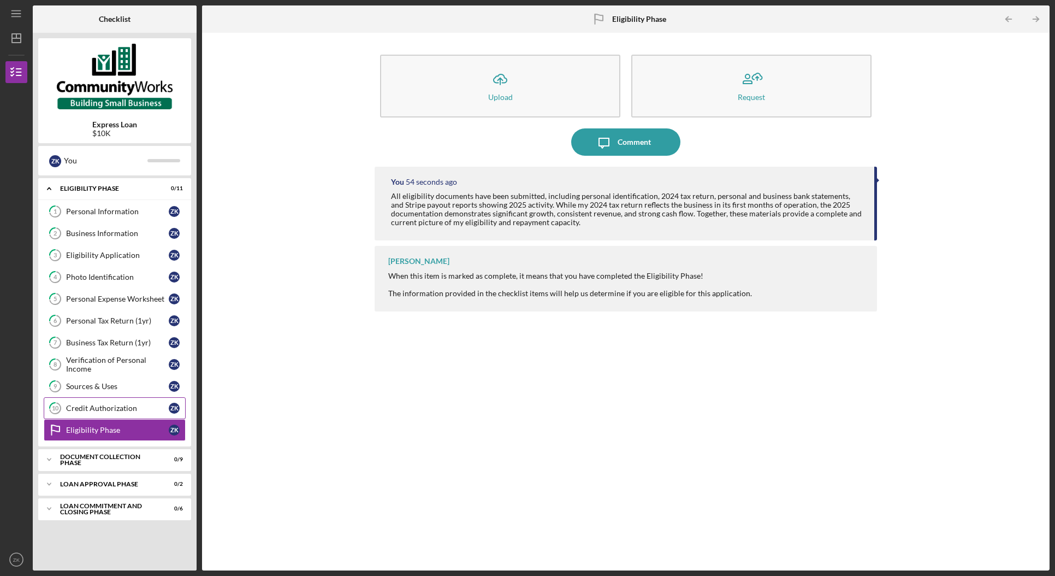
click at [88, 408] on div "Credit Authorization" at bounding box center [117, 408] width 103 height 9
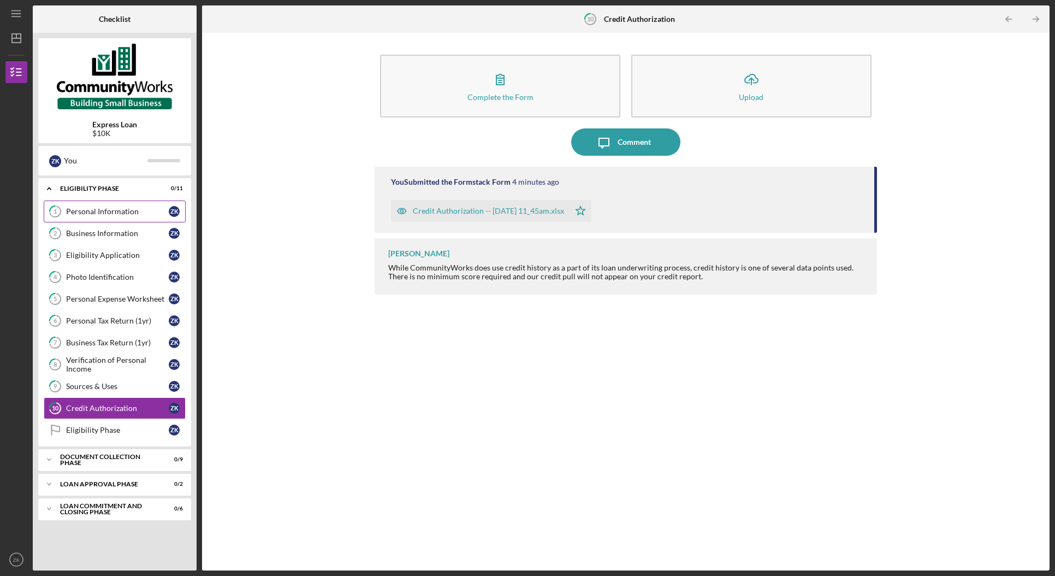
click at [129, 210] on div "Personal Information" at bounding box center [117, 211] width 103 height 9
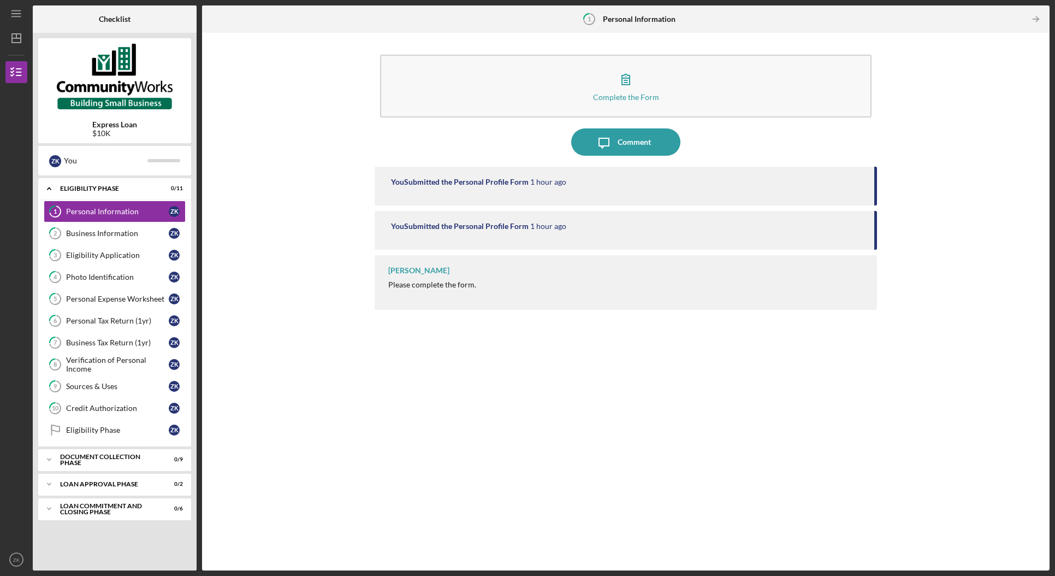
click at [399, 270] on div "[PERSON_NAME]" at bounding box center [418, 270] width 61 height 9
click at [473, 179] on div "You Submitted the Personal Profile Form" at bounding box center [460, 181] width 138 height 9
click at [667, 139] on button "Icon/Message Comment" at bounding box center [625, 141] width 109 height 27
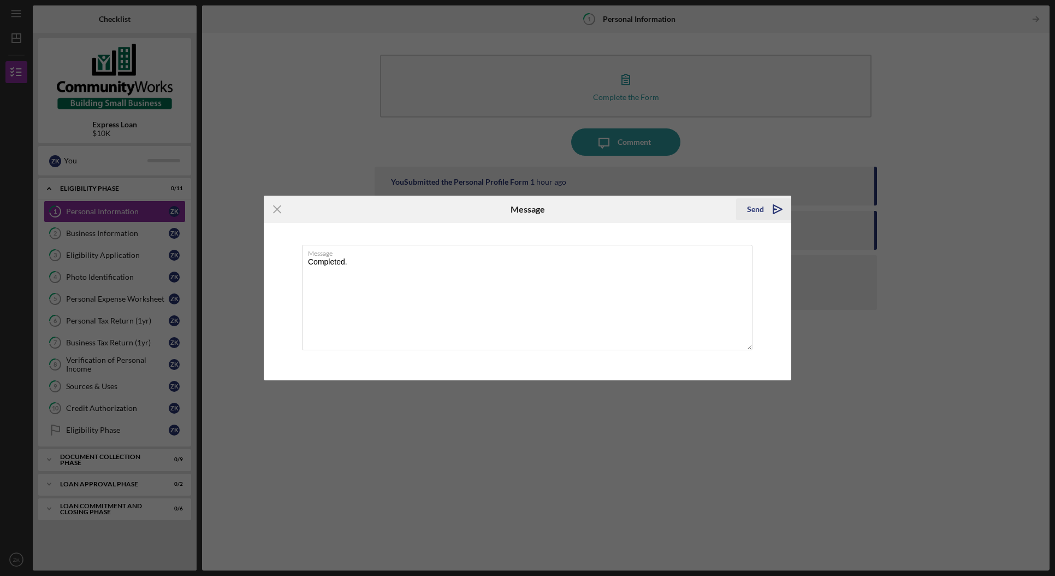
type textarea "Completed."
click at [765, 204] on icon "Icon/icon-invite-send" at bounding box center [777, 209] width 27 height 27
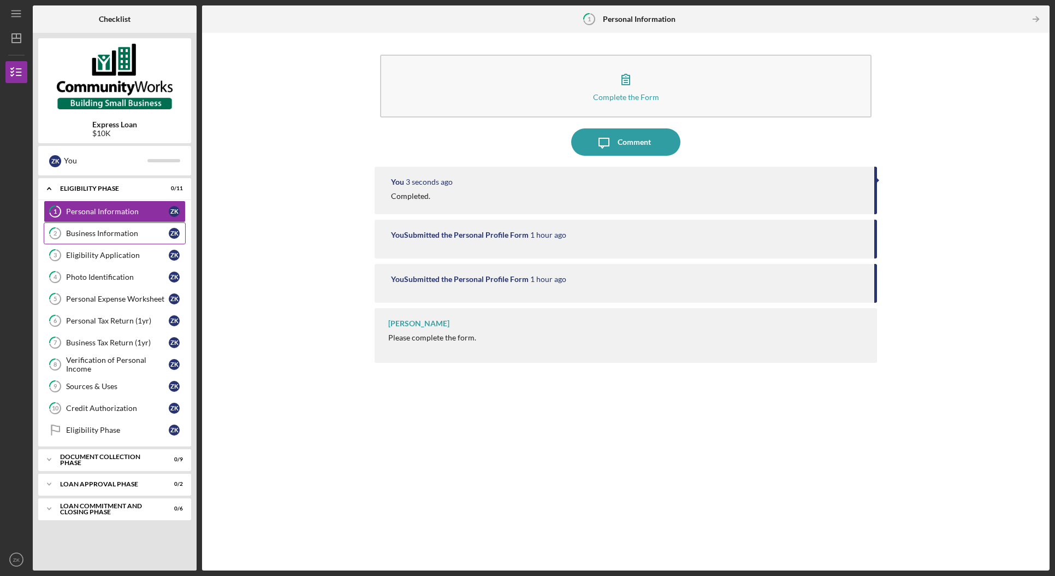
click at [112, 230] on div "Business Information" at bounding box center [117, 233] width 103 height 9
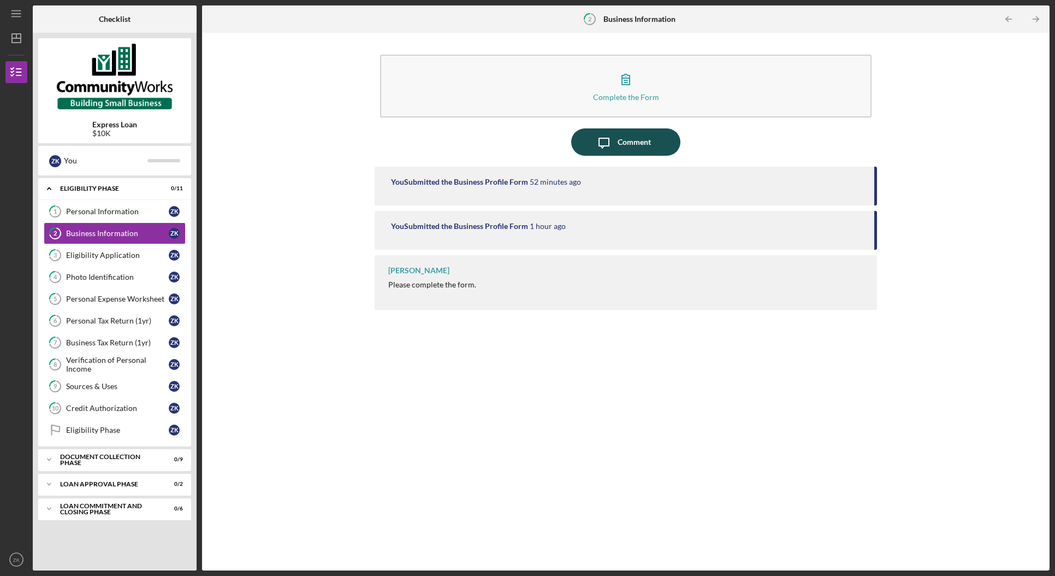
click at [619, 150] on div "Comment" at bounding box center [634, 141] width 33 height 27
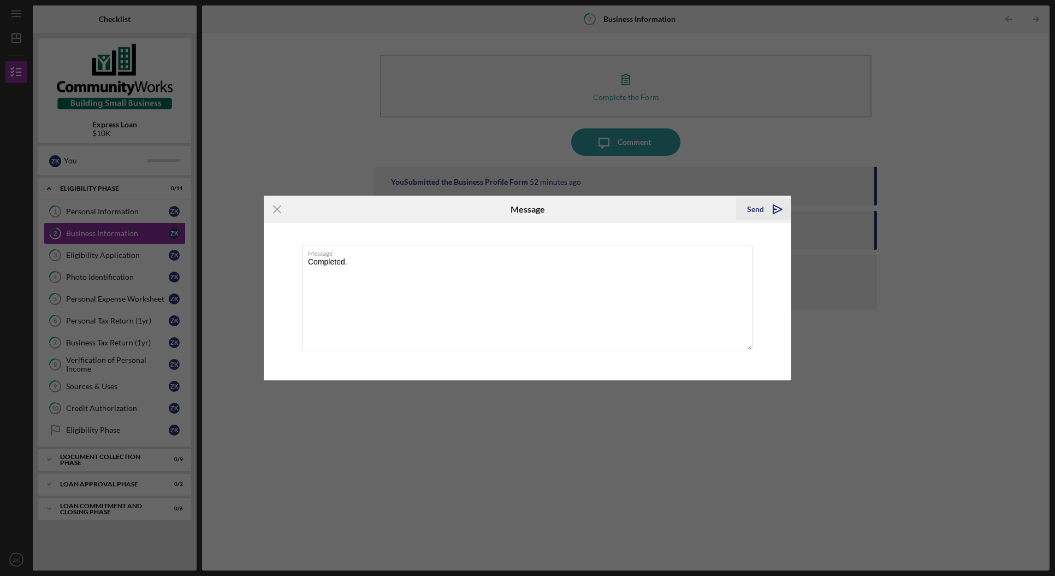
type textarea "Completed."
click at [777, 200] on icon "Icon/icon-invite-send" at bounding box center [777, 209] width 27 height 27
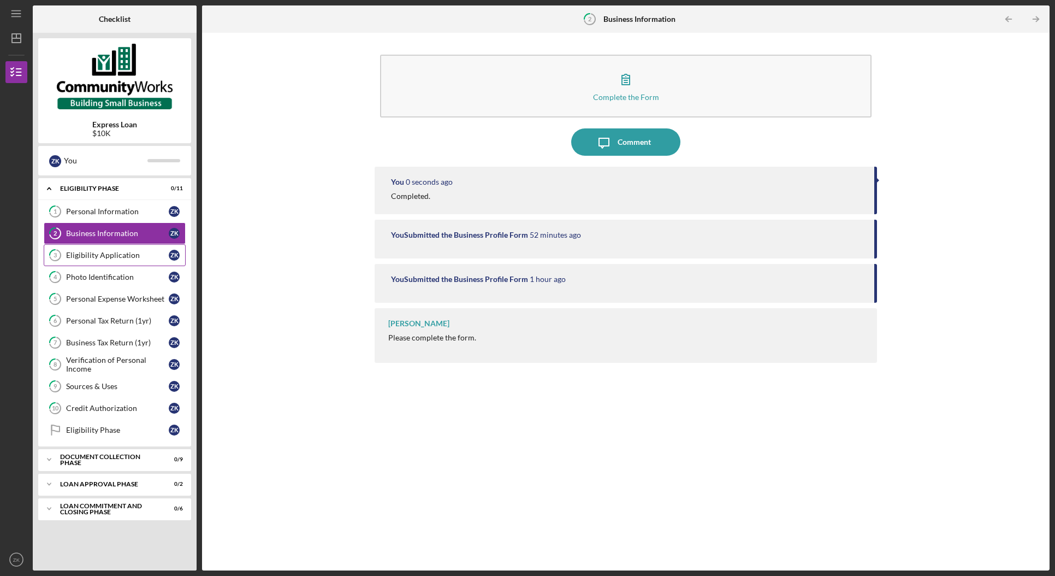
click at [107, 249] on link "3 Eligibility Application Z K" at bounding box center [115, 255] width 142 height 22
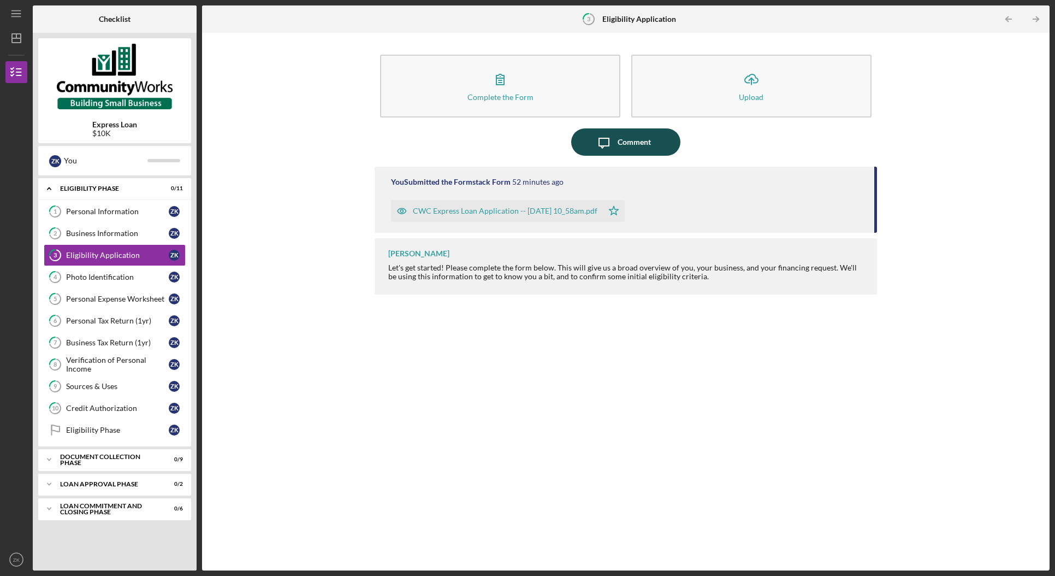
click at [627, 135] on div "Comment" at bounding box center [634, 141] width 33 height 27
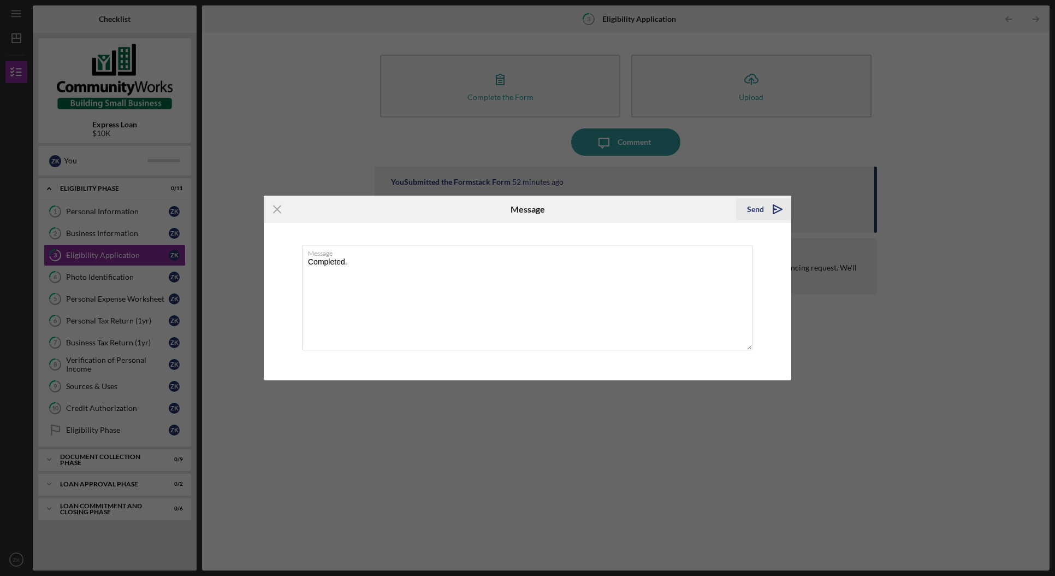
type textarea "Completed."
click at [755, 218] on div "Send" at bounding box center [755, 209] width 17 height 22
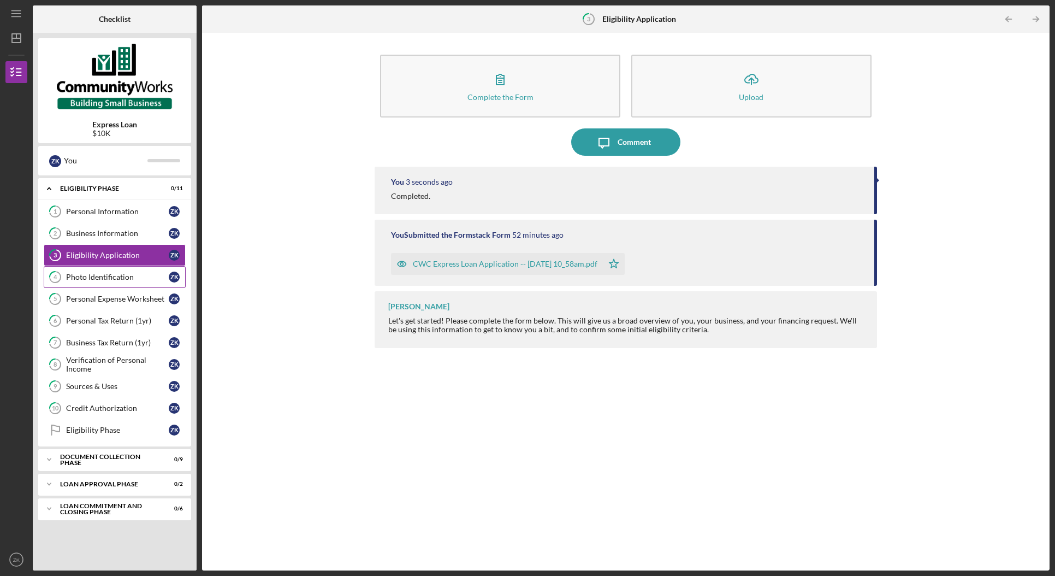
click at [135, 280] on div "Photo Identification" at bounding box center [117, 277] width 103 height 9
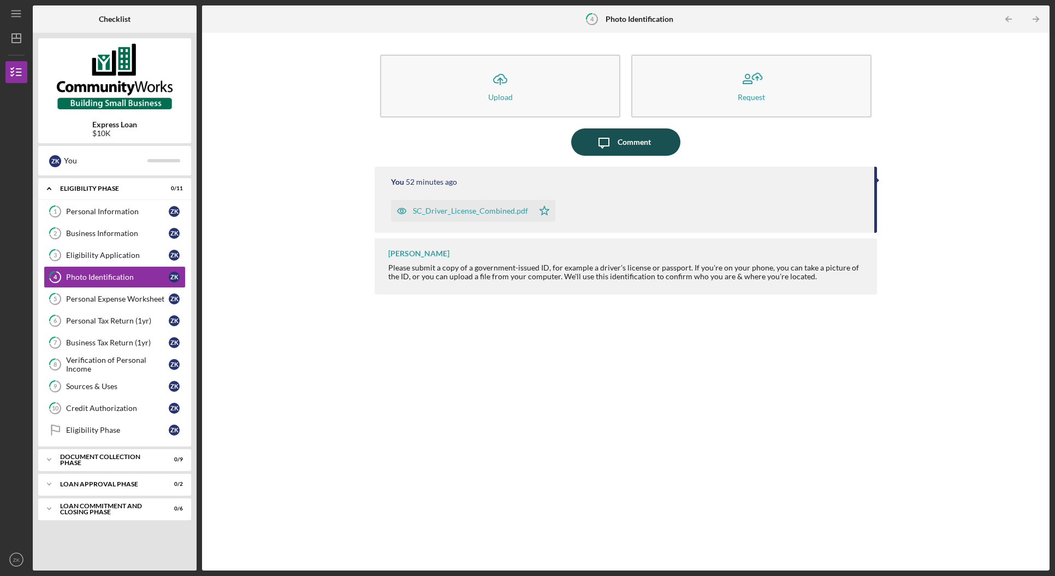
click at [613, 143] on icon "Icon/Message" at bounding box center [603, 141] width 27 height 27
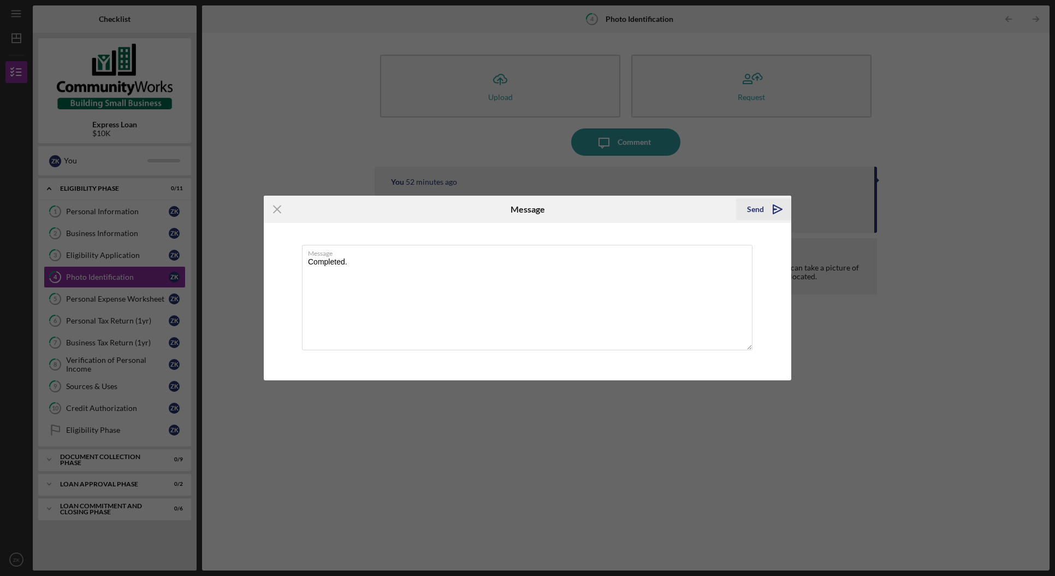
type textarea "Completed."
click at [756, 209] on div "Send" at bounding box center [755, 209] width 17 height 22
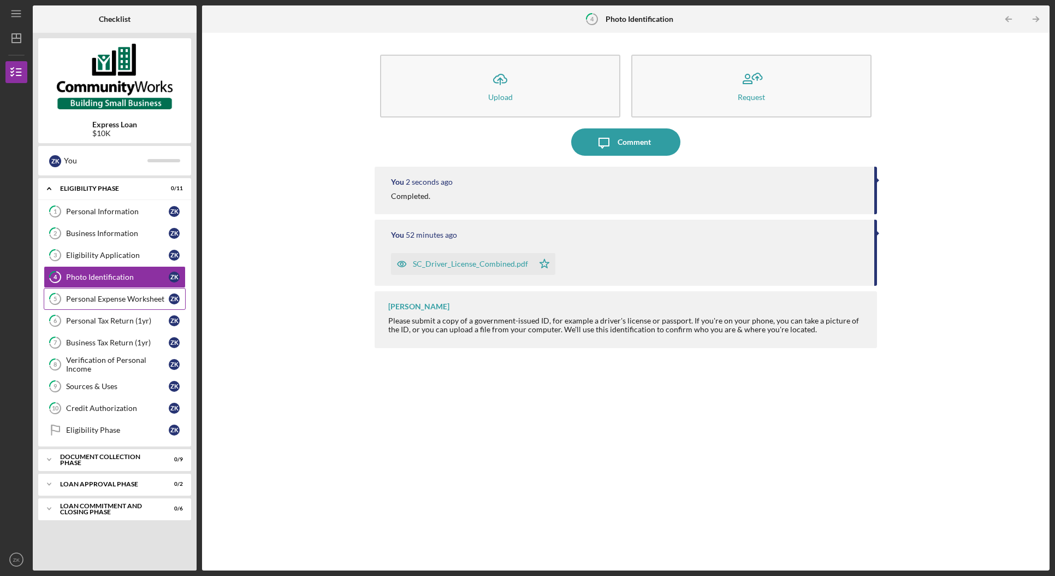
click at [101, 298] on div "Personal Expense Worksheet" at bounding box center [117, 298] width 103 height 9
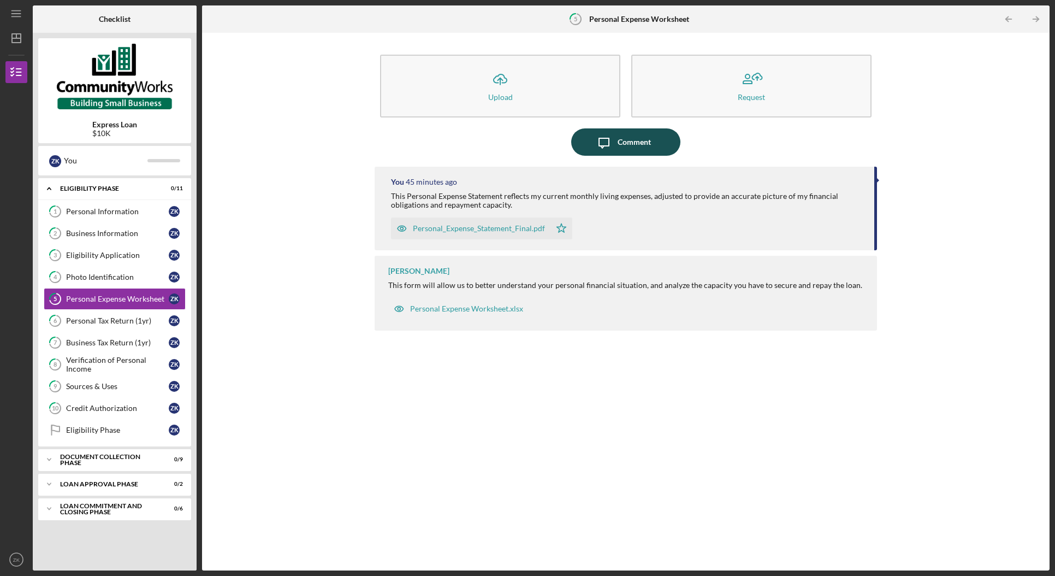
click at [632, 147] on div "Comment" at bounding box center [634, 141] width 33 height 27
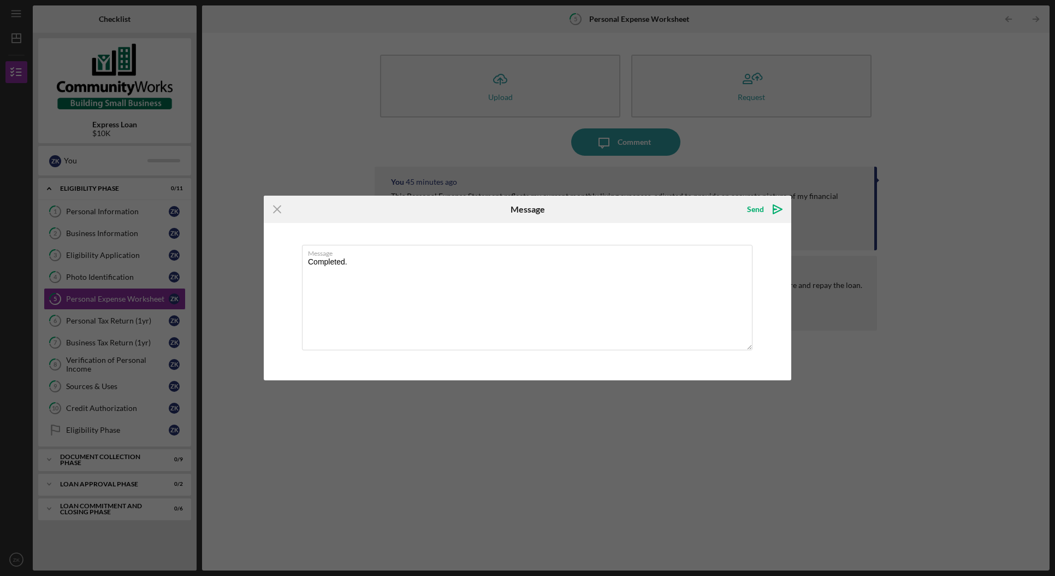
type textarea "Completed."
click at [783, 193] on div "Icon/Menu Close Message Send Icon/icon-invite-send Message Completed. Cancel Se…" at bounding box center [527, 288] width 1055 height 576
click at [763, 212] on div "Send" at bounding box center [755, 209] width 17 height 22
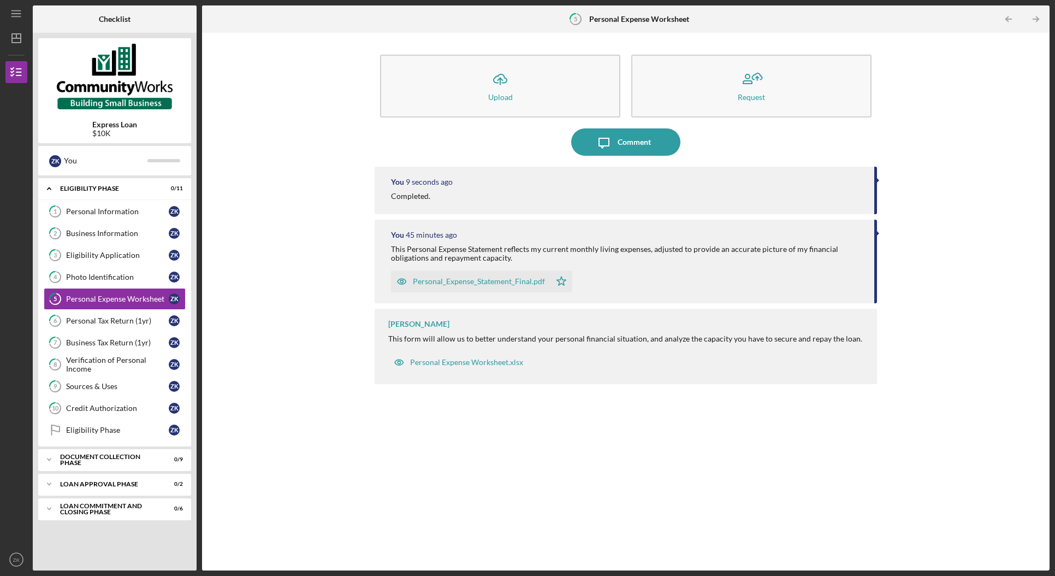
click at [548, 365] on div "[PERSON_NAME] This form will allow us to better understand your personal financ…" at bounding box center [626, 346] width 502 height 75
click at [525, 361] on div "Personal Expense Worksheet.xlsx" at bounding box center [458, 362] width 140 height 22
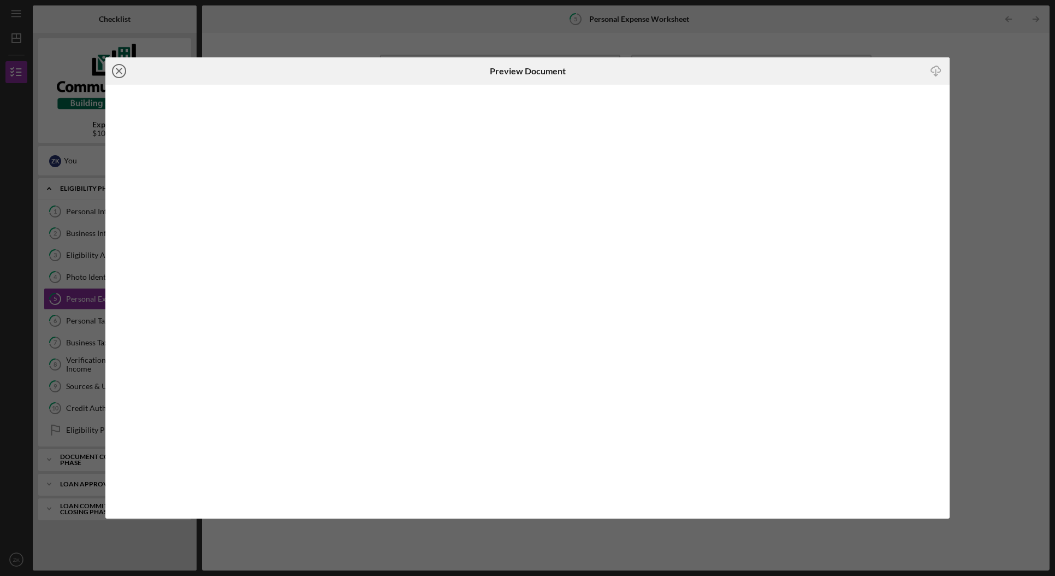
click at [117, 70] on line at bounding box center [118, 70] width 5 height 5
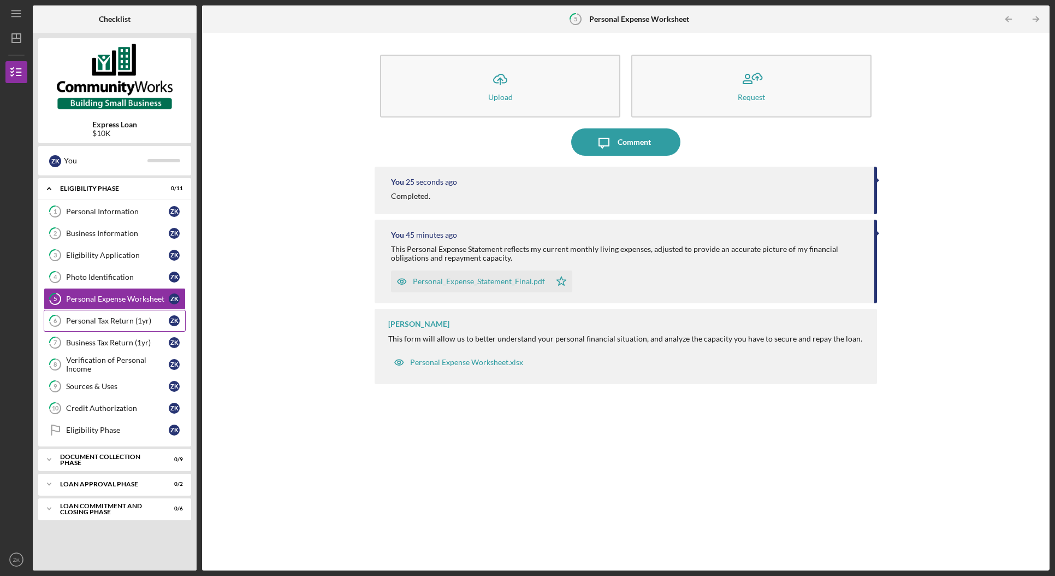
click at [139, 323] on div "Personal Tax Return (1yr)" at bounding box center [117, 320] width 103 height 9
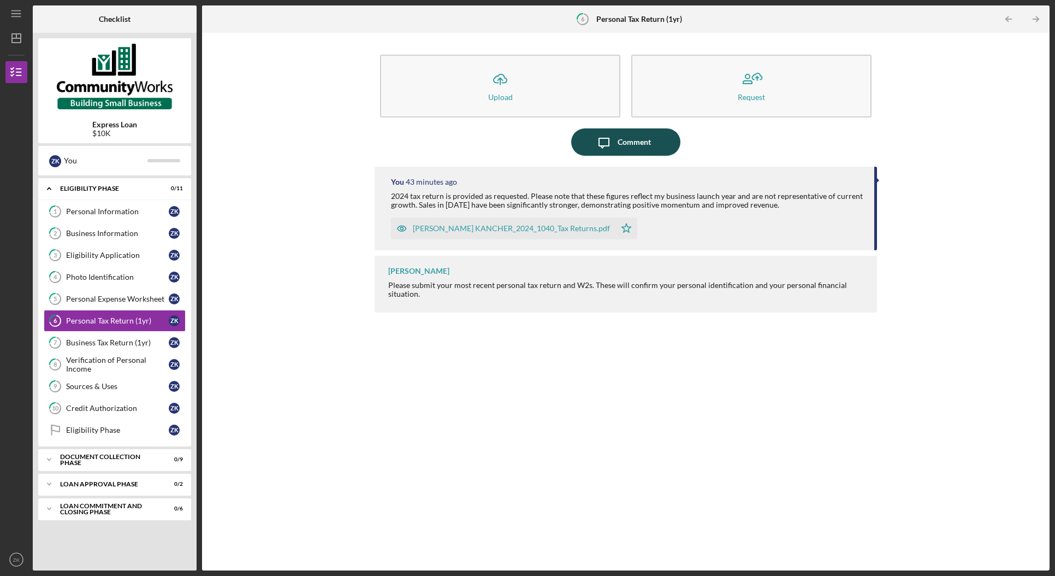
click at [620, 147] on div "Comment" at bounding box center [634, 141] width 33 height 27
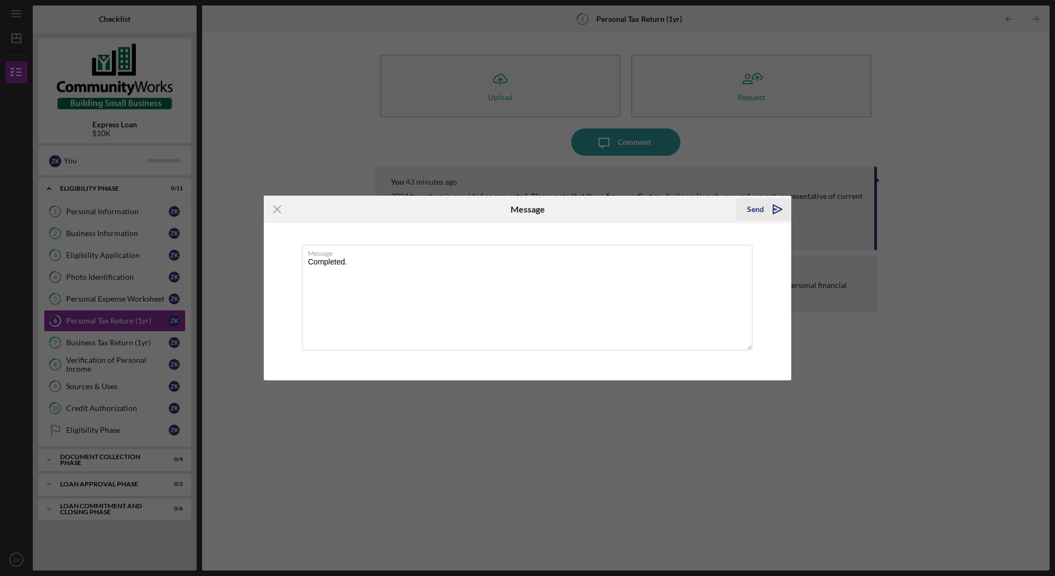
type textarea "Completed."
click at [767, 213] on icon "Icon/icon-invite-send" at bounding box center [777, 209] width 27 height 27
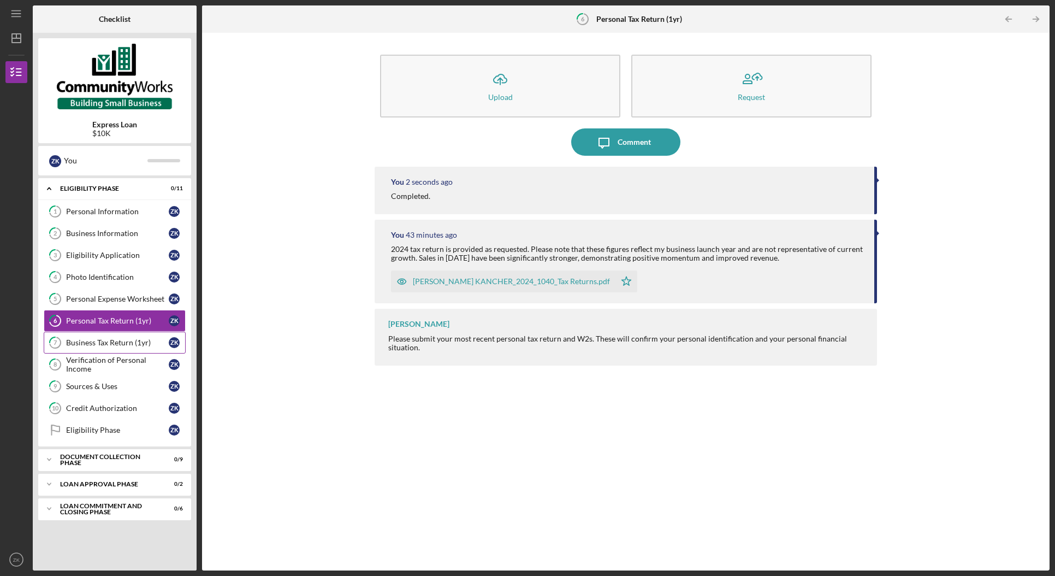
click at [123, 350] on link "7 Business Tax Return (1yr) Z K" at bounding box center [115, 342] width 142 height 22
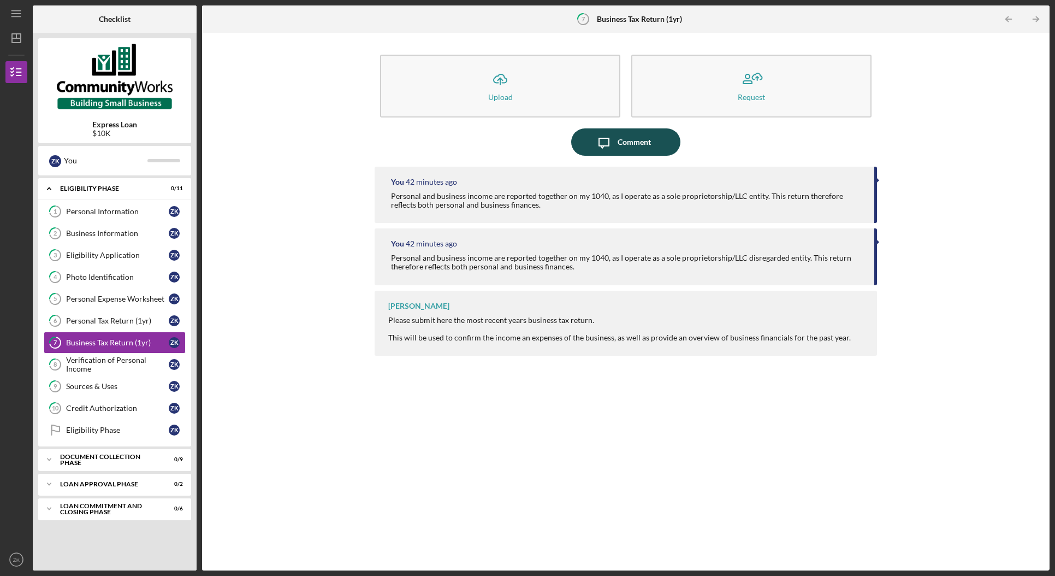
click at [636, 151] on div "Comment" at bounding box center [634, 141] width 33 height 27
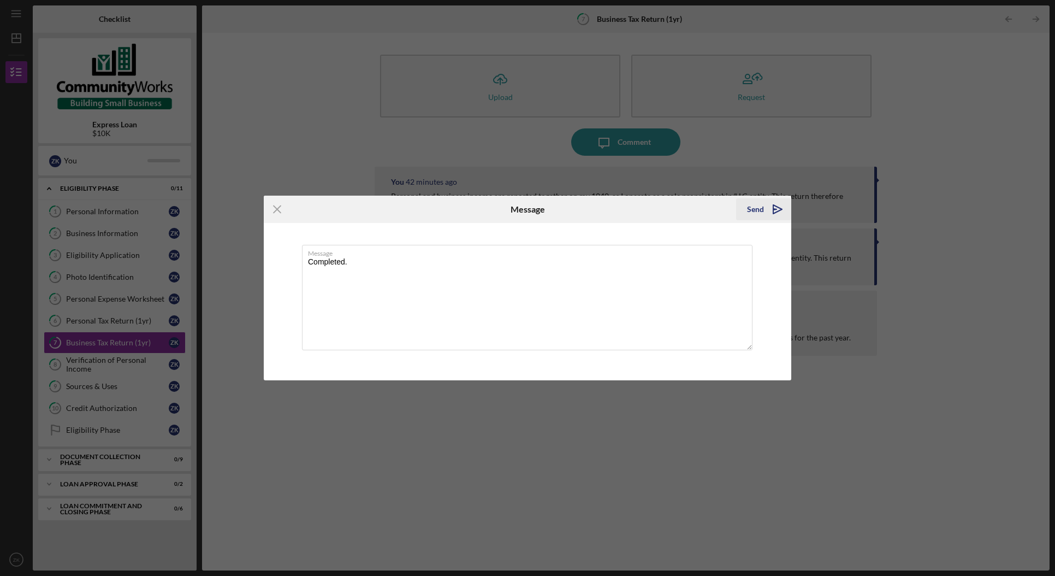
type textarea "Completed."
click at [750, 202] on div "Send" at bounding box center [755, 209] width 17 height 22
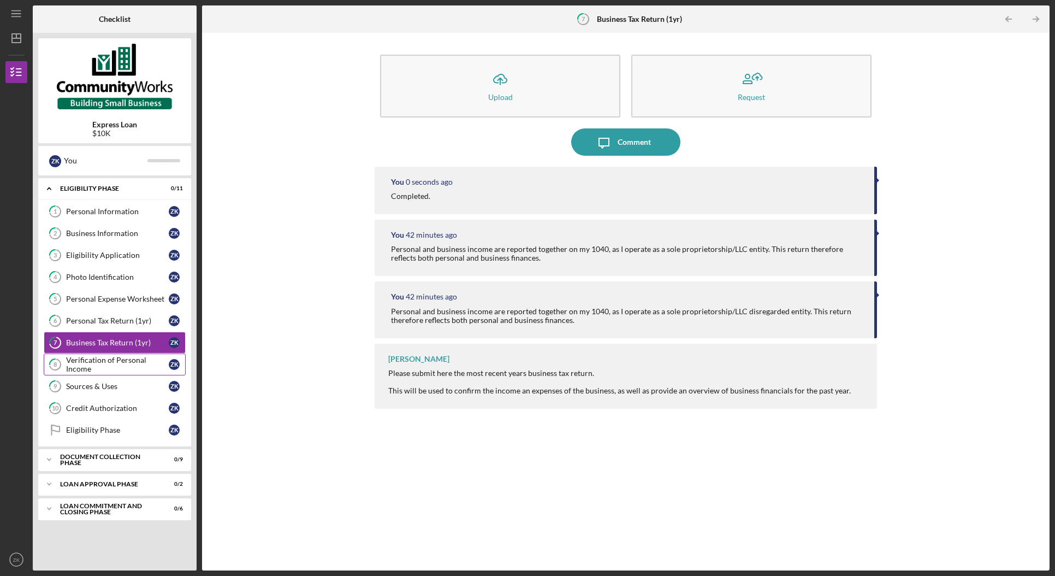
click at [118, 372] on div "Verification of Personal Income" at bounding box center [117, 364] width 103 height 17
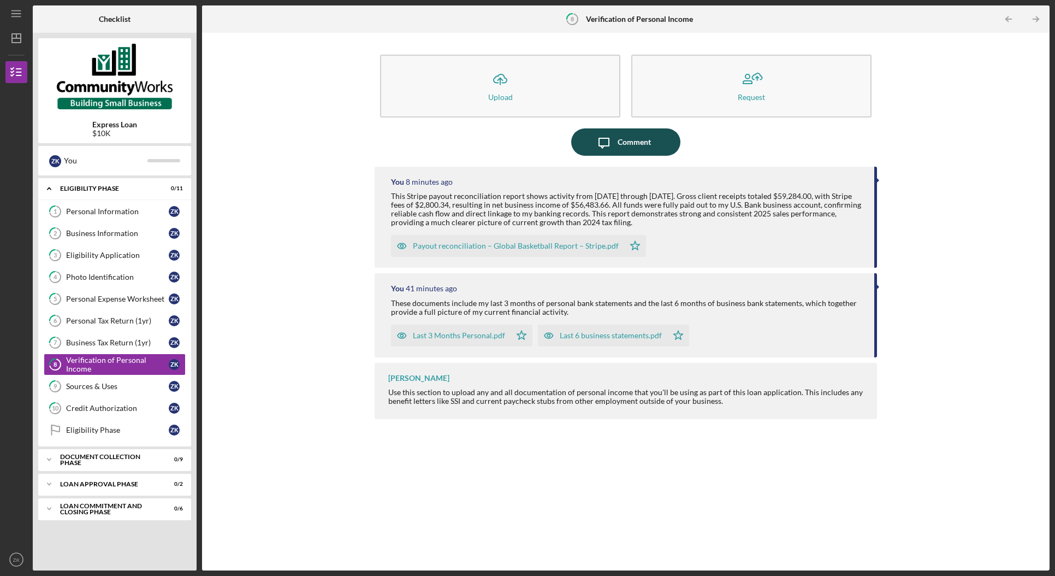
click at [603, 151] on icon "Icon/Message" at bounding box center [603, 141] width 27 height 27
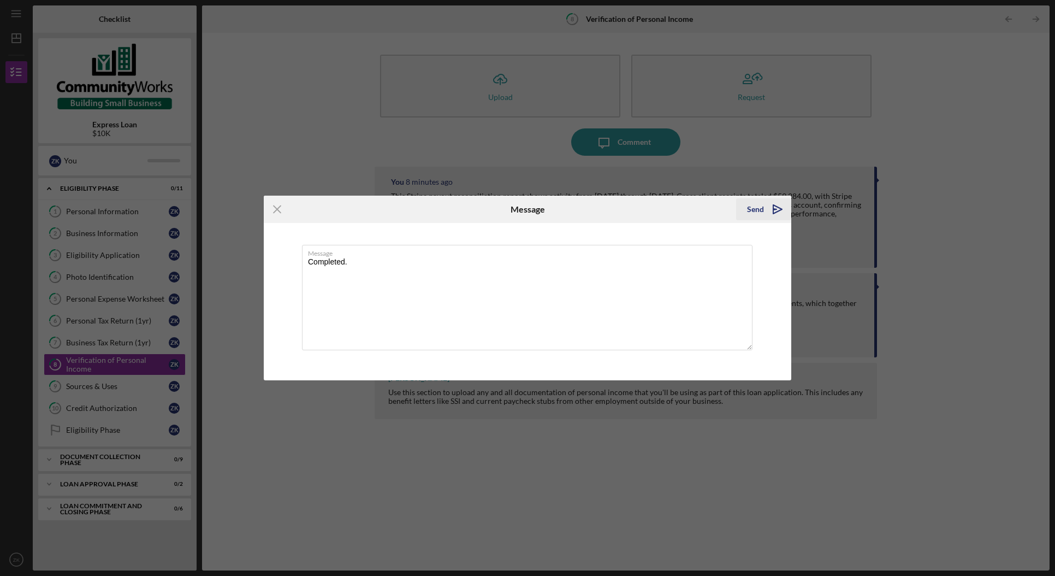
type textarea "Completed."
click at [759, 217] on div "Send" at bounding box center [755, 209] width 17 height 22
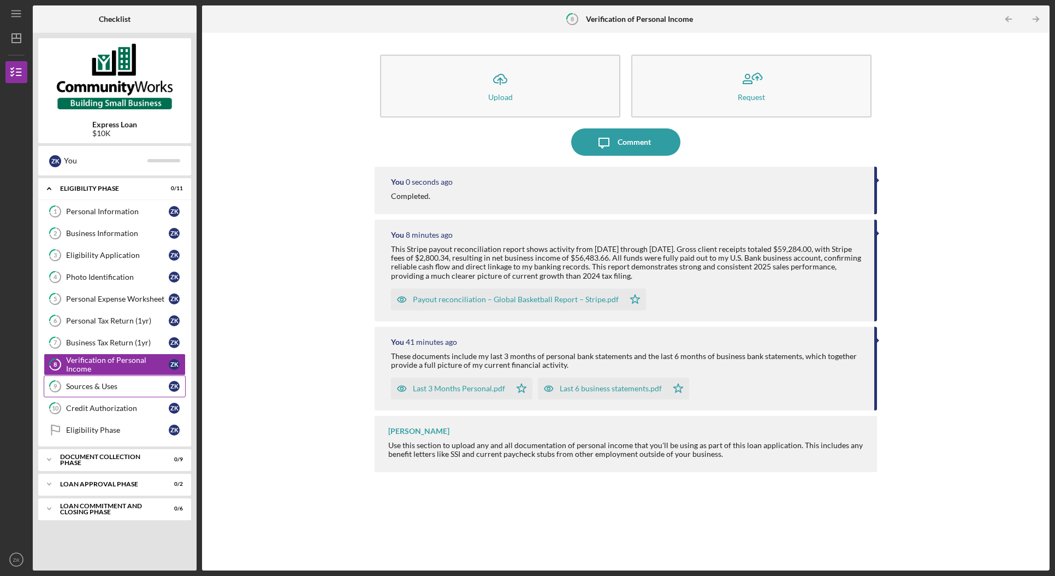
click at [119, 387] on div "Sources & Uses" at bounding box center [117, 386] width 103 height 9
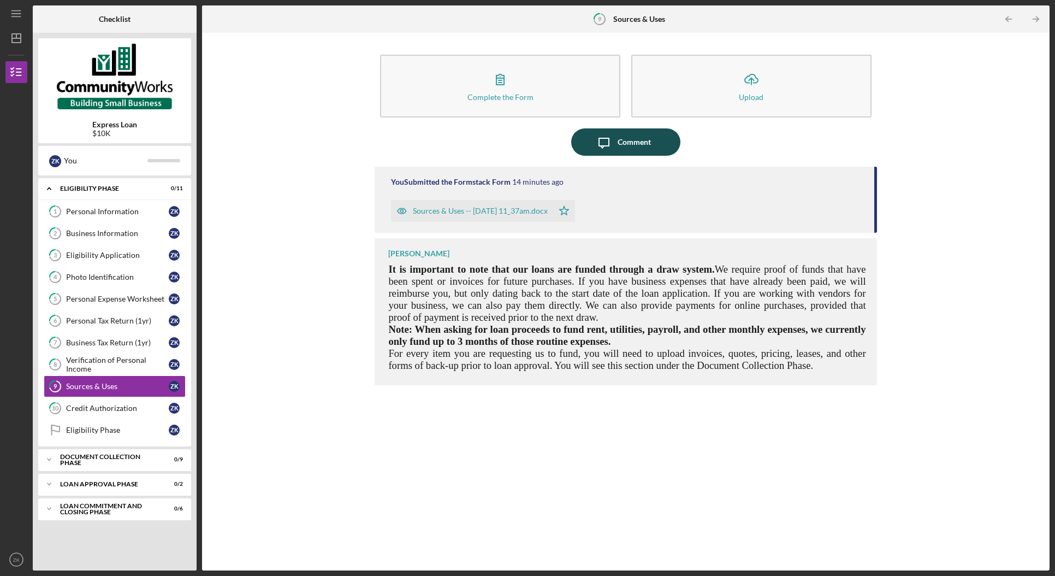
click at [630, 140] on div "Comment" at bounding box center [634, 141] width 33 height 27
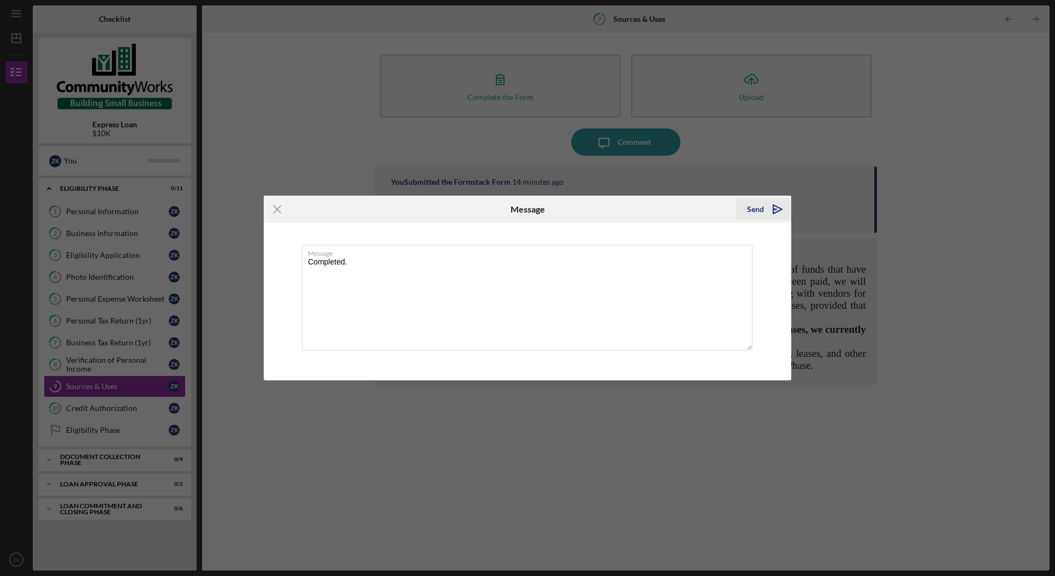
type textarea "Completed."
click at [762, 206] on div "Send" at bounding box center [755, 209] width 17 height 22
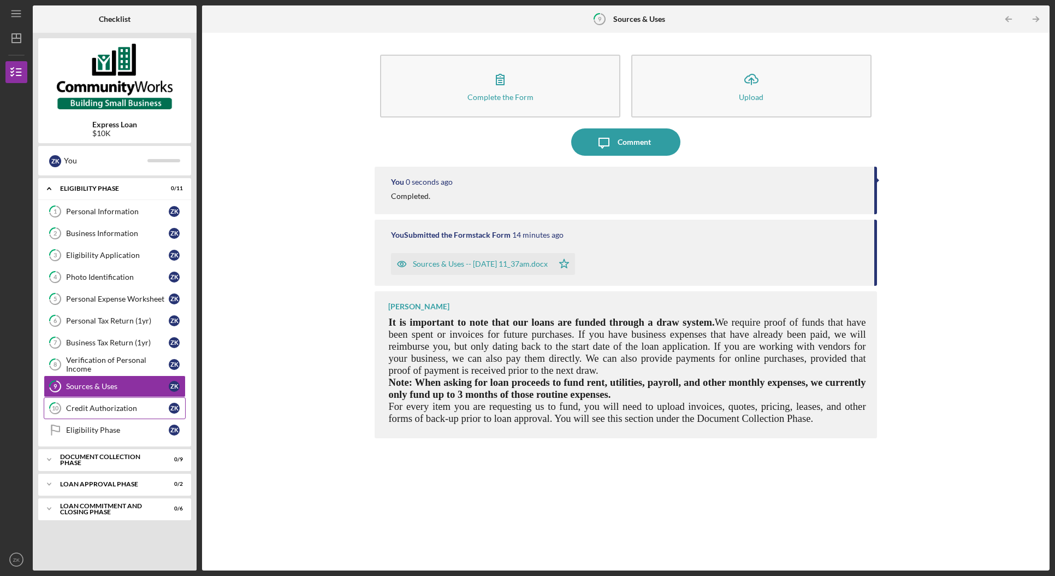
click at [108, 412] on div "Credit Authorization" at bounding box center [117, 408] width 103 height 9
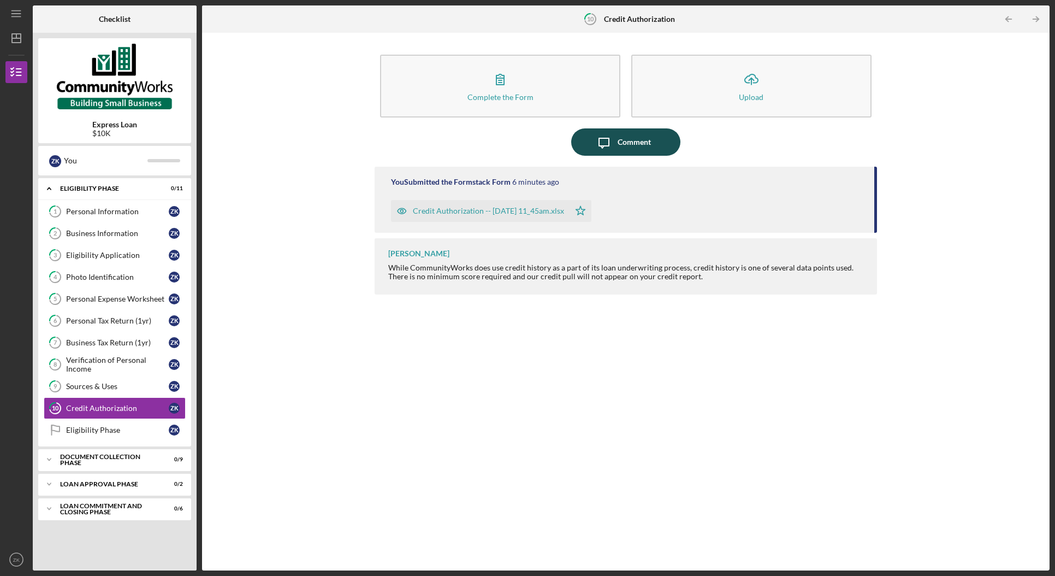
click at [594, 137] on icon "Icon/Message" at bounding box center [603, 141] width 27 height 27
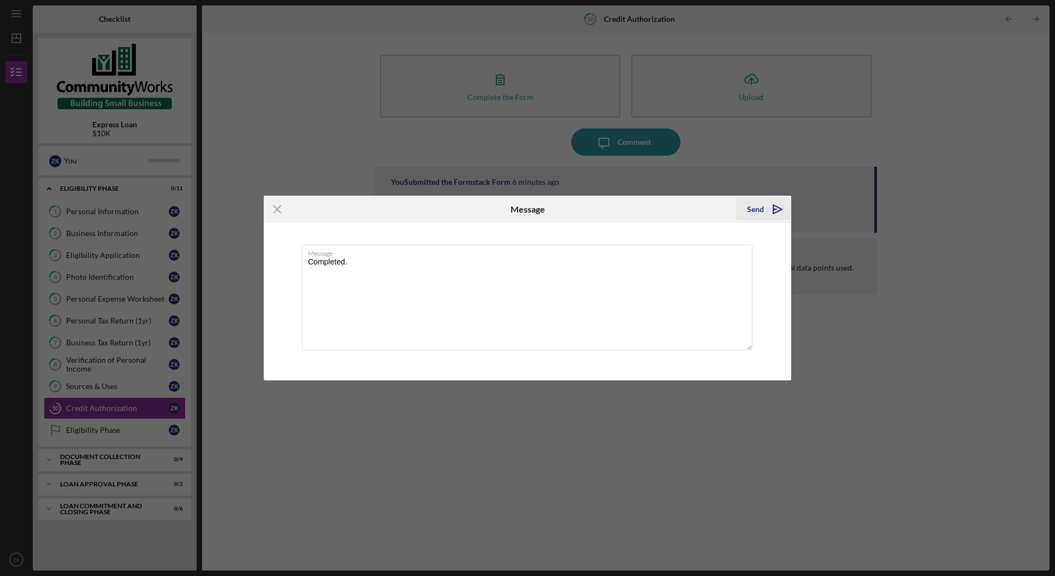
type textarea "Completed."
click at [769, 198] on div "Send Icon/icon-invite-send" at bounding box center [763, 209] width 55 height 27
click at [759, 208] on div "Send" at bounding box center [755, 209] width 17 height 22
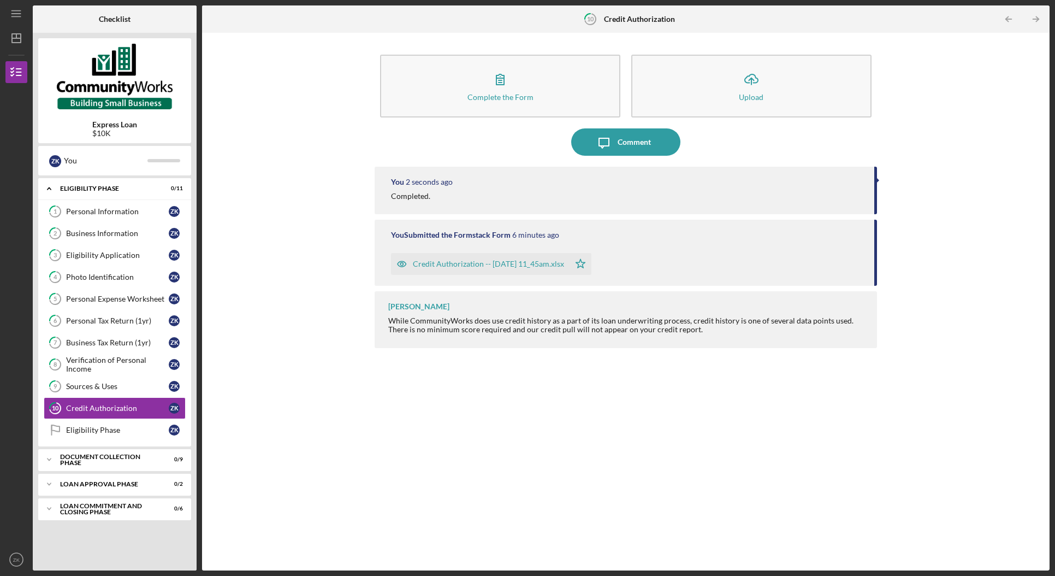
click at [333, 431] on div "Complete the Form Form Icon/Upload Upload Icon/Message Comment You 2 seconds ag…" at bounding box center [626, 301] width 837 height 526
click at [289, 391] on div "Complete the Form Form Icon/Upload Upload Icon/Message Comment You 1 minute ago…" at bounding box center [626, 301] width 837 height 526
click at [130, 299] on div "Personal Expense Worksheet" at bounding box center [117, 298] width 103 height 9
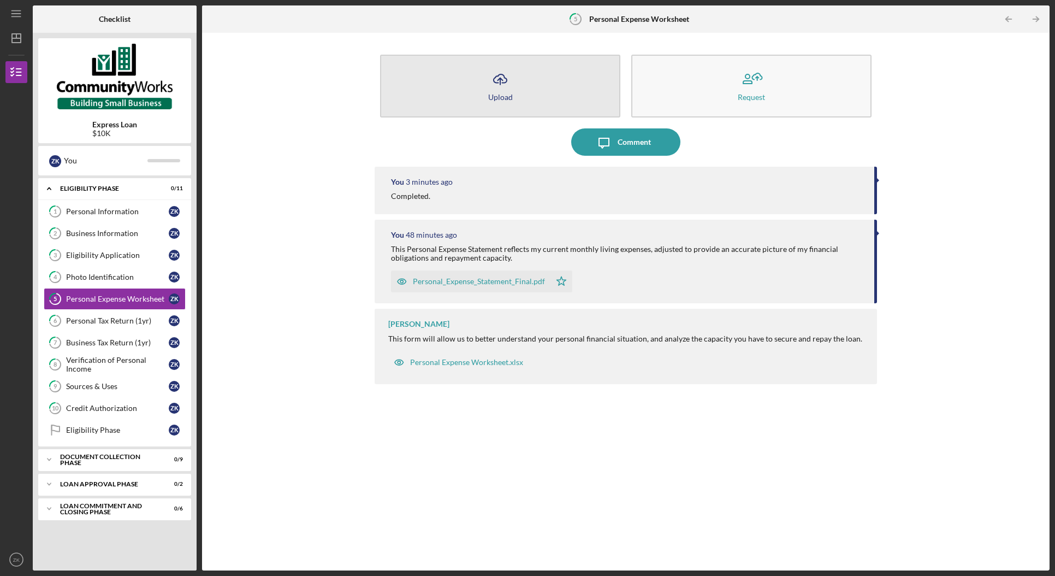
click at [534, 112] on button "Icon/Upload Upload" at bounding box center [500, 86] width 240 height 63
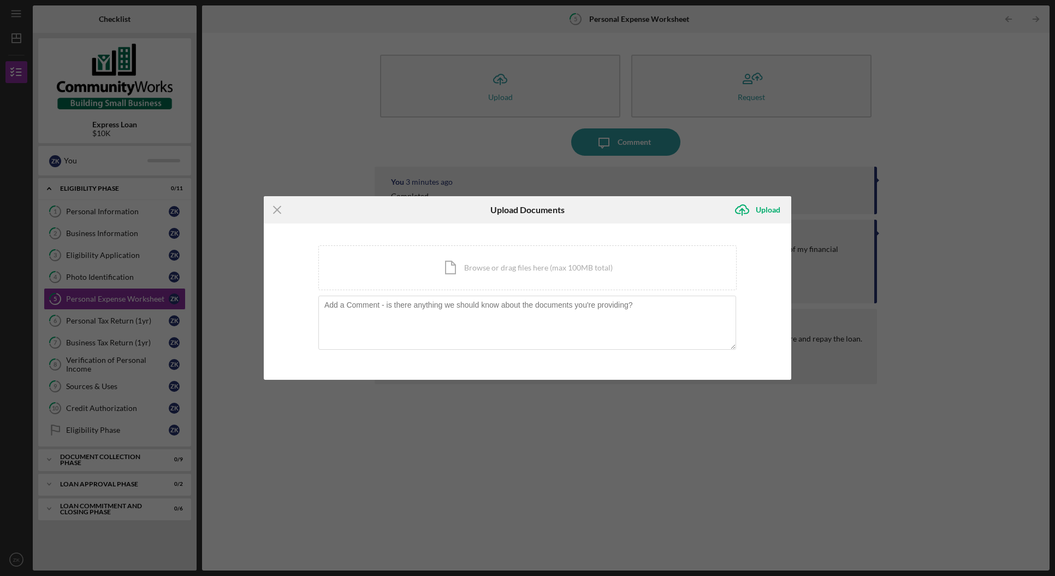
click at [370, 161] on div "Icon/Menu Close Upload Documents Icon/Upload Upload You're uploading documents …" at bounding box center [527, 288] width 1055 height 576
click at [285, 208] on icon "Icon/Menu Close" at bounding box center [277, 209] width 27 height 27
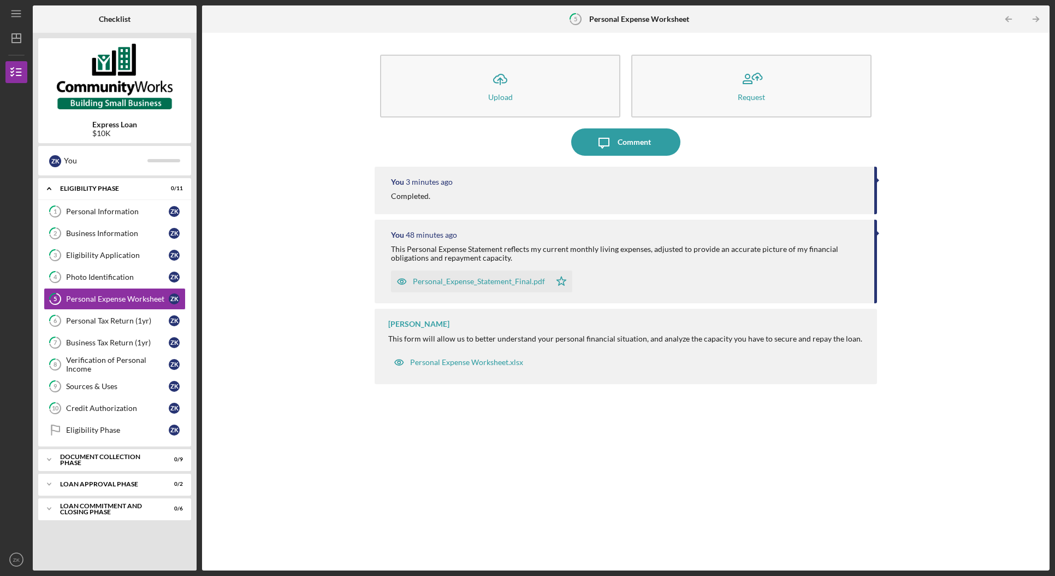
click at [593, 262] on div "You 48 minutes ago This Personal Expense Statement reflects my current monthly …" at bounding box center [626, 262] width 502 height 84
click at [584, 267] on div "Personal_Expense_Statement_Final.pdf Icon/Star" at bounding box center [627, 278] width 472 height 27
click at [156, 168] on div "Z K You" at bounding box center [115, 160] width 142 height 19
click at [158, 160] on div at bounding box center [163, 160] width 33 height 3
click at [294, 123] on div "Icon/Upload Upload Request Icon/Message Comment You 3 minutes ago Completed. Yo…" at bounding box center [626, 301] width 837 height 526
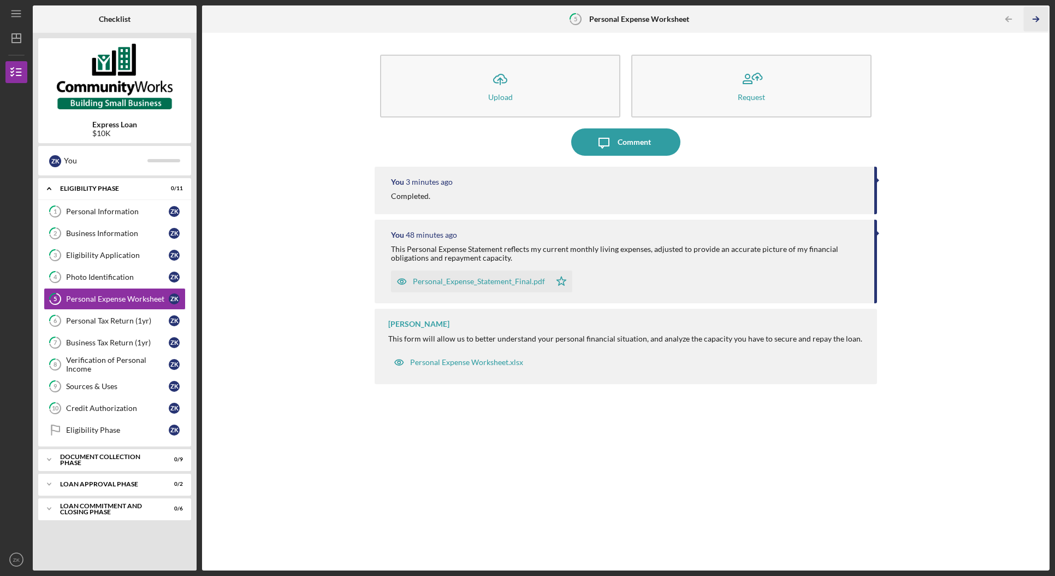
click at [791, 20] on icon "Icon/Table Pagination Arrow" at bounding box center [1035, 19] width 25 height 25
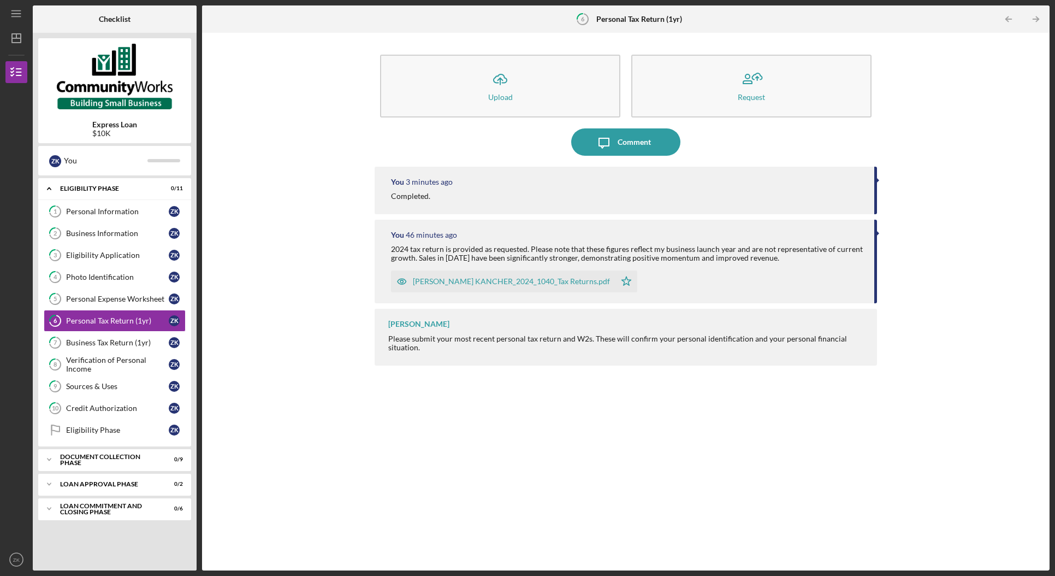
click at [258, 303] on div "Icon/Upload Upload Request Icon/Message Comment You 3 minutes ago Completed. Yo…" at bounding box center [626, 301] width 837 height 526
click at [791, 20] on icon "Icon/Table Pagination Arrow" at bounding box center [1035, 19] width 25 height 25
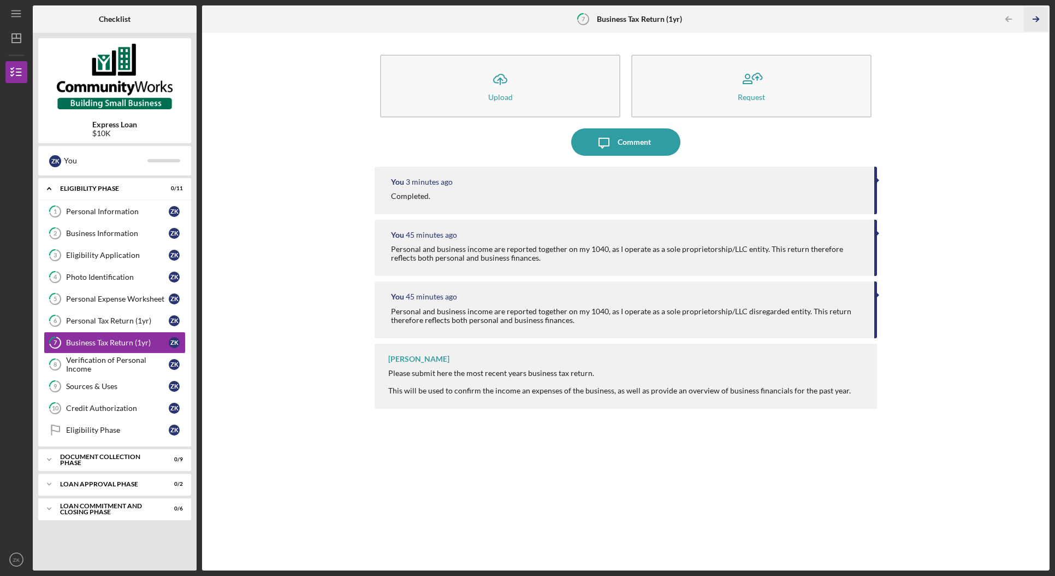
click at [791, 20] on icon "Icon/Table Pagination Arrow" at bounding box center [1035, 19] width 25 height 25
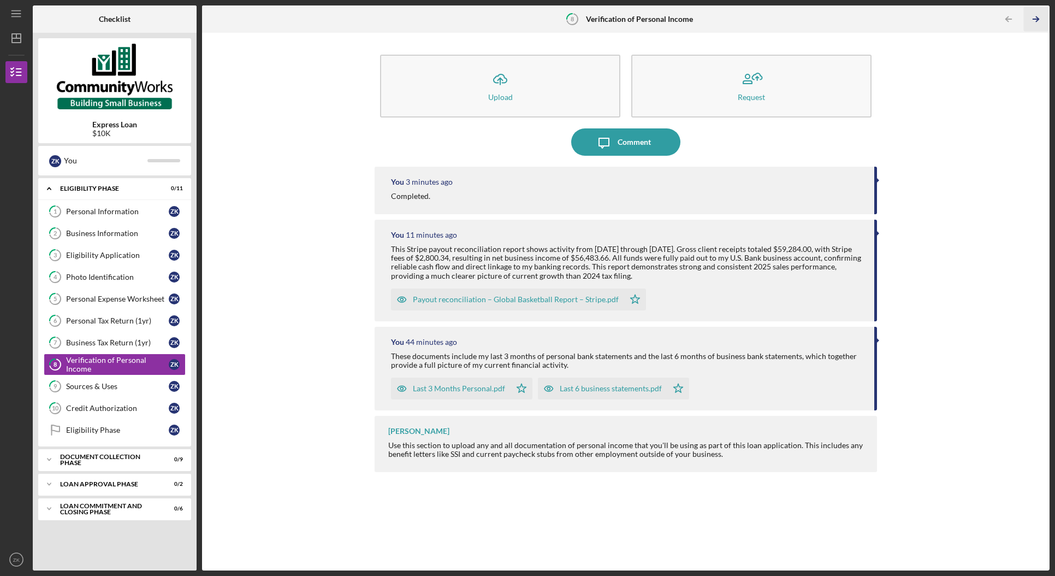
click at [791, 21] on icon "Icon/Table Pagination Arrow" at bounding box center [1035, 19] width 25 height 25
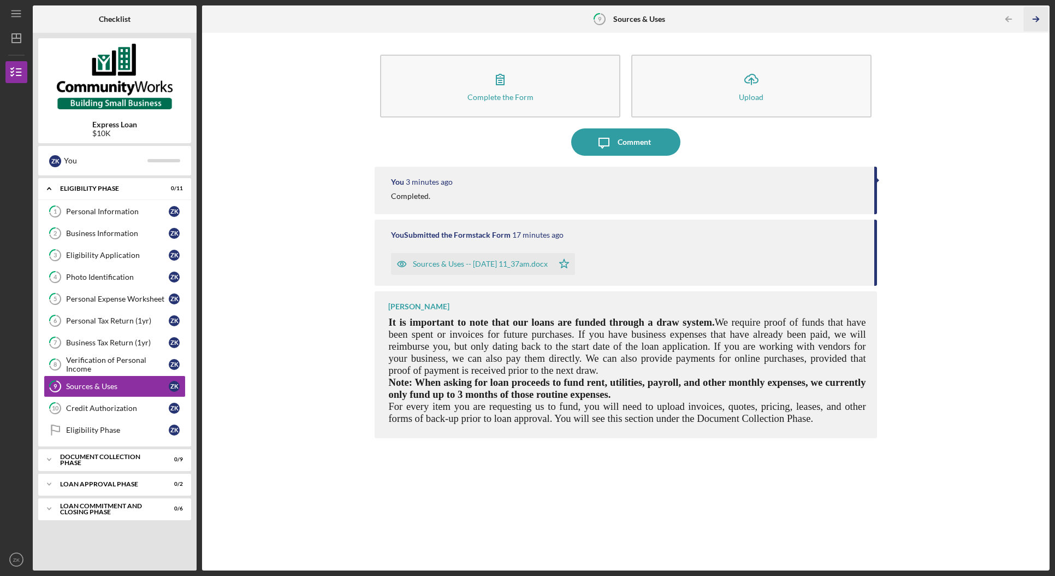
click at [791, 24] on icon "Icon/Table Pagination Arrow" at bounding box center [1035, 19] width 25 height 25
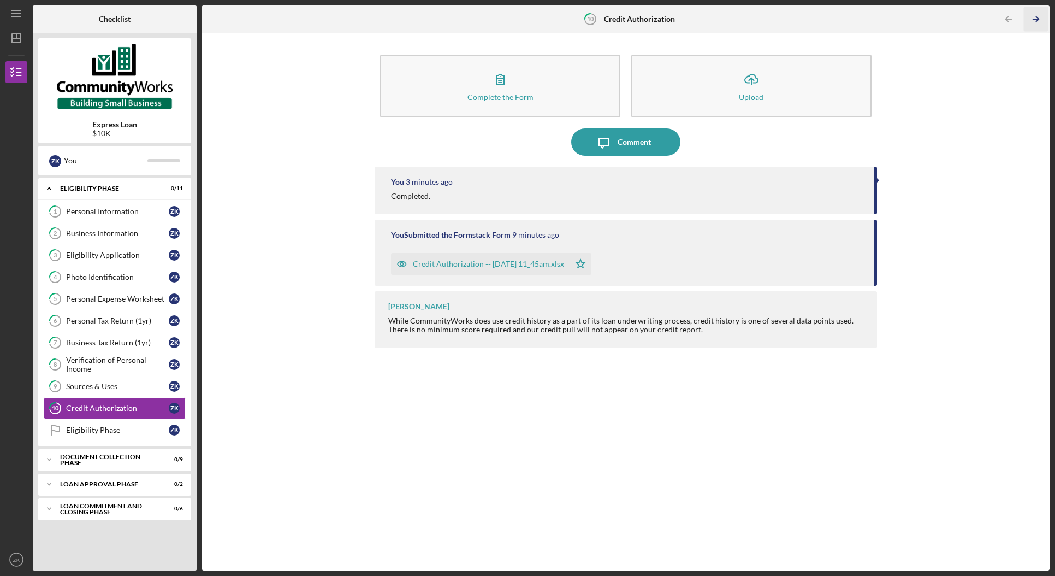
click at [791, 24] on icon "Icon/Table Pagination Arrow" at bounding box center [1035, 19] width 25 height 25
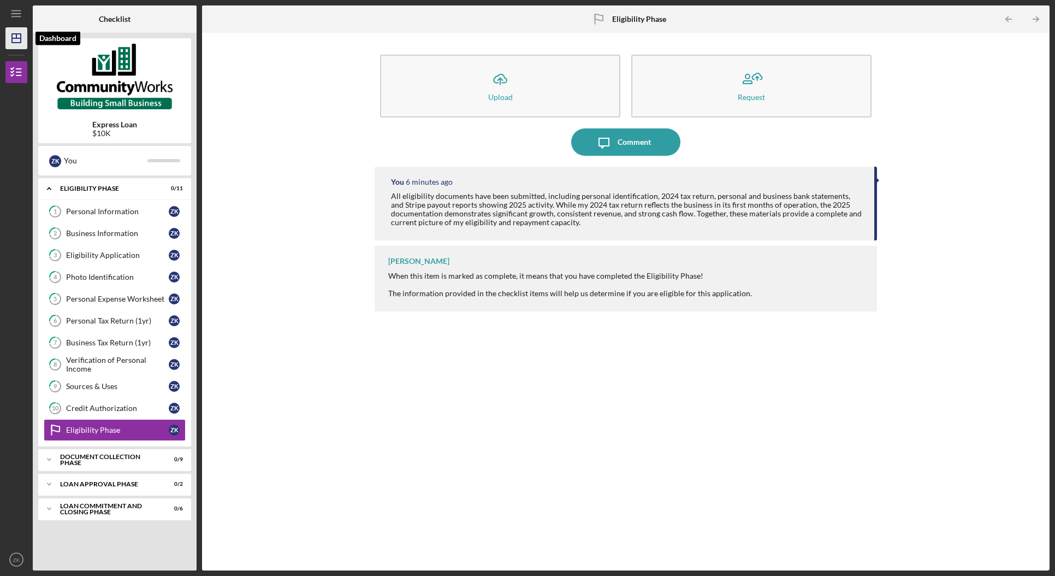
click at [22, 44] on icon "Icon/Dashboard" at bounding box center [16, 38] width 27 height 27
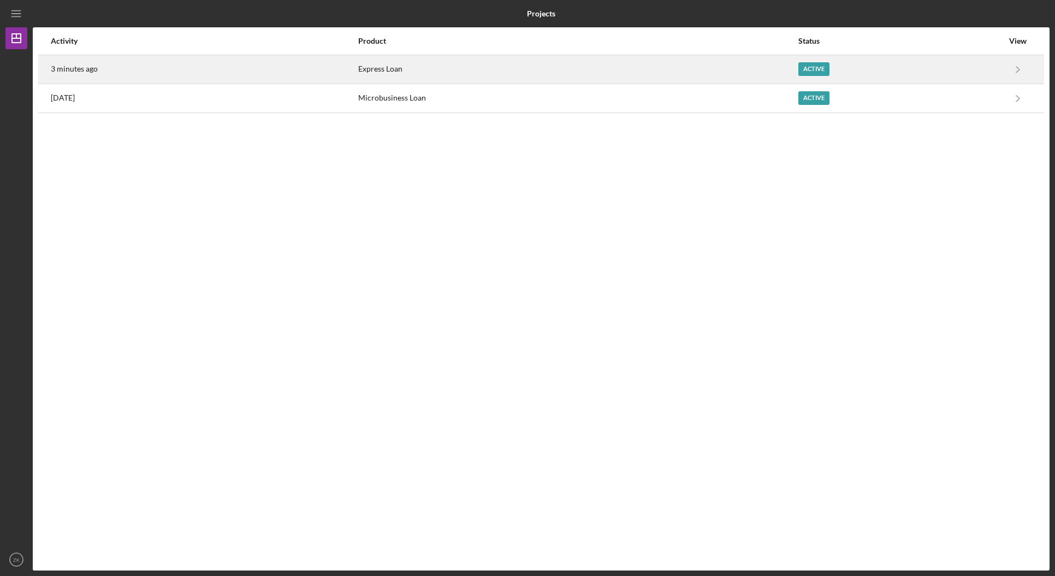
click at [791, 70] on div "Active" at bounding box center [900, 69] width 205 height 27
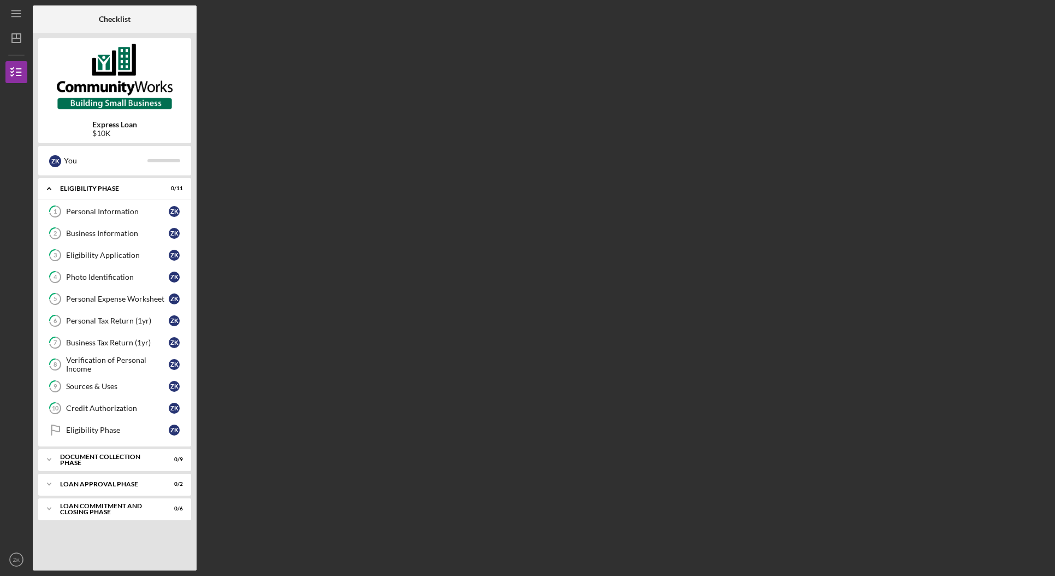
click at [272, 154] on div "Checklist Express Loan $10K Z K You Icon/Expander Eligibility Phase 0 / 11 1 Pe…" at bounding box center [541, 287] width 1017 height 565
click at [153, 198] on div "Icon/Expander Eligibility Phase 0 / 11" at bounding box center [114, 188] width 153 height 22
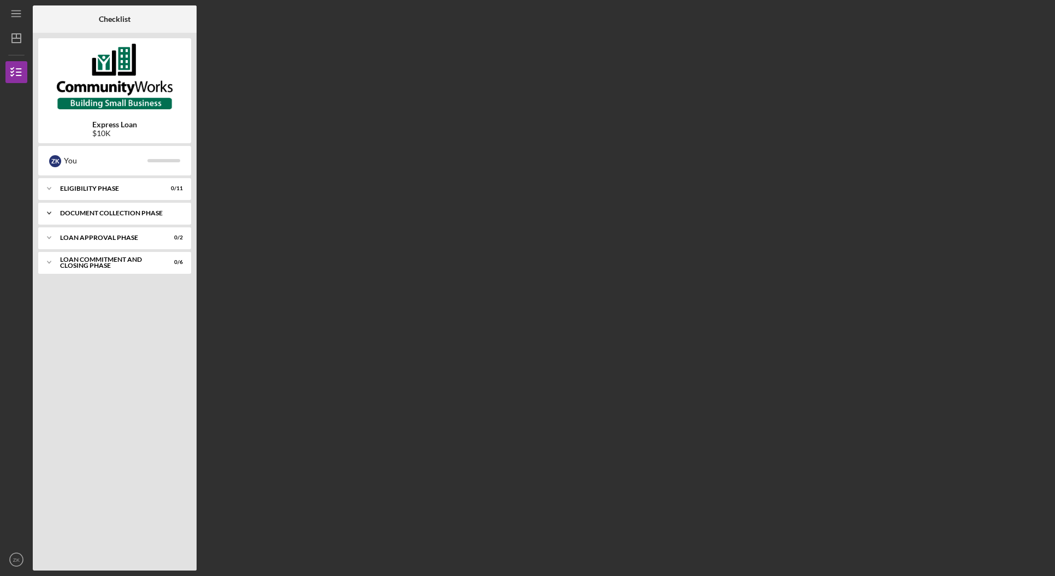
click at [140, 208] on div "Icon/Expander Document Collection Phase 0 / 9" at bounding box center [114, 213] width 153 height 22
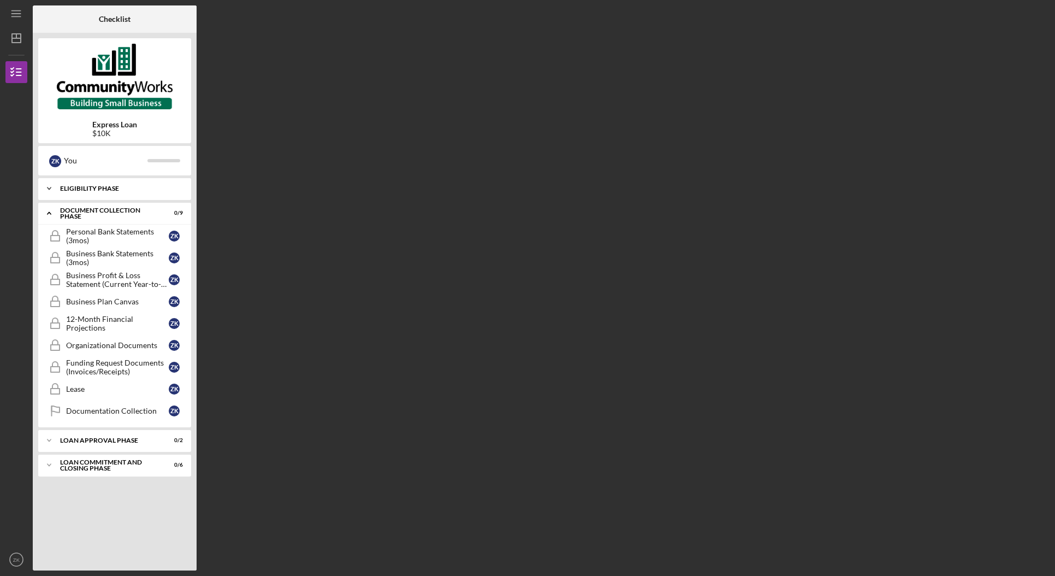
click at [138, 193] on div "Icon/Expander Eligibility Phase 0 / 11" at bounding box center [114, 188] width 153 height 22
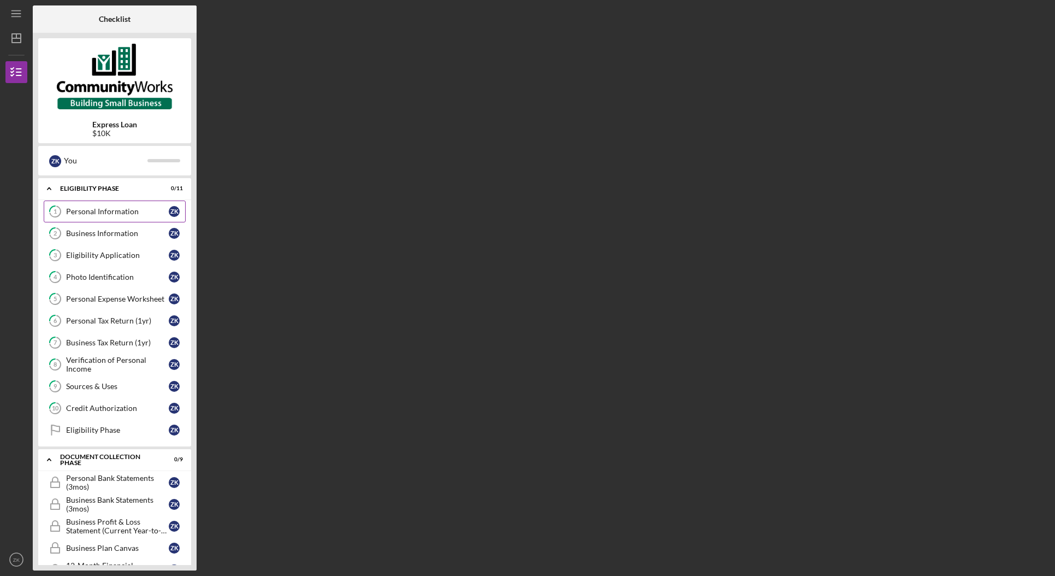
click at [115, 217] on link "1 Personal Information Z K" at bounding box center [115, 211] width 142 height 22
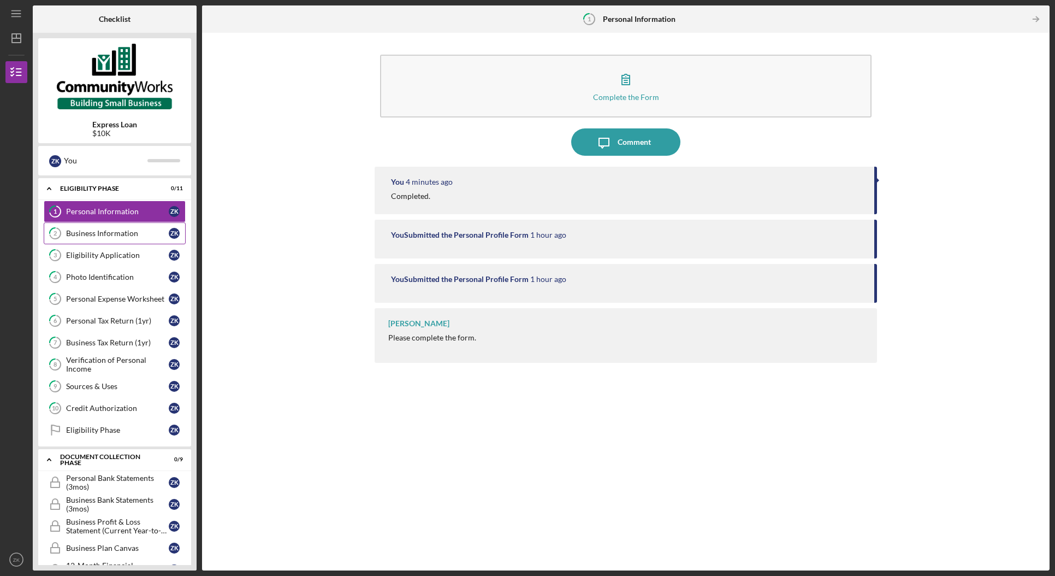
click at [106, 241] on link "2 Business Information Z K" at bounding box center [115, 233] width 142 height 22
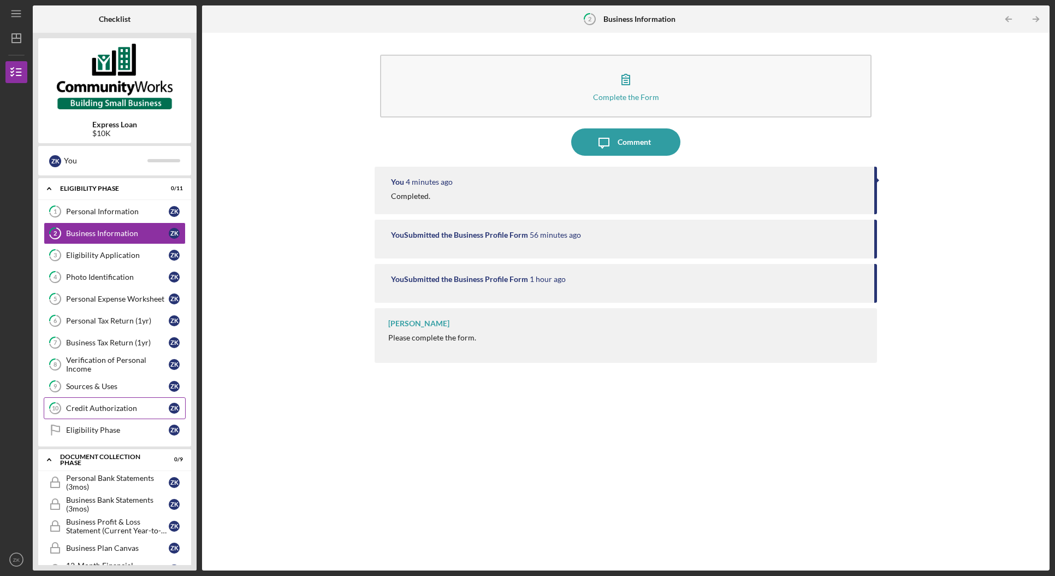
click at [105, 417] on link "10 Credit Authorization Z K" at bounding box center [115, 408] width 142 height 22
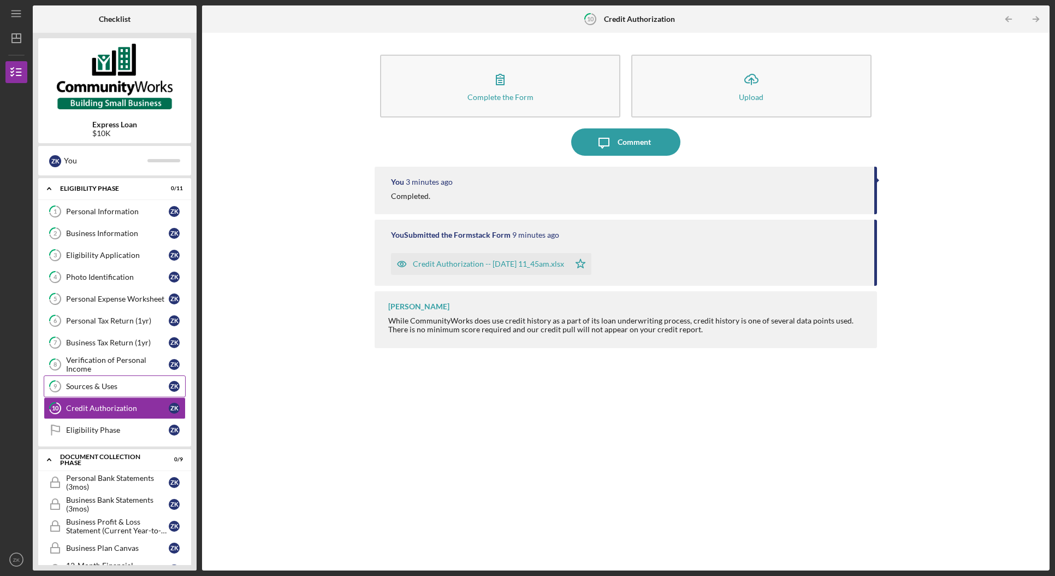
click at [107, 390] on div "Sources & Uses" at bounding box center [117, 386] width 103 height 9
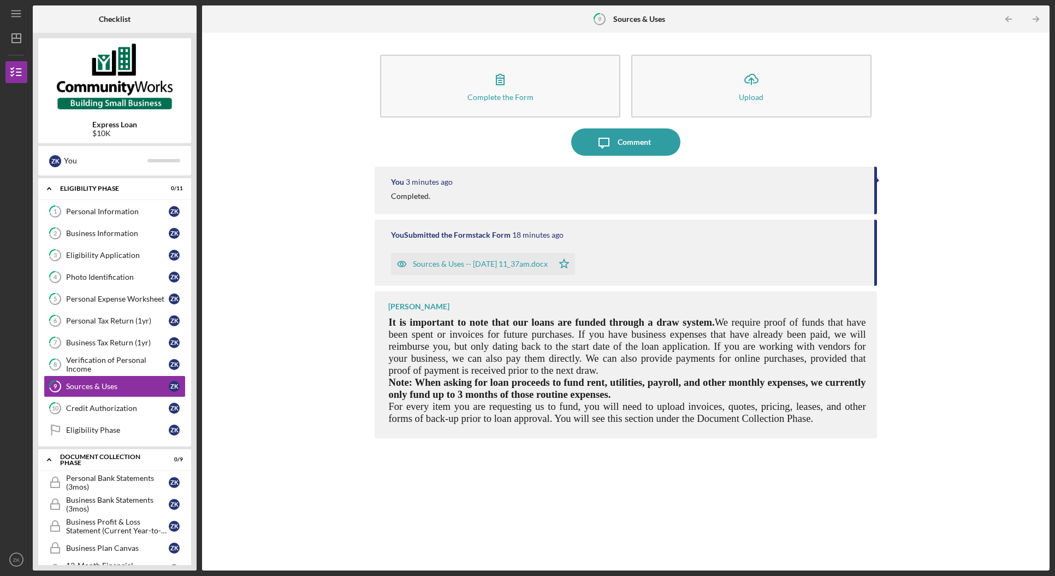
click at [477, 262] on div "Sources & Uses -- [DATE] 11_37am.docx" at bounding box center [480, 263] width 135 height 9
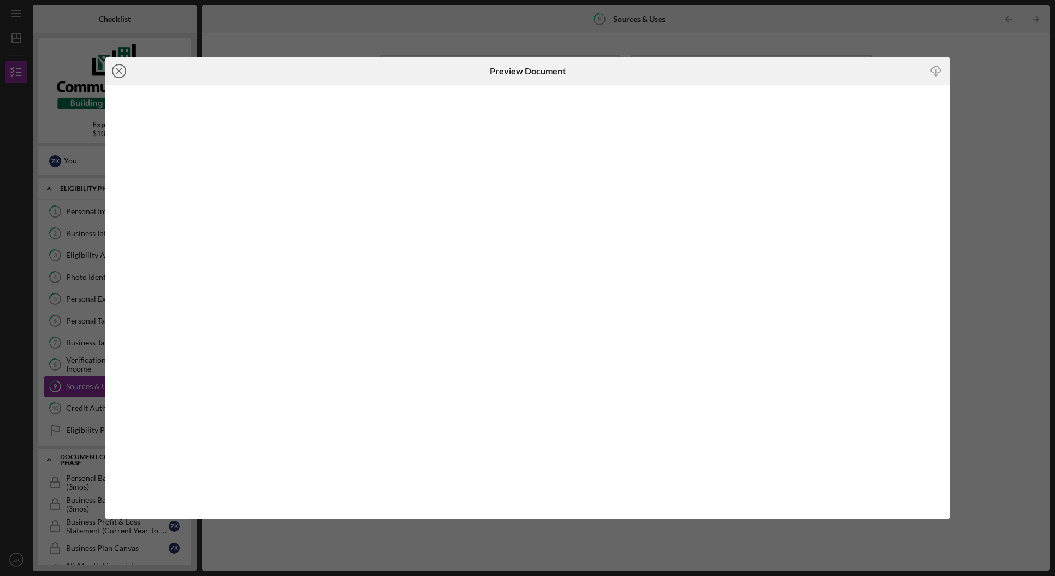
click at [119, 77] on icon "Icon/Close" at bounding box center [118, 70] width 27 height 27
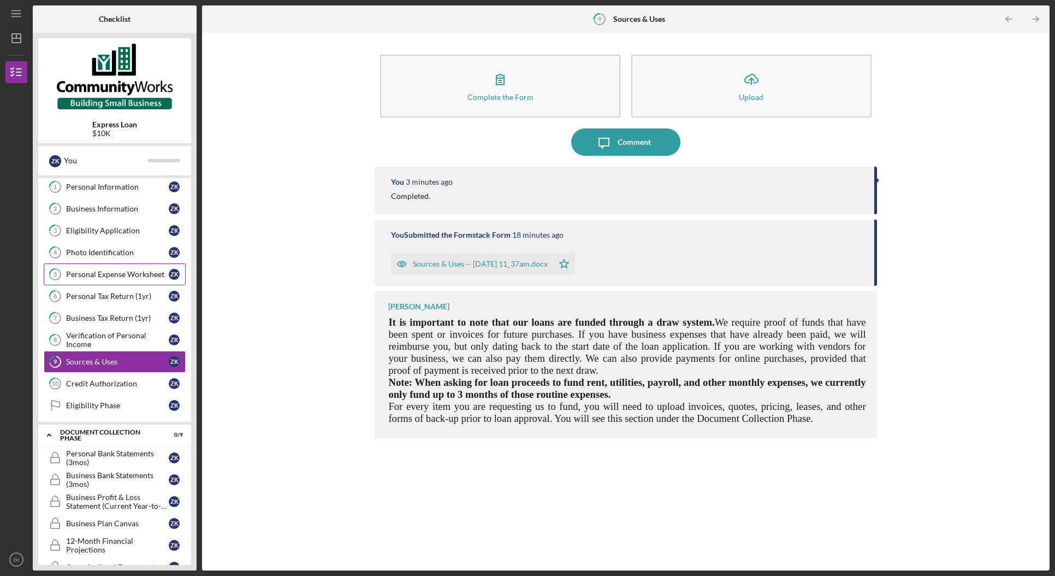
scroll to position [1, 0]
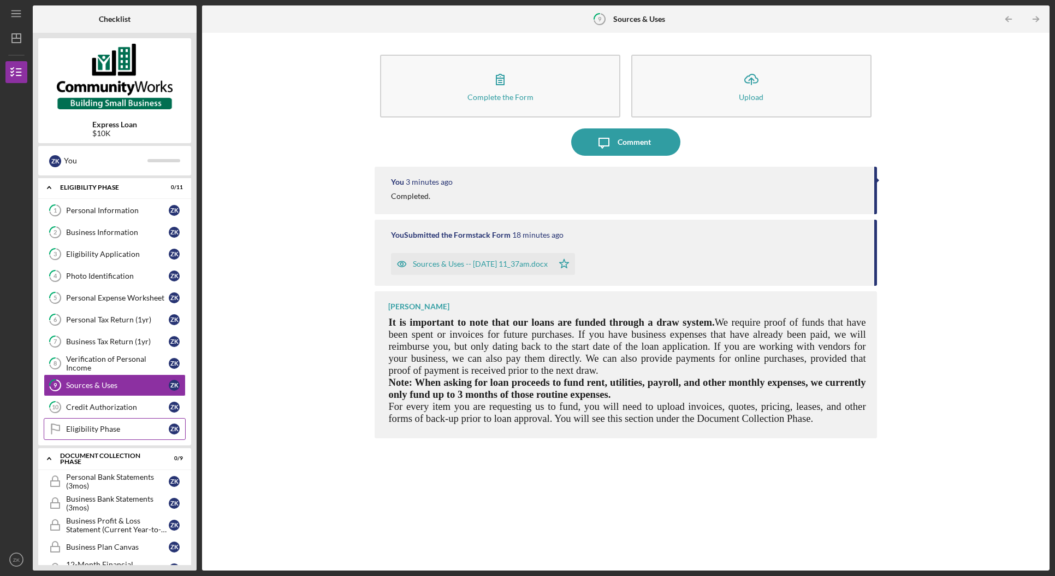
click at [96, 431] on link "Eligibility Phase Eligibility Phase Z K" at bounding box center [115, 429] width 142 height 22
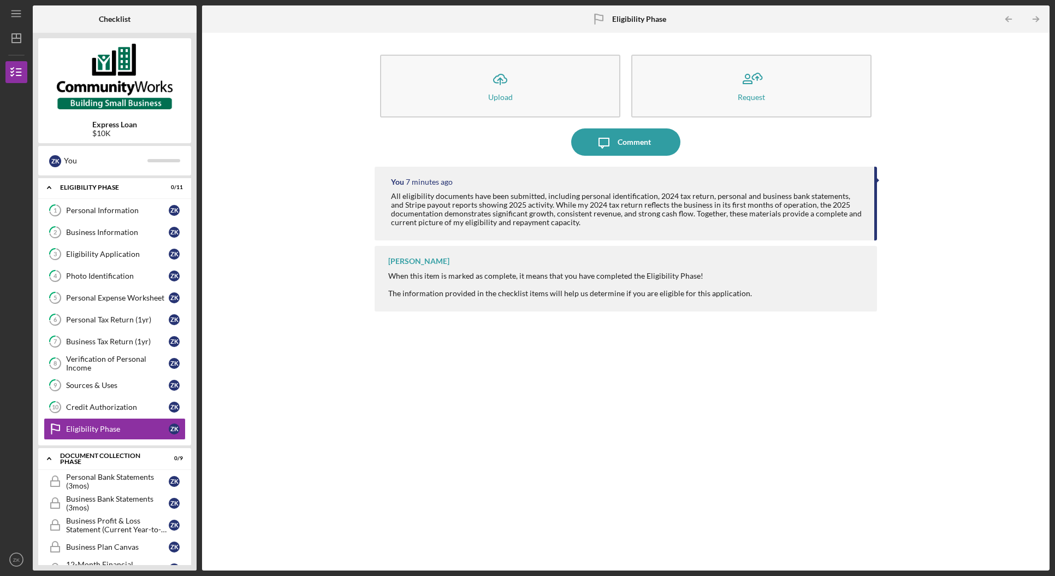
click at [209, 287] on div "Icon/Upload Upload Request Icon/Message Comment You 7 minutes ago All eligibili…" at bounding box center [626, 301] width 837 height 526
